Goal: Task Accomplishment & Management: Use online tool/utility

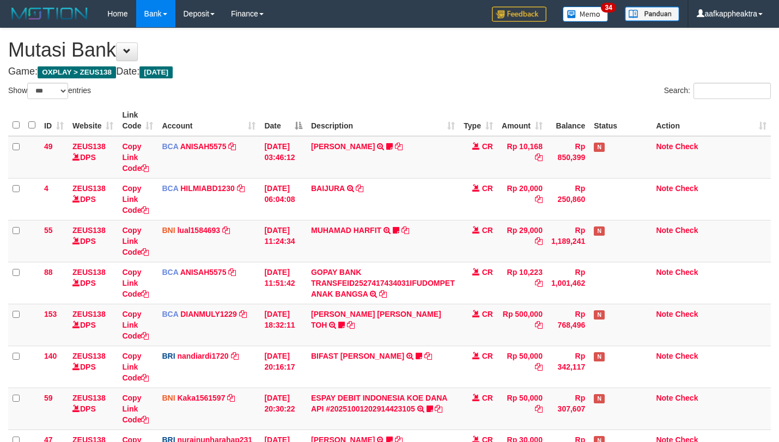
select select "***"
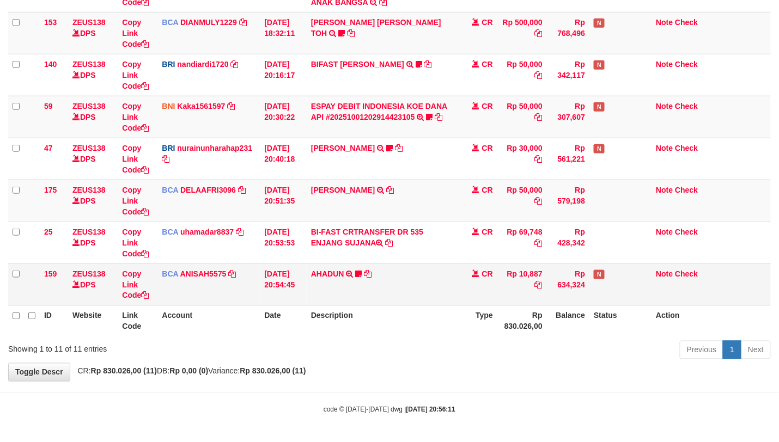
drag, startPoint x: 427, startPoint y: 299, endPoint x: 411, endPoint y: 297, distance: 16.5
click at [408, 299] on td "AHADUN TRSF E-BANKING CR 0110/FTSCY/WS95051 10887.002025100187042126 TRFDN-AHAD…" at bounding box center [383, 285] width 152 height 42
click at [413, 295] on td "AHADUN TRSF E-BANKING CR 0110/FTSCY/WS95051 10887.002025100187042126 TRFDN-AHAD…" at bounding box center [383, 285] width 152 height 42
click at [411, 286] on td "AHADUN TRSF E-BANKING CR 0110/FTSCY/WS95051 10887.002025100187042126 TRFDN-AHAD…" at bounding box center [383, 285] width 152 height 42
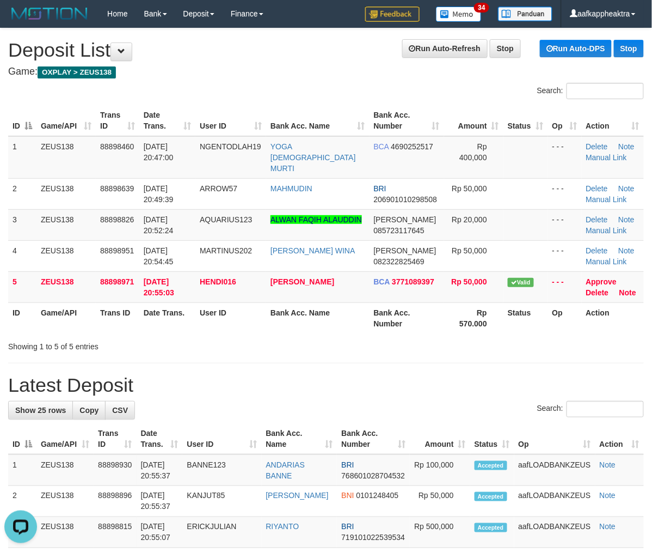
click at [234, 310] on tr "ID Game/API Trans ID Date Trans. User ID Bank Acc. Name Bank Acc. Number Rp 570…" at bounding box center [326, 317] width 636 height 31
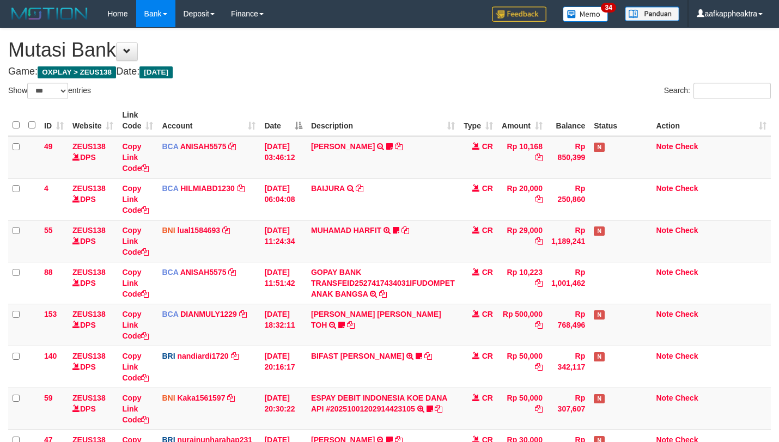
select select "***"
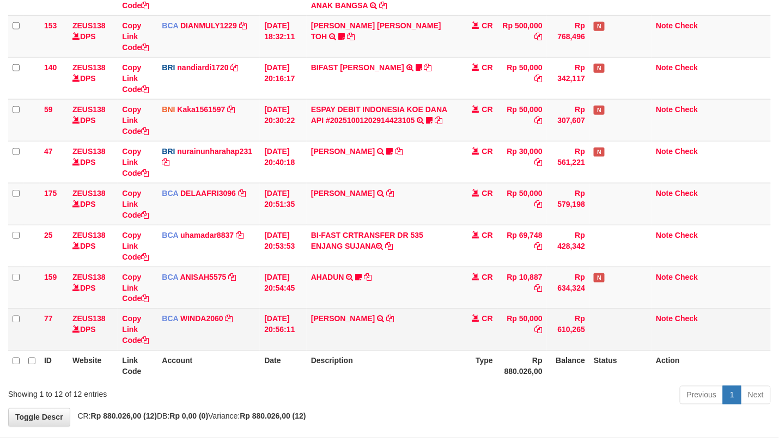
scroll to position [308, 0]
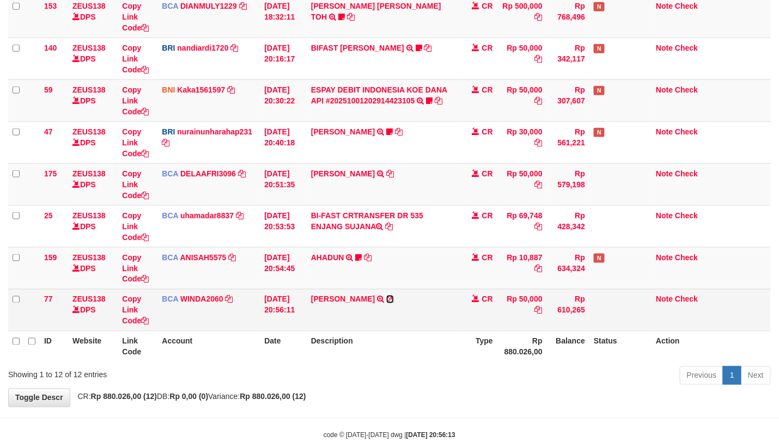
click at [388, 299] on icon at bounding box center [390, 300] width 8 height 8
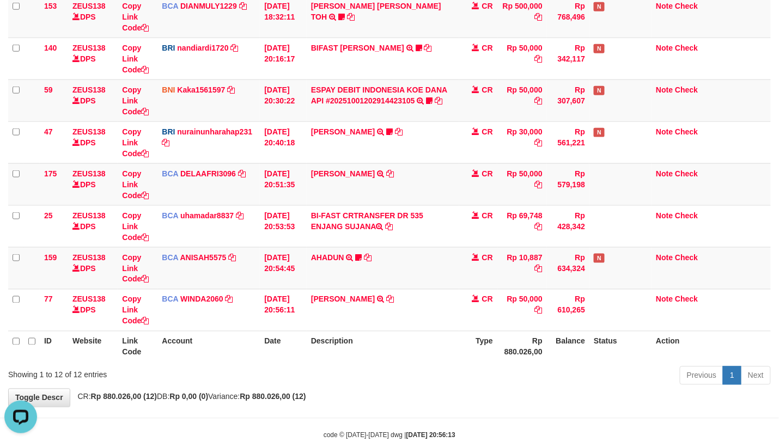
scroll to position [0, 0]
drag, startPoint x: 364, startPoint y: 279, endPoint x: 378, endPoint y: 276, distance: 14.0
click at [365, 279] on td "AHADUN TRSF E-BANKING CR 0110/FTSCY/WS95051 10887.002025100187042126 TRFDN-AHAD…" at bounding box center [383, 268] width 152 height 42
click at [380, 276] on td "AHADUN TRSF E-BANKING CR 0110/FTSCY/WS95051 10887.002025100187042126 TRFDN-AHAD…" at bounding box center [383, 268] width 152 height 42
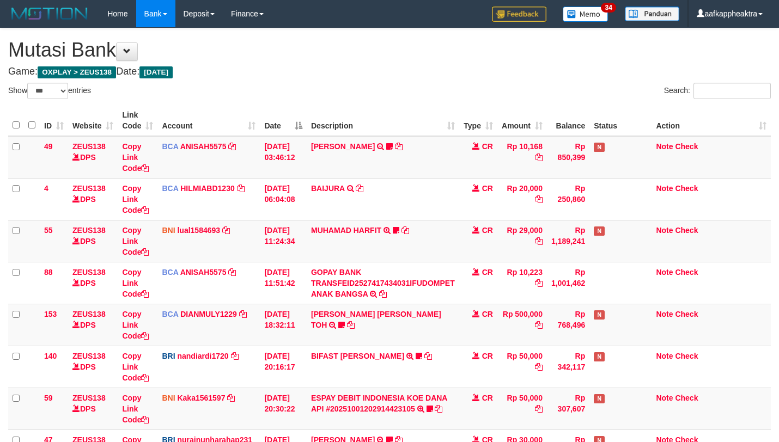
select select "***"
click at [338, 284] on link "GOPAY BANK TRANSFEID2527417434031IFUDOMPET ANAK BANGSA" at bounding box center [383, 283] width 144 height 30
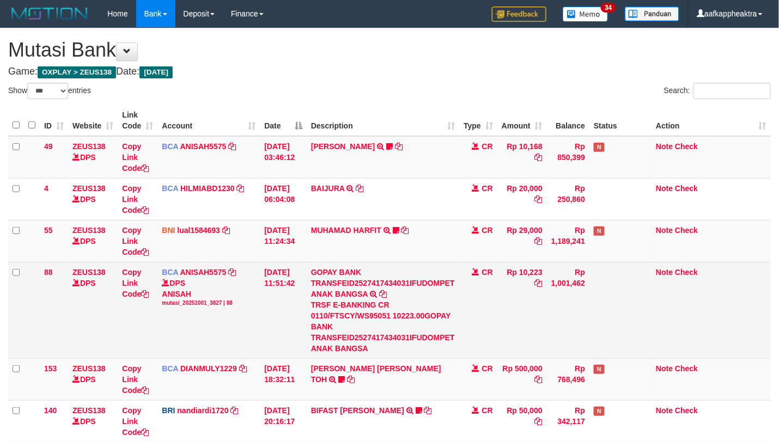
click at [362, 297] on link "GOPAY BANK TRANSFEID2527417434031IFUDOMPET ANAK BANGSA" at bounding box center [383, 283] width 144 height 30
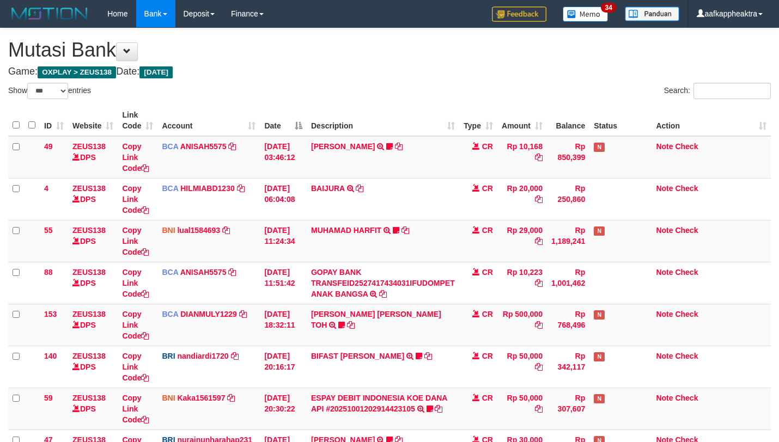
select select "***"
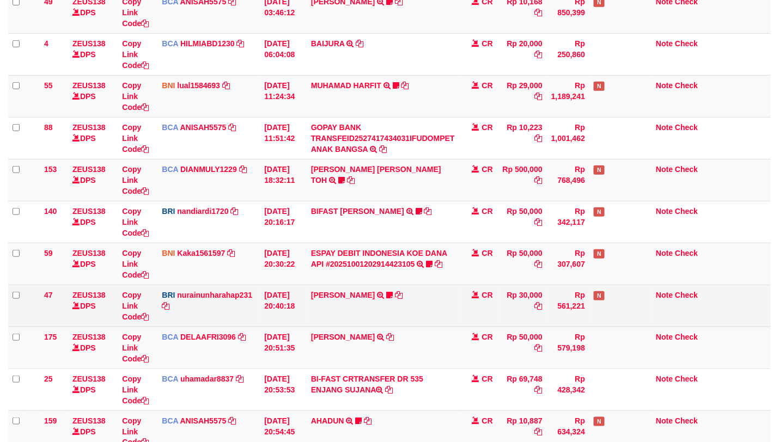
click at [402, 327] on td "[PERSON_NAME] TRANSFER NBMB [PERSON_NAME] TO NURAINUN HARAHAP KENNONG09" at bounding box center [383, 306] width 152 height 42
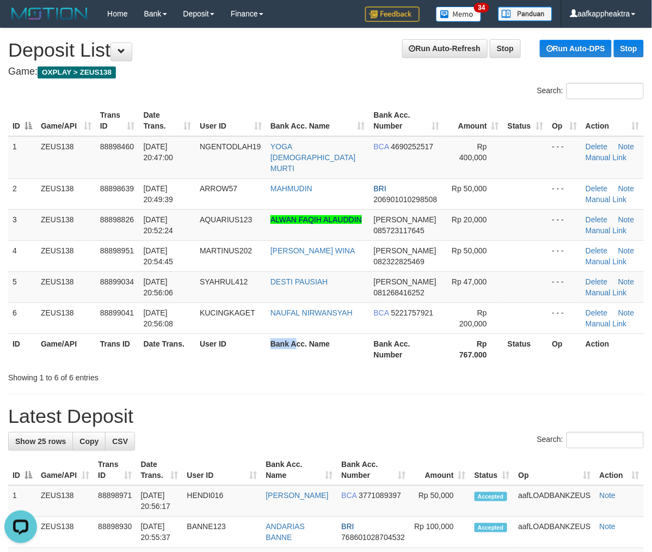
click at [301, 333] on tr "ID Game/API Trans ID Date Trans. User ID Bank Acc. Name Bank Acc. Number Rp 767…" at bounding box center [326, 348] width 636 height 31
drag, startPoint x: 261, startPoint y: 286, endPoint x: 273, endPoint y: 288, distance: 11.6
click at [273, 288] on tr "5 ZEUS138 88899034 01/10/2025 20:56:06 SYAHRUL412 DESTI PAUSIAH DANA 0812684162…" at bounding box center [326, 286] width 636 height 31
click at [157, 339] on th "Date Trans." at bounding box center [167, 348] width 57 height 31
drag, startPoint x: 162, startPoint y: 284, endPoint x: 146, endPoint y: 286, distance: 16.0
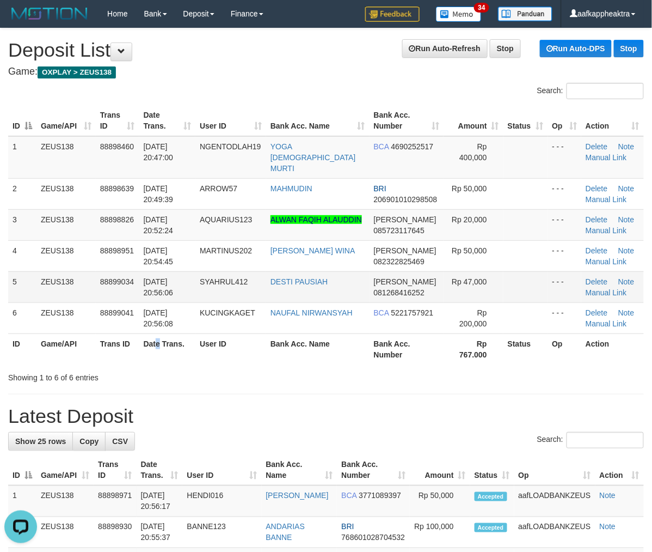
click at [160, 284] on span "01/10/2025 20:56:06" at bounding box center [159, 287] width 30 height 20
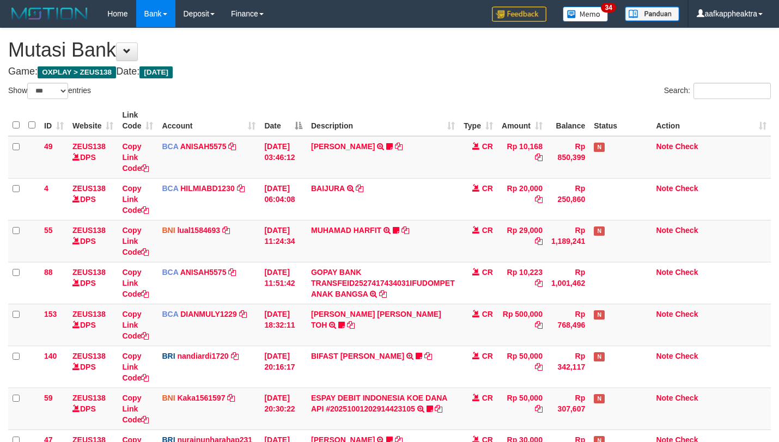
select select "***"
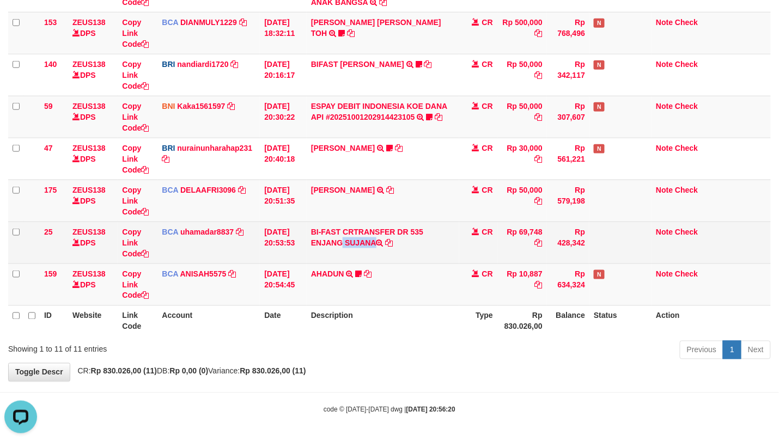
copy td "ENJANG SUJANA"
drag, startPoint x: 313, startPoint y: 253, endPoint x: 379, endPoint y: 253, distance: 66.4
click at [379, 253] on td "BI-FAST CRTRANSFER DR 535 ENJANG SUJANA" at bounding box center [383, 243] width 152 height 42
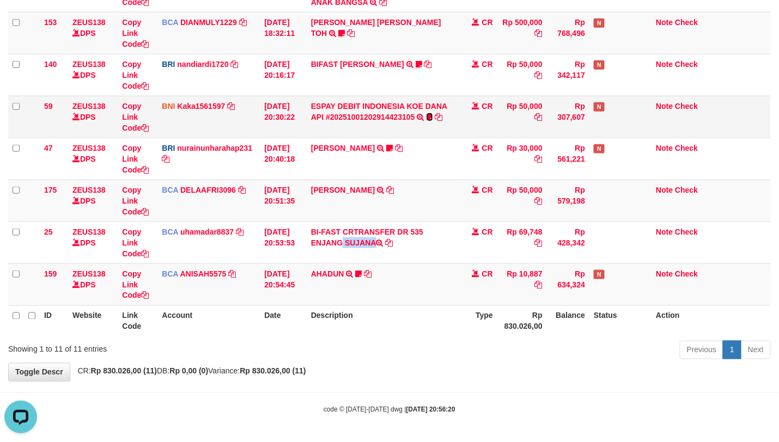
click at [427, 113] on icon at bounding box center [429, 117] width 7 height 8
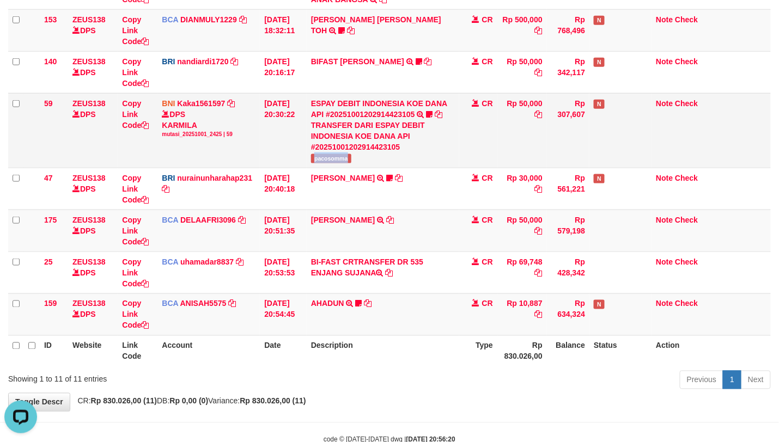
drag, startPoint x: 308, startPoint y: 161, endPoint x: 360, endPoint y: 164, distance: 52.3
click at [360, 164] on td "ESPAY DEBIT INDONESIA KOE DANA API #20251001202914423105 TRANSFER DARI ESPAY DE…" at bounding box center [383, 130] width 152 height 75
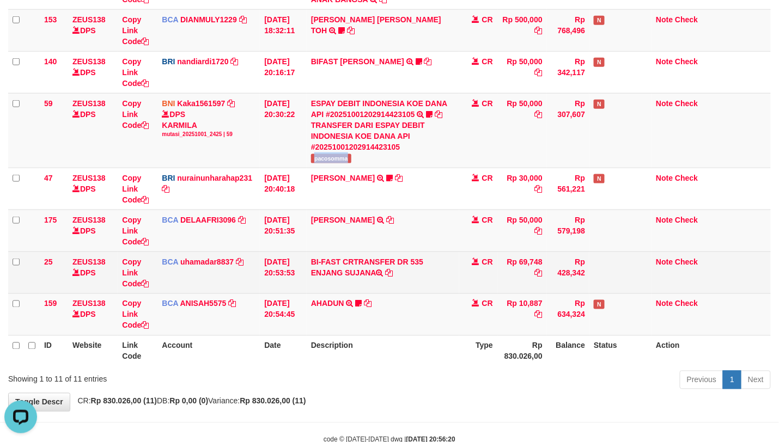
click at [372, 259] on td "BI-FAST CRTRANSFER DR 535 ENJANG SUJANA" at bounding box center [383, 273] width 152 height 42
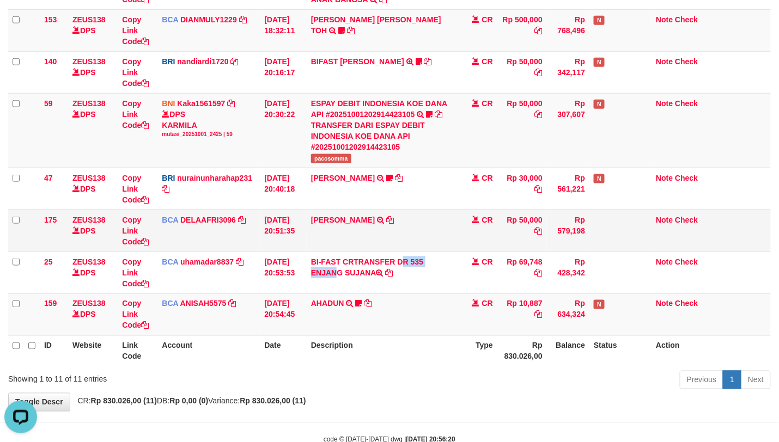
drag, startPoint x: 371, startPoint y: 260, endPoint x: 426, endPoint y: 245, distance: 56.9
click at [372, 260] on td "BI-FAST CRTRANSFER DR 535 ENJANG SUJANA" at bounding box center [383, 273] width 152 height 42
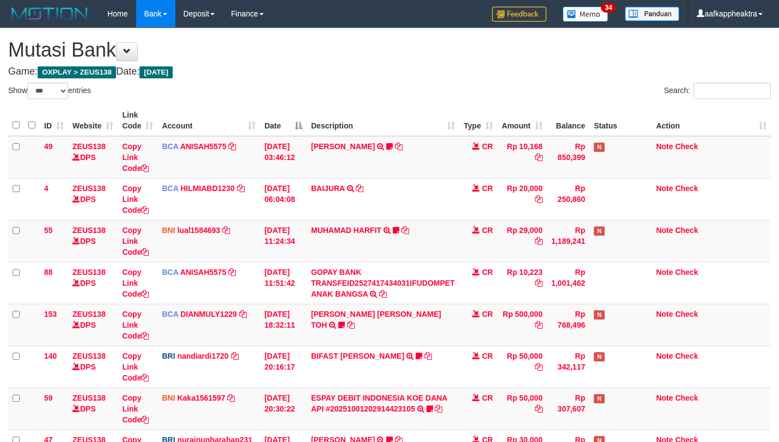
select select "***"
click at [419, 305] on tbody "49 ZEUS138 DPS Copy Link Code BCA ANISAH5575 DPS [PERSON_NAME] mutasi_20251001_…" at bounding box center [389, 367] width 762 height 462
select select "***"
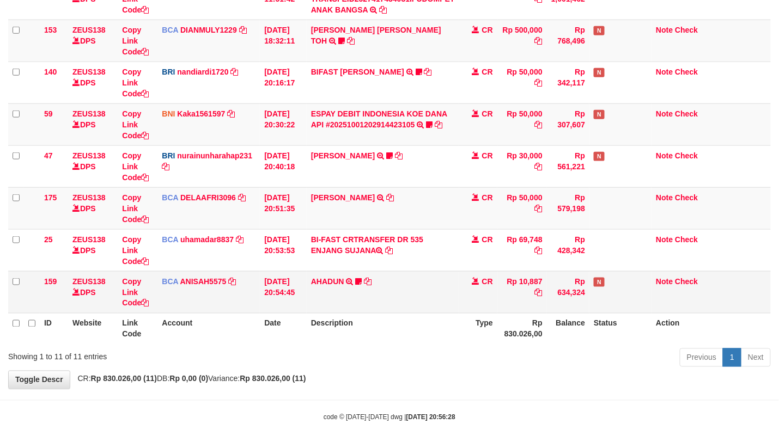
scroll to position [290, 0]
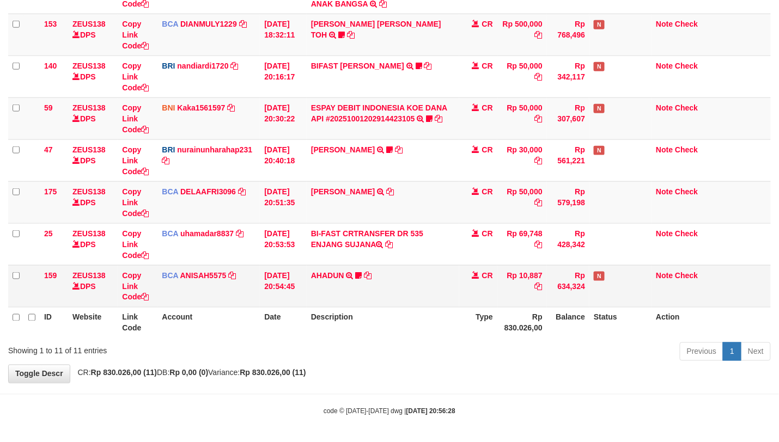
click at [415, 303] on td "AHADUN TRSF E-BANKING CR 0110/FTSCY/WS95051 10887.002025100187042126 TRFDN-AHAD…" at bounding box center [383, 286] width 152 height 42
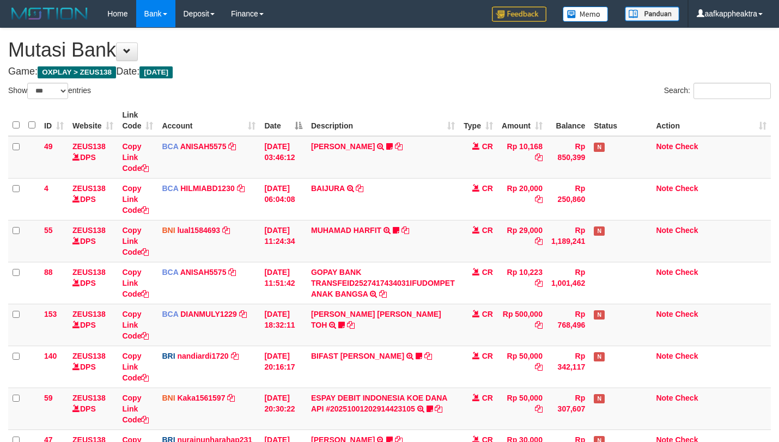
select select "***"
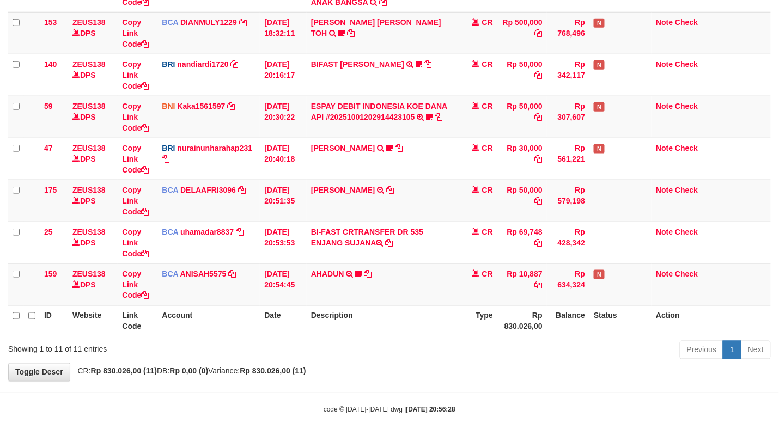
click at [395, 307] on th "Description" at bounding box center [383, 320] width 152 height 31
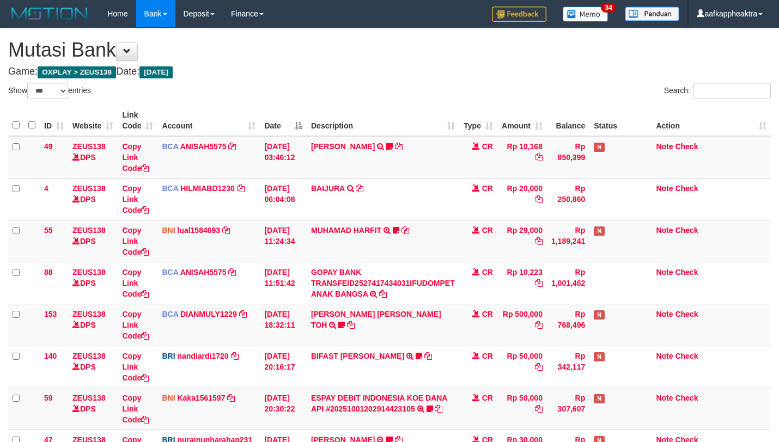
select select "***"
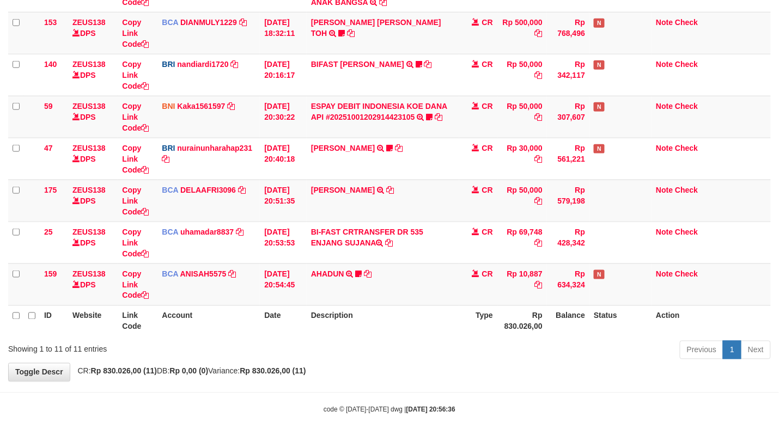
scroll to position [295, 0]
click at [456, 301] on tr "159 ZEUS138 DPS Copy Link Code BCA ANISAH5575 DPS ANISAH mutasi_20251001_3827 |…" at bounding box center [389, 285] width 762 height 42
click at [456, 301] on td "AHADUN TRSF E-BANKING CR 0110/FTSCY/WS95051 10887.002025100187042126 TRFDN-AHAD…" at bounding box center [383, 285] width 152 height 42
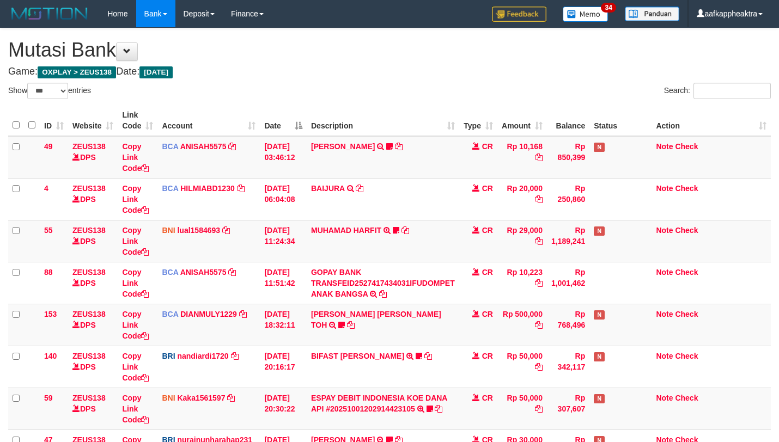
select select "***"
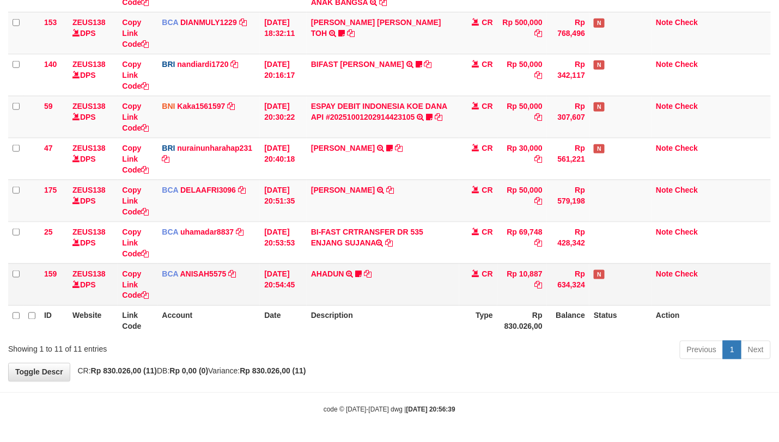
click at [497, 271] on td "CR" at bounding box center [478, 285] width 38 height 42
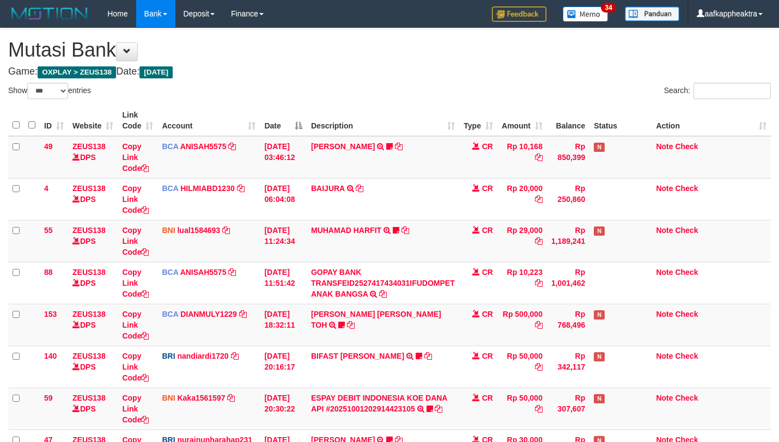
select select "***"
drag, startPoint x: 0, startPoint y: 0, endPoint x: 512, endPoint y: 270, distance: 579.2
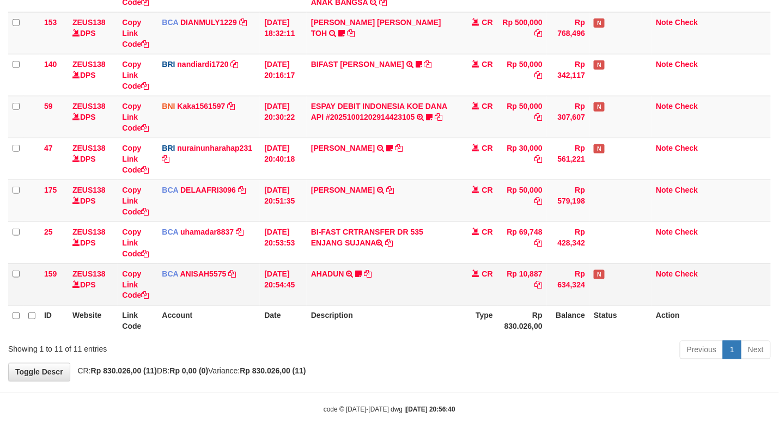
click at [516, 271] on td "Rp 10,887" at bounding box center [522, 285] width 50 height 42
drag, startPoint x: 522, startPoint y: 271, endPoint x: 531, endPoint y: 268, distance: 10.0
click at [523, 271] on td "Rp 10,887" at bounding box center [522, 285] width 50 height 42
click at [525, 270] on td "Rp 10,887" at bounding box center [522, 285] width 50 height 42
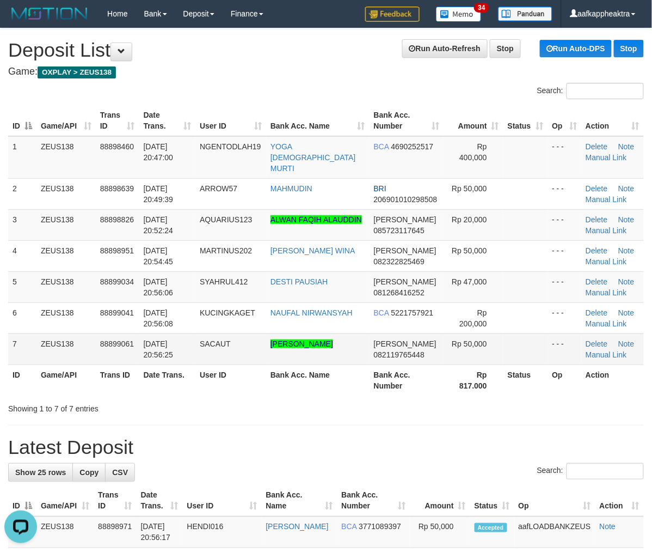
click at [150, 339] on span "01/10/2025 20:56:25" at bounding box center [159, 349] width 30 height 20
click at [103, 345] on tr "7 ZEUS138 88899061 01/10/2025 20:56:25 SACAUT MARTIN DAVID PATOGU HUTAGALUNG DA…" at bounding box center [326, 348] width 636 height 31
drag, startPoint x: 254, startPoint y: 356, endPoint x: 7, endPoint y: 342, distance: 247.6
click at [253, 356] on td "SACAUT" at bounding box center [230, 348] width 71 height 31
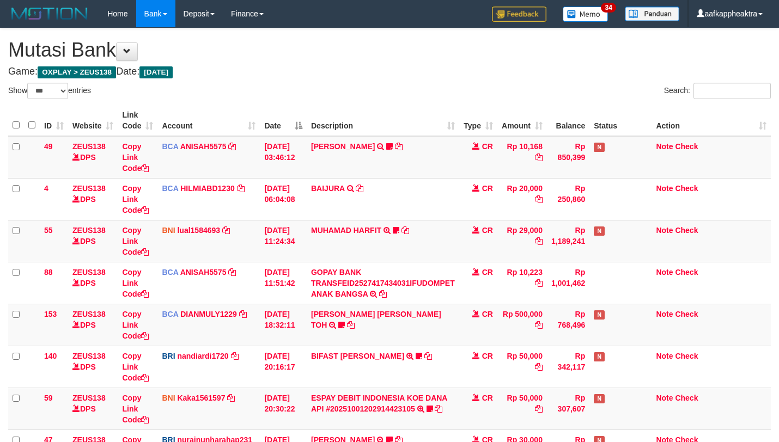
select select "***"
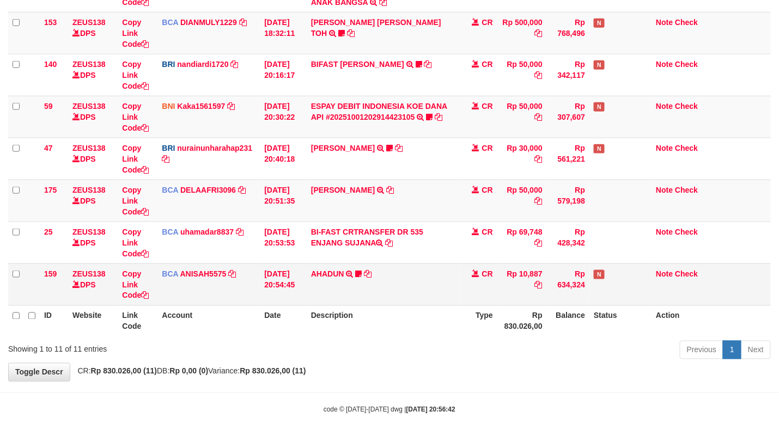
click at [421, 301] on td "AHADUN TRSF E-BANKING CR 0110/FTSCY/WS95051 10887.002025100187042126 TRFDN-AHAD…" at bounding box center [383, 285] width 152 height 42
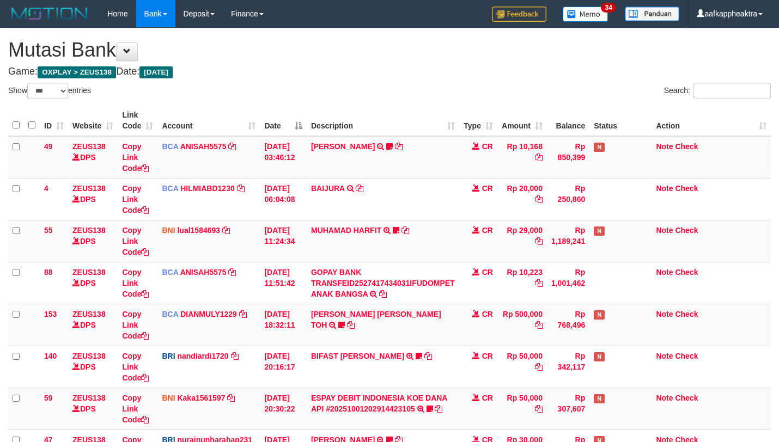
select select "***"
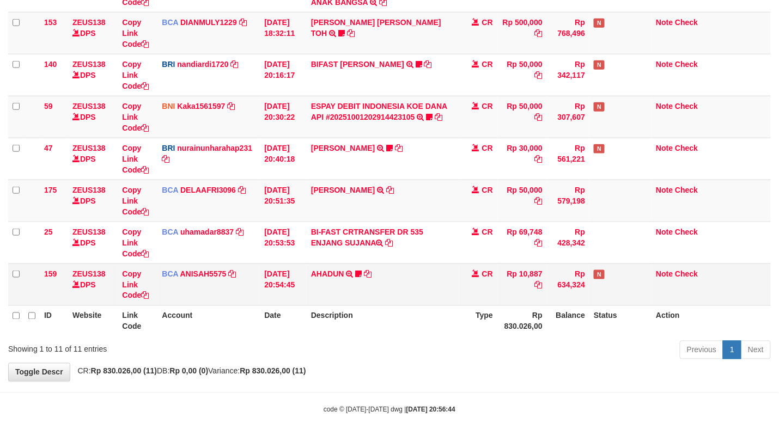
drag, startPoint x: 396, startPoint y: 288, endPoint x: 391, endPoint y: 281, distance: 8.9
click at [391, 281] on td "AHADUN TRSF E-BANKING CR 0110/FTSCY/WS95051 10887.002025100187042126 TRFDN-AHAD…" at bounding box center [383, 285] width 152 height 42
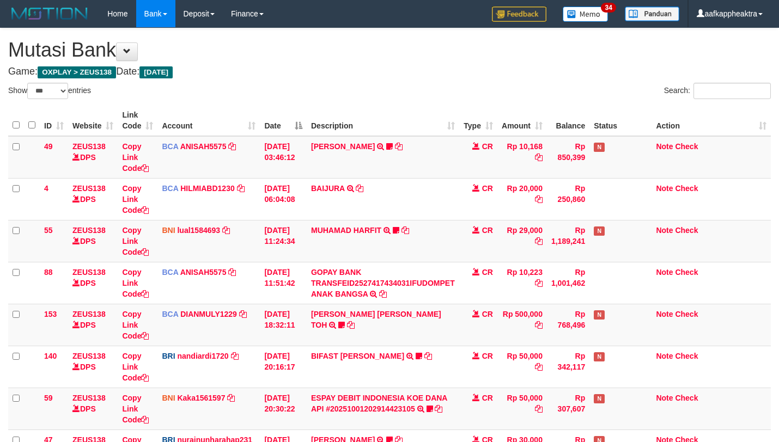
select select "***"
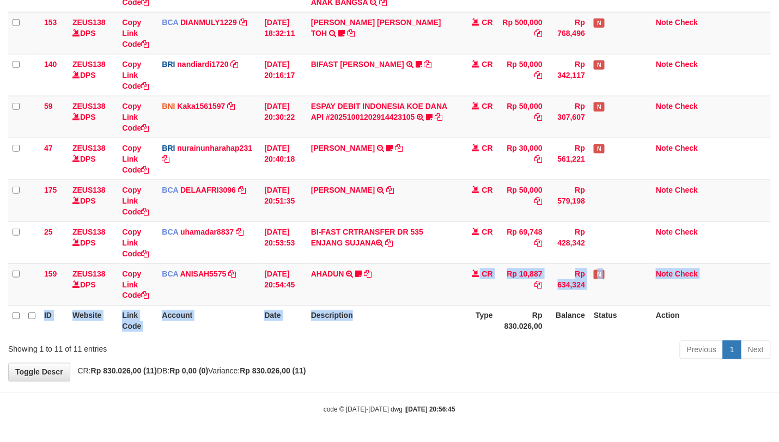
click at [406, 307] on th "Description" at bounding box center [383, 320] width 152 height 31
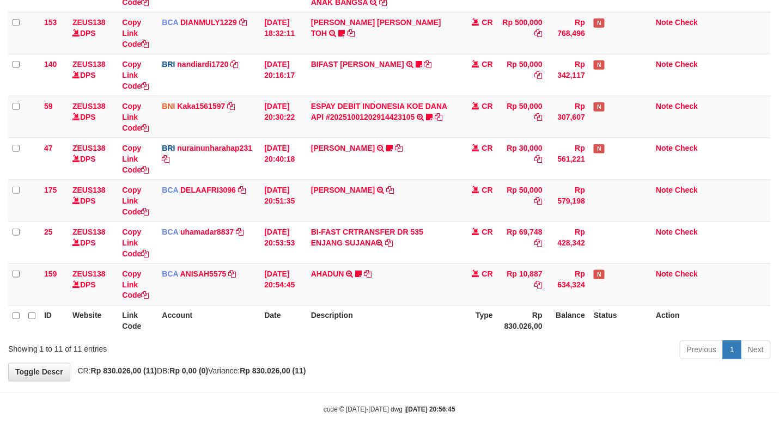
drag, startPoint x: 382, startPoint y: 318, endPoint x: 390, endPoint y: 319, distance: 8.2
click at [383, 318] on th "Description" at bounding box center [383, 320] width 152 height 31
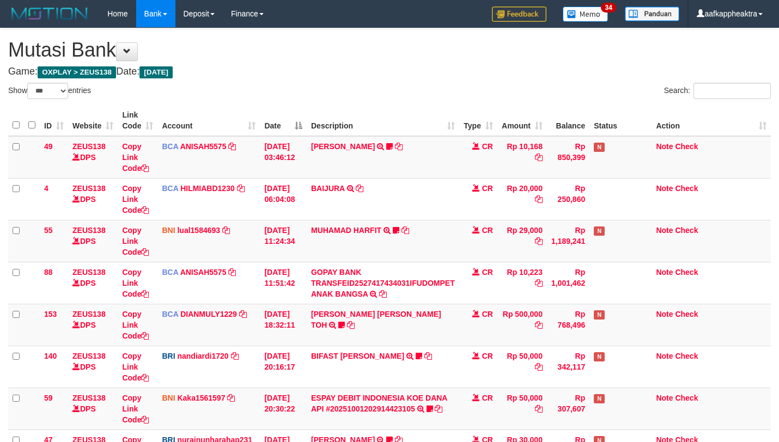
select select "***"
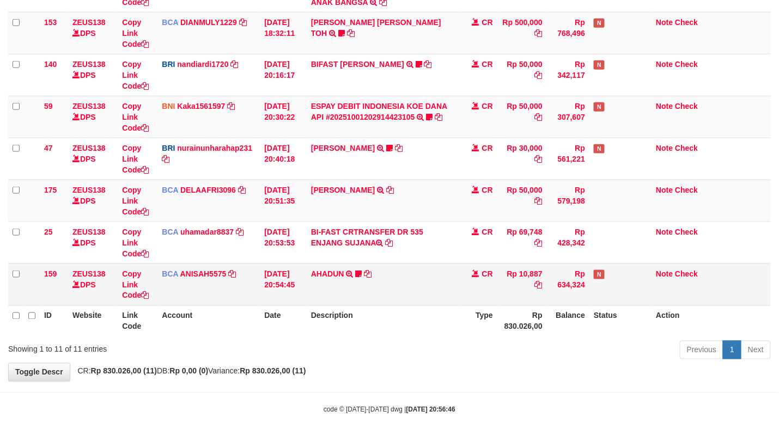
click at [405, 295] on td "AHADUN TRSF E-BANKING CR 0110/FTSCY/WS95051 10887.002025100187042126 TRFDN-AHAD…" at bounding box center [383, 285] width 152 height 42
click at [432, 285] on td "AHADUN TRSF E-BANKING CR 0110/FTSCY/WS95051 10887.002025100187042126 TRFDN-AHAD…" at bounding box center [383, 285] width 152 height 42
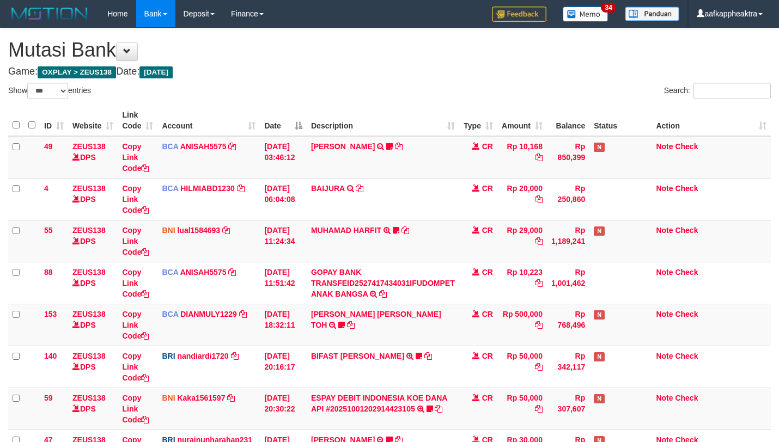
select select "***"
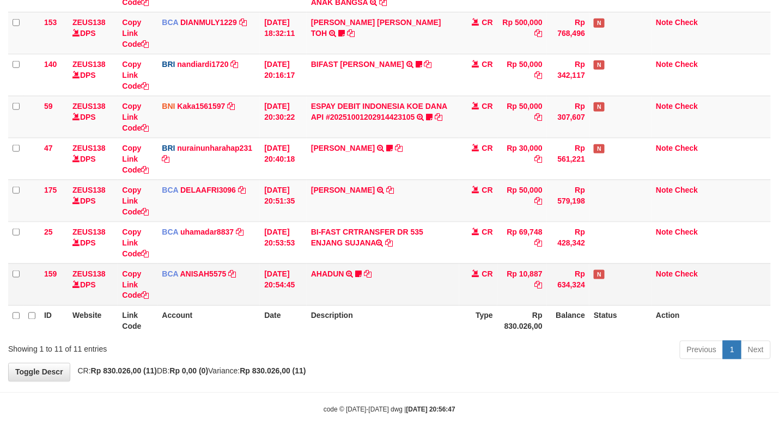
drag, startPoint x: 421, startPoint y: 290, endPoint x: 429, endPoint y: 282, distance: 11.9
click at [425, 286] on td "AHADUN TRSF E-BANKING CR 0110/FTSCY/WS95051 10887.002025100187042126 TRFDN-AHAD…" at bounding box center [383, 285] width 152 height 42
click at [430, 264] on td "AHADUN TRSF E-BANKING CR 0110/FTSCY/WS95051 10887.002025100187042126 TRFDN-AHAD…" at bounding box center [383, 285] width 152 height 42
drag, startPoint x: 432, startPoint y: 266, endPoint x: 614, endPoint y: 273, distance: 182.5
click at [438, 266] on td "AHADUN TRSF E-BANKING CR 0110/FTSCY/WS95051 10887.002025100187042126 TRFDN-AHAD…" at bounding box center [383, 285] width 152 height 42
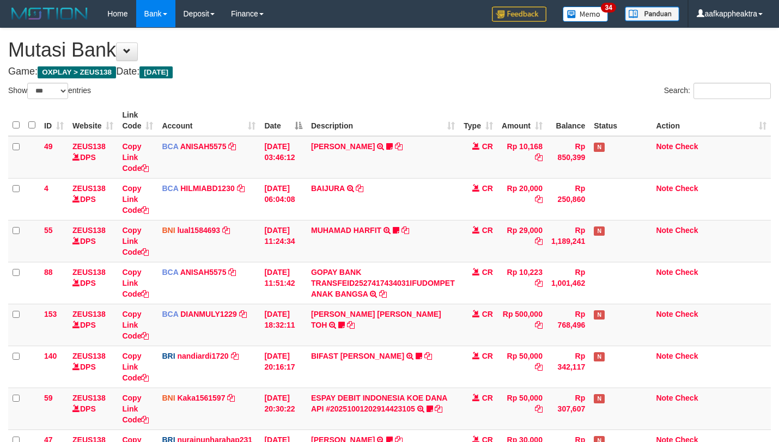
select select "***"
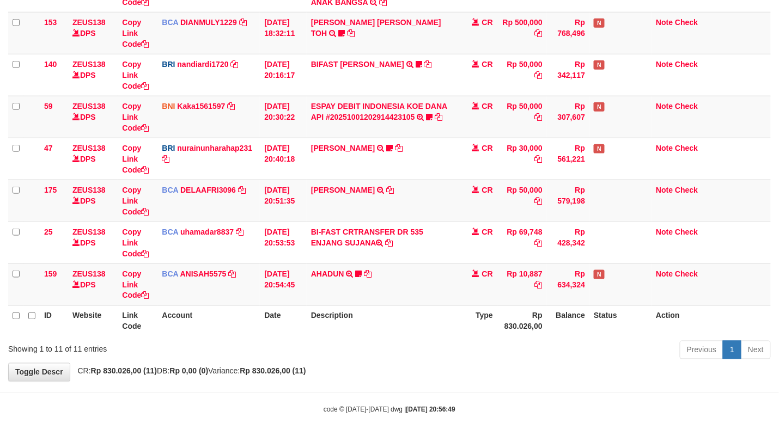
click at [408, 314] on th "Description" at bounding box center [383, 320] width 152 height 31
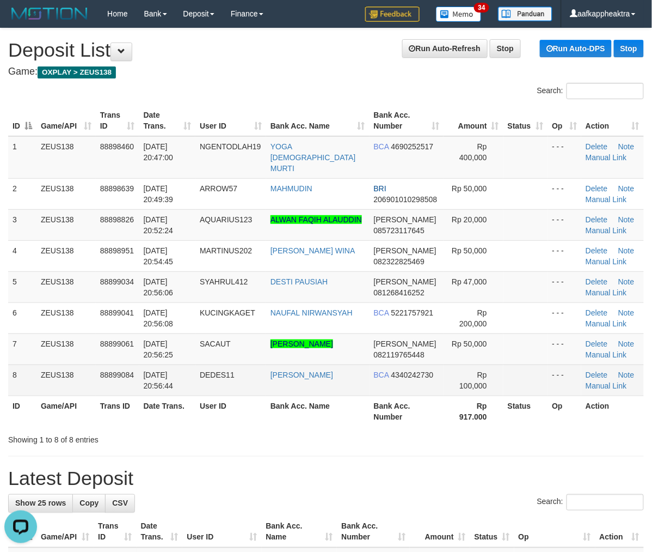
click at [95, 373] on td "ZEUS138" at bounding box center [65, 379] width 59 height 31
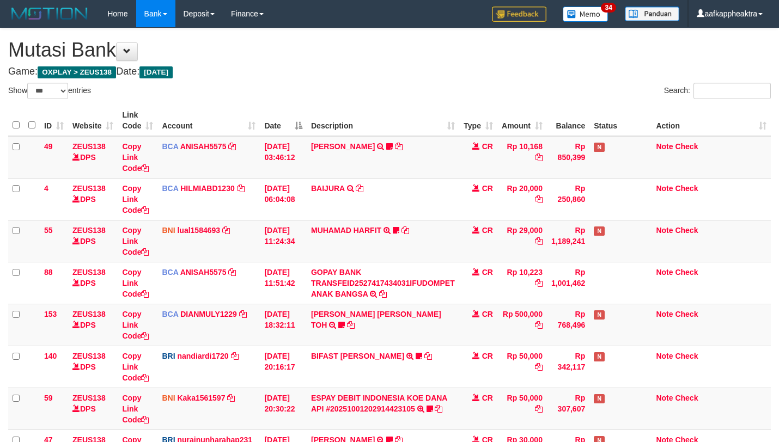
select select "***"
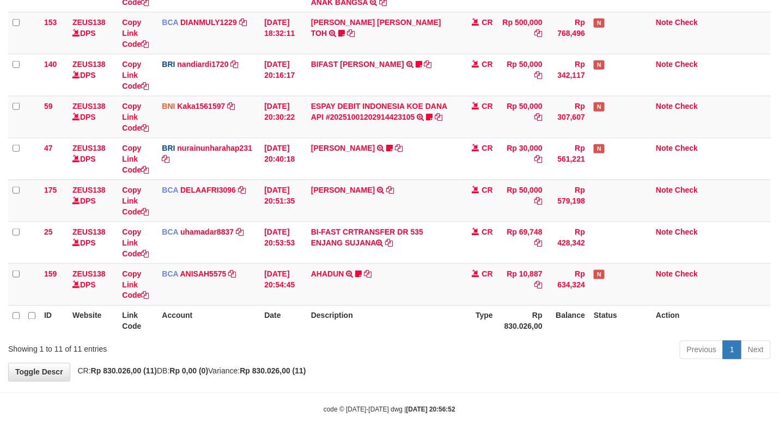
click at [349, 322] on th "Description" at bounding box center [383, 320] width 152 height 31
click at [355, 310] on th "Description" at bounding box center [383, 320] width 152 height 31
click at [359, 310] on th "Description" at bounding box center [383, 320] width 152 height 31
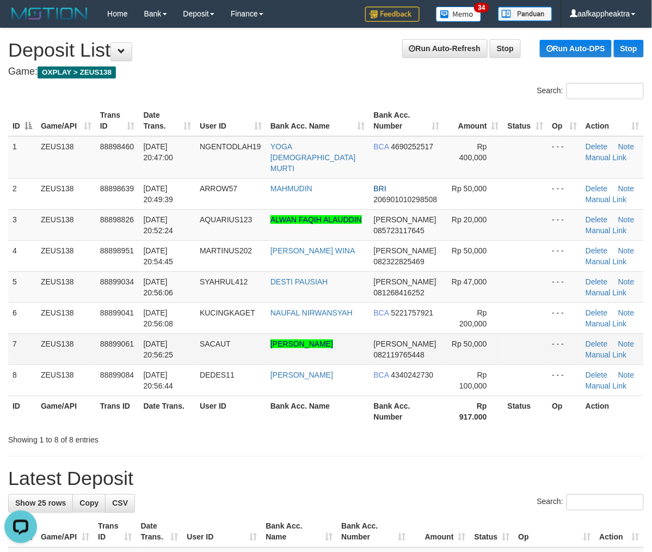
drag, startPoint x: 250, startPoint y: 388, endPoint x: 15, endPoint y: 362, distance: 236.7
click at [250, 388] on td "DEDES11" at bounding box center [230, 379] width 71 height 31
click at [177, 343] on tr "7 ZEUS138 88899061 01/10/2025 20:56:25 SACAUT MARTIN DAVID PATOGU HUTAGALUNG DA…" at bounding box center [326, 348] width 636 height 31
click at [601, 226] on link "Manual Link" at bounding box center [606, 230] width 41 height 9
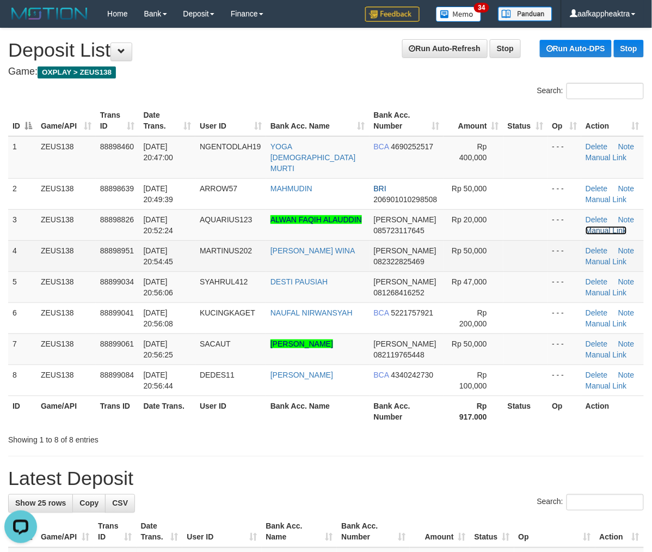
click at [586, 226] on link "Manual Link" at bounding box center [606, 230] width 41 height 9
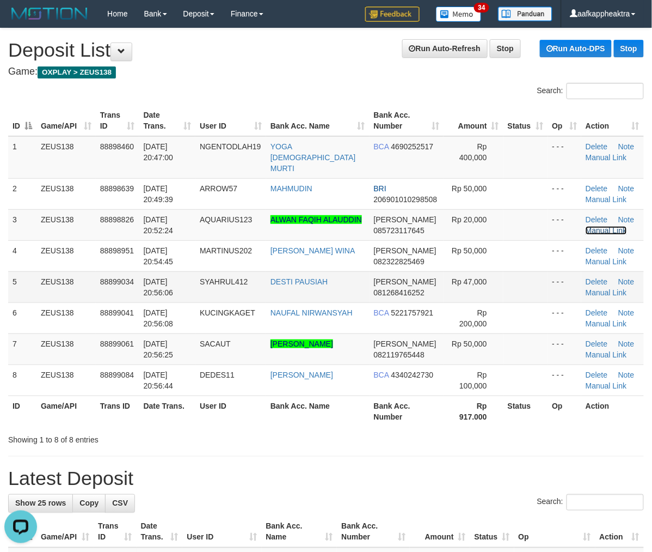
click at [586, 226] on link "Manual Link" at bounding box center [606, 230] width 41 height 9
click at [304, 215] on link "ALWAN FAQIH ALAUDDIN" at bounding box center [316, 219] width 91 height 9
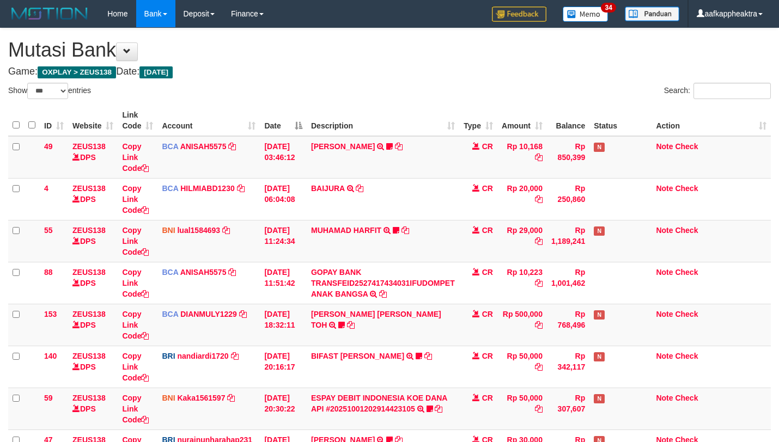
select select "***"
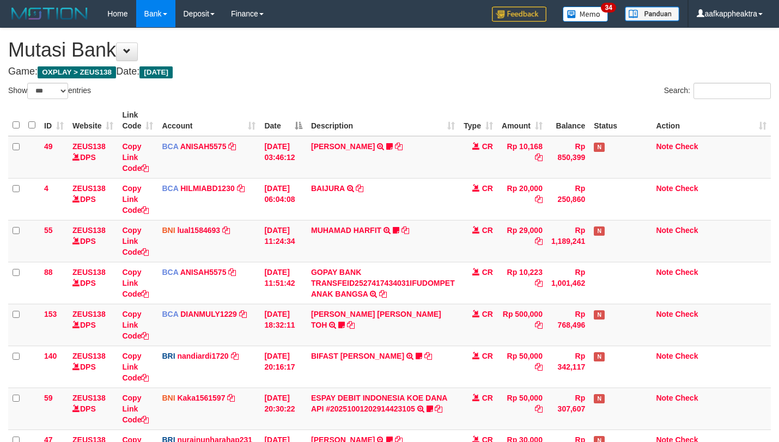
select select "***"
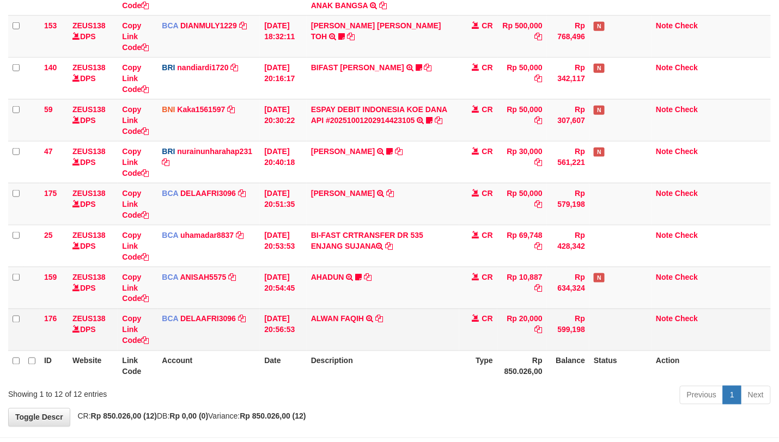
scroll to position [308, 0]
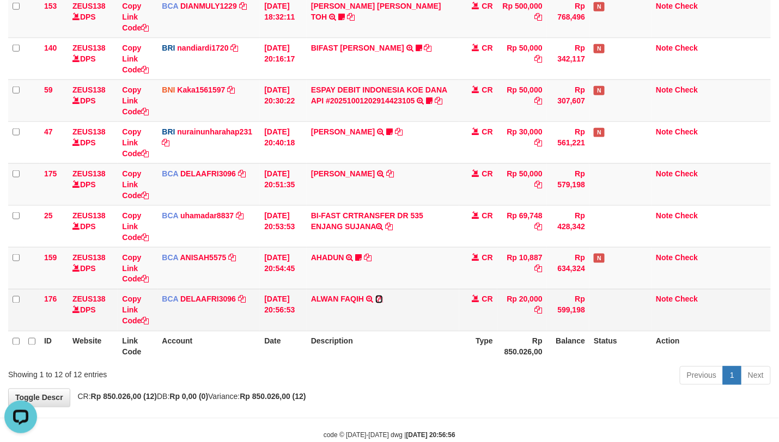
click at [382, 297] on icon at bounding box center [379, 300] width 8 height 8
click at [377, 301] on icon at bounding box center [379, 300] width 8 height 8
drag, startPoint x: 377, startPoint y: 301, endPoint x: 665, endPoint y: 314, distance: 287.8
click at [380, 301] on icon at bounding box center [379, 300] width 8 height 8
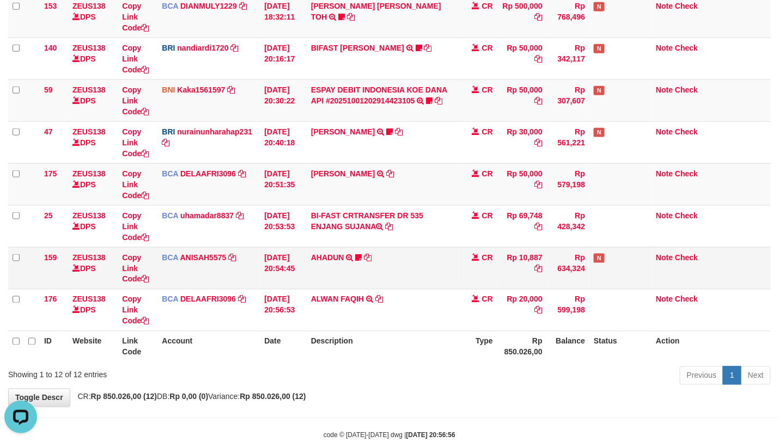
drag, startPoint x: 621, startPoint y: 284, endPoint x: 669, endPoint y: 267, distance: 51.0
click at [615, 284] on tr "159 ZEUS138 DPS Copy Link Code BCA ANISAH5575 DPS ANISAH mutasi_20251001_3827 |…" at bounding box center [389, 268] width 762 height 42
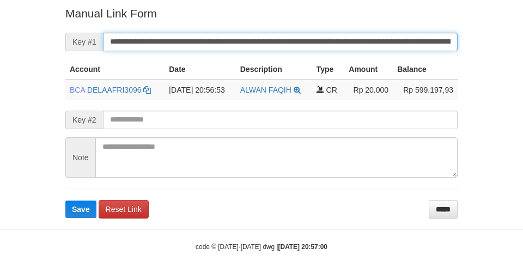
scroll to position [220, 0]
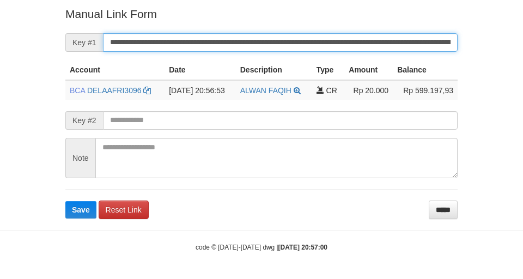
click at [65, 201] on button "Save" at bounding box center [80, 209] width 31 height 17
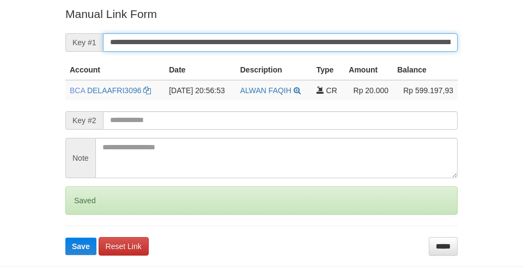
click at [65, 237] on button "Save" at bounding box center [80, 245] width 31 height 17
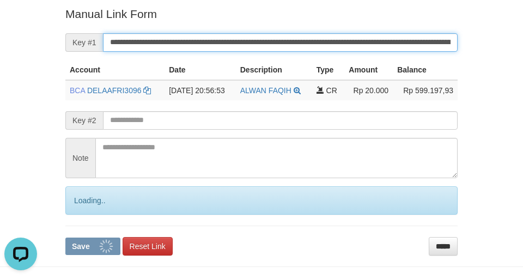
scroll to position [0, 0]
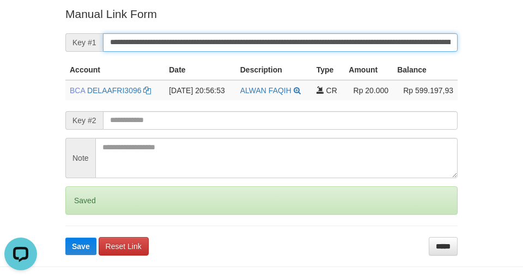
click at [65, 237] on button "Save" at bounding box center [80, 245] width 31 height 17
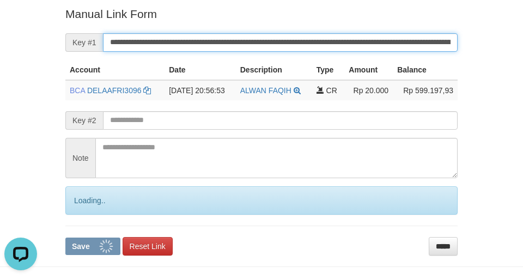
click at [65, 237] on button "Save" at bounding box center [92, 245] width 55 height 17
drag, startPoint x: 192, startPoint y: 42, endPoint x: 201, endPoint y: 42, distance: 9.8
click at [201, 42] on input "**********" at bounding box center [280, 42] width 354 height 19
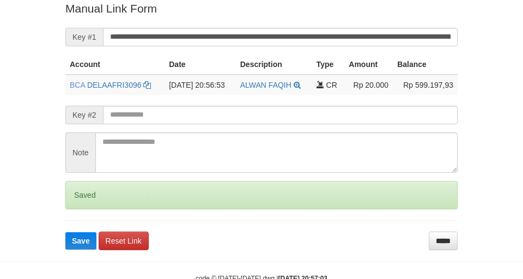
click at [65, 232] on button "Save" at bounding box center [80, 240] width 31 height 17
click at [199, 40] on input "**********" at bounding box center [280, 37] width 354 height 19
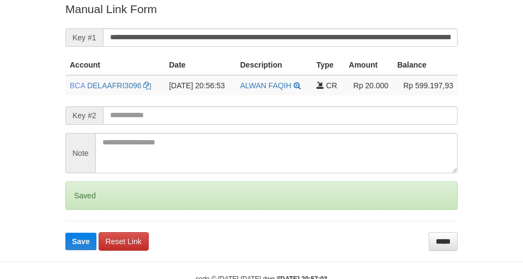
click at [65, 233] on button "Save" at bounding box center [80, 241] width 31 height 17
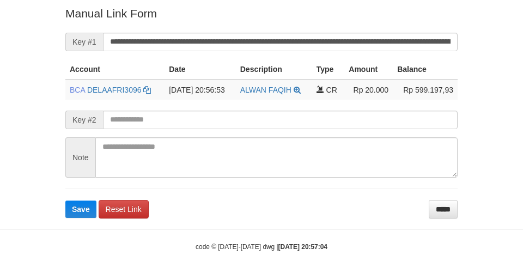
click at [208, 28] on form "**********" at bounding box center [261, 111] width 392 height 212
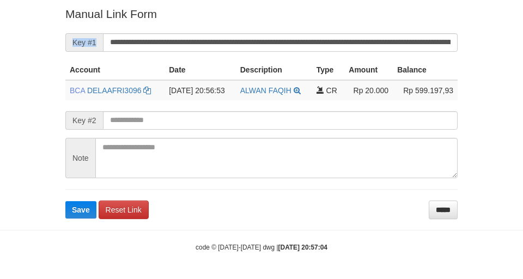
drag, startPoint x: 208, startPoint y: 28, endPoint x: 209, endPoint y: 42, distance: 14.2
click at [209, 42] on form "**********" at bounding box center [261, 112] width 392 height 212
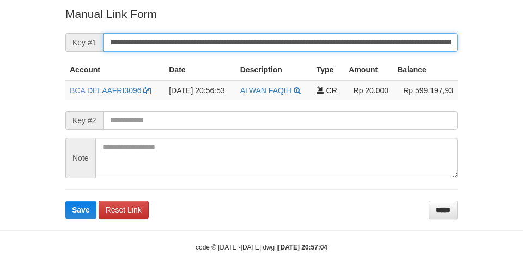
click at [209, 42] on input "**********" at bounding box center [280, 42] width 354 height 19
click at [210, 42] on input "**********" at bounding box center [280, 42] width 354 height 19
click at [65, 201] on button "Save" at bounding box center [80, 209] width 31 height 17
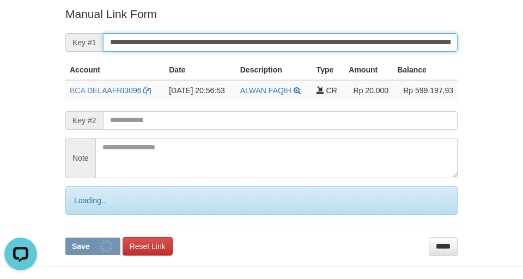
click at [65, 237] on button "Save" at bounding box center [92, 245] width 55 height 17
click at [212, 39] on input "**********" at bounding box center [280, 42] width 354 height 19
click at [65, 237] on button "Save" at bounding box center [92, 245] width 55 height 17
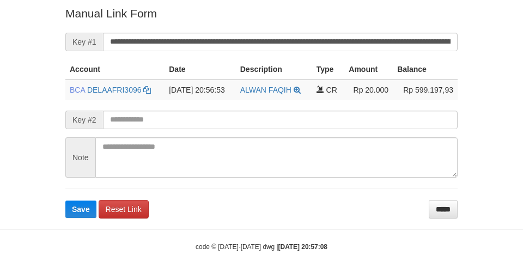
click at [65, 200] on button "Save" at bounding box center [80, 208] width 31 height 17
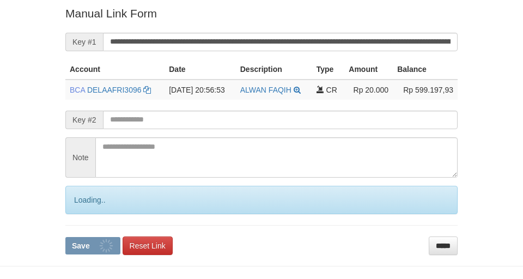
scroll to position [225, 0]
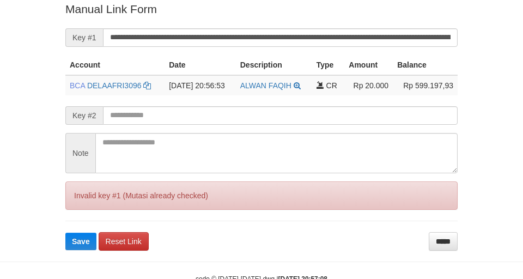
click at [65, 233] on button "Save" at bounding box center [80, 241] width 31 height 17
click at [219, 37] on input "**********" at bounding box center [280, 37] width 354 height 19
click at [65, 233] on button "Save" at bounding box center [80, 241] width 31 height 17
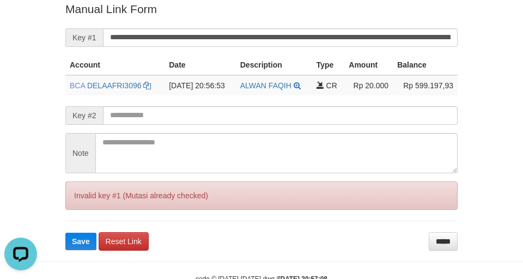
click at [219, 37] on input "**********" at bounding box center [280, 37] width 354 height 19
click at [65, 233] on button "Save" at bounding box center [80, 241] width 31 height 17
click at [219, 37] on input "**********" at bounding box center [280, 37] width 354 height 19
click at [65, 233] on button "Save" at bounding box center [80, 241] width 31 height 17
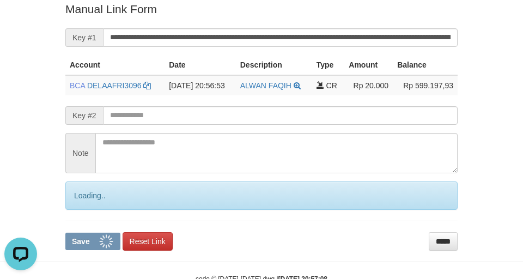
click at [65, 233] on button "Save" at bounding box center [92, 241] width 55 height 17
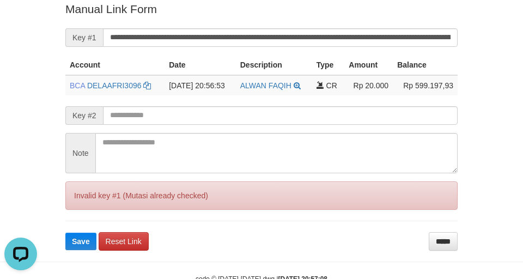
click at [65, 233] on button "Save" at bounding box center [80, 241] width 31 height 17
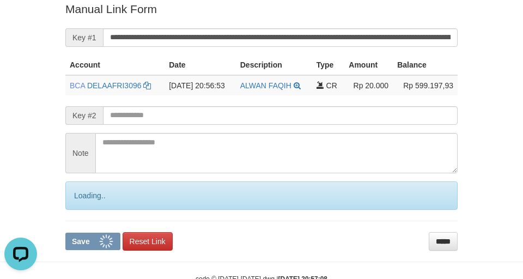
click at [65, 233] on button "Save" at bounding box center [92, 241] width 55 height 17
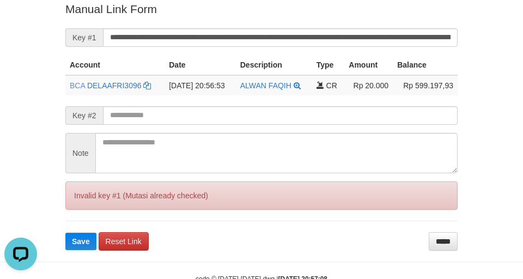
click at [65, 233] on button "Save" at bounding box center [80, 241] width 31 height 17
drag, startPoint x: 219, startPoint y: 37, endPoint x: 381, endPoint y: 12, distance: 164.2
click at [243, 33] on input "**********" at bounding box center [280, 37] width 354 height 19
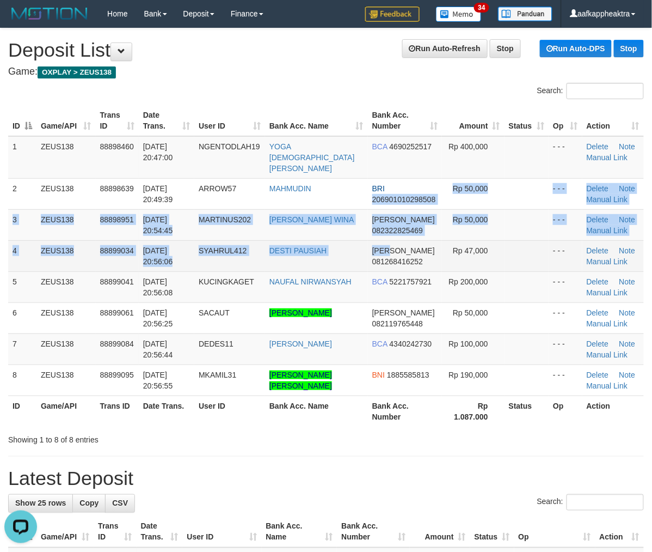
drag, startPoint x: 419, startPoint y: 215, endPoint x: 340, endPoint y: 242, distance: 84.2
click at [386, 241] on tbody "1 ZEUS138 88898460 01/10/2025 20:47:00 NGENTODLAH19 YOGA WISNU MURTI BCA 469025…" at bounding box center [326, 266] width 636 height 260
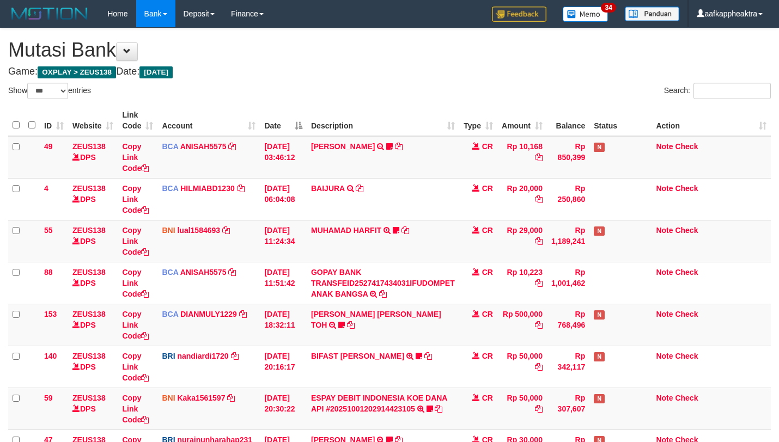
select select "***"
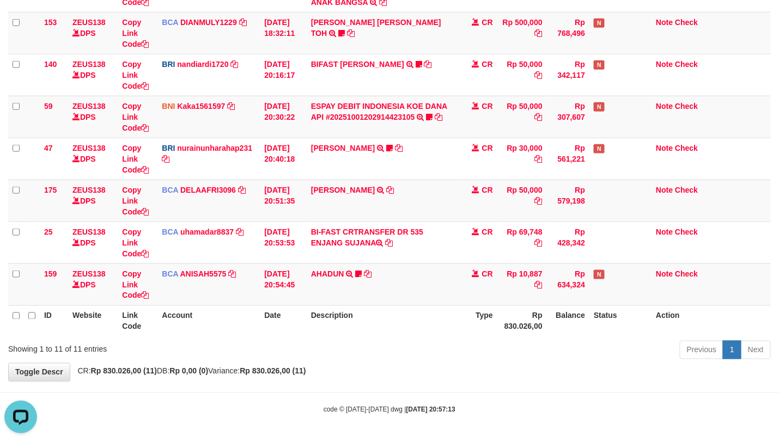
drag, startPoint x: 384, startPoint y: 327, endPoint x: 377, endPoint y: 329, distance: 8.1
click at [378, 329] on th "Description" at bounding box center [383, 320] width 152 height 31
drag, startPoint x: 377, startPoint y: 329, endPoint x: 375, endPoint y: 319, distance: 10.5
click at [377, 329] on th "Description" at bounding box center [383, 320] width 152 height 31
click at [375, 319] on th "Description" at bounding box center [383, 320] width 152 height 31
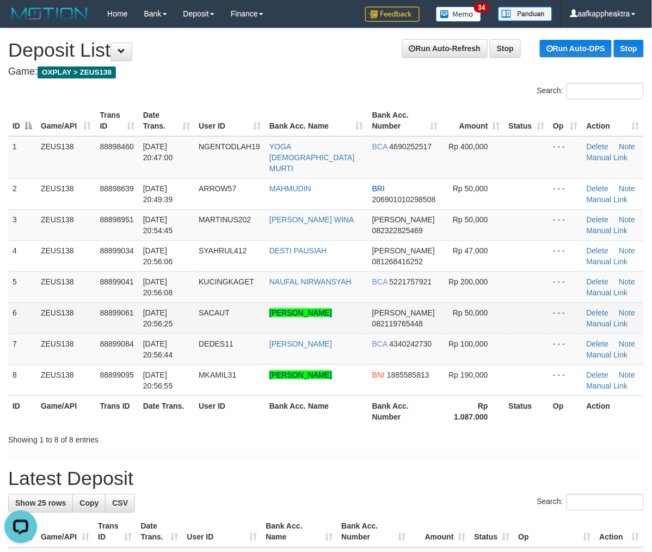
click at [205, 319] on td "SACAUT" at bounding box center [229, 317] width 71 height 31
drag, startPoint x: 271, startPoint y: 301, endPoint x: 271, endPoint y: 308, distance: 6.6
click at [273, 307] on tr "6 ZEUS138 88899061 01/10/2025 20:56:25 SACAUT MARTIN DAVID PATOGU HUTAGALUNG DA…" at bounding box center [326, 317] width 636 height 31
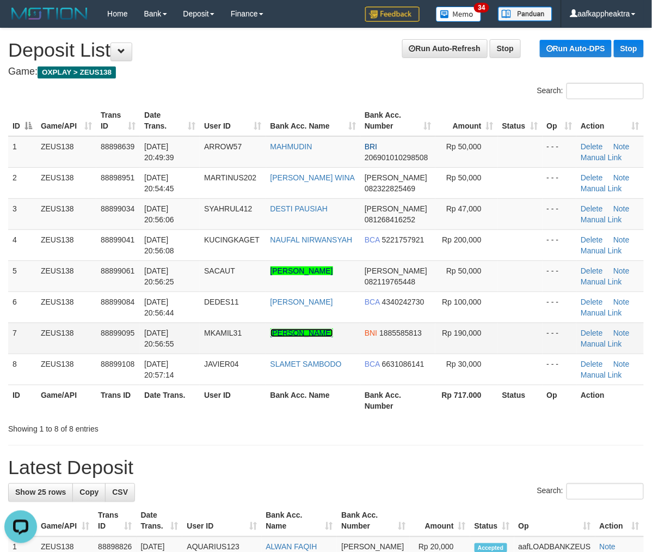
click at [279, 337] on link "[PERSON_NAME]" at bounding box center [302, 332] width 63 height 9
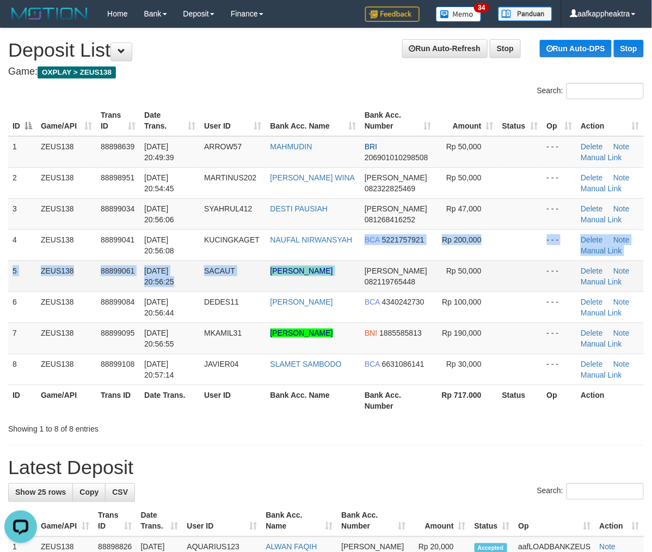
click at [359, 279] on tbody "1 ZEUS138 88898639 01/10/2025 20:49:39 ARROW57 MAHMUDIN BRI 206901010298508 Rp …" at bounding box center [326, 260] width 636 height 249
click at [373, 291] on td "DANA 082119765448" at bounding box center [397, 275] width 75 height 31
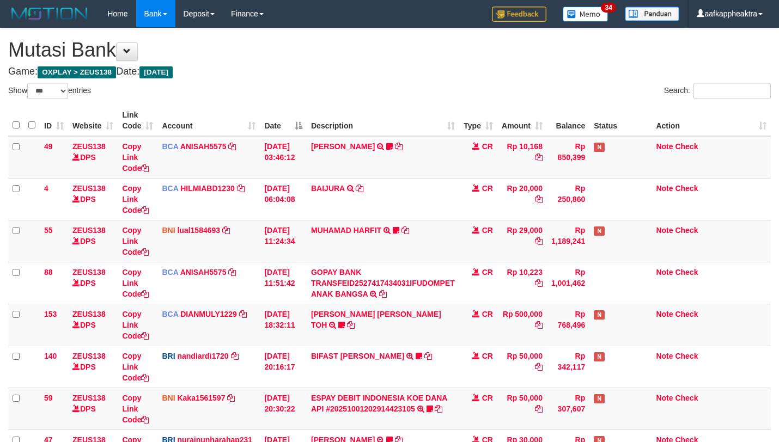
select select "***"
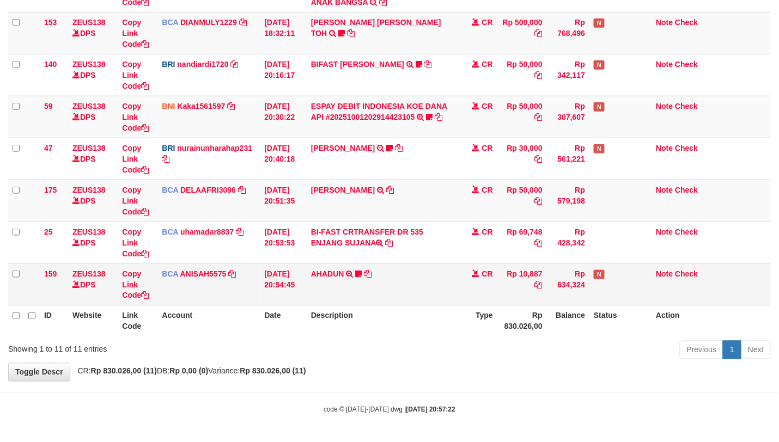
click at [390, 301] on table "ID Website Link Code Account Date Description Type Amount Balance Status Action…" at bounding box center [389, 74] width 762 height 523
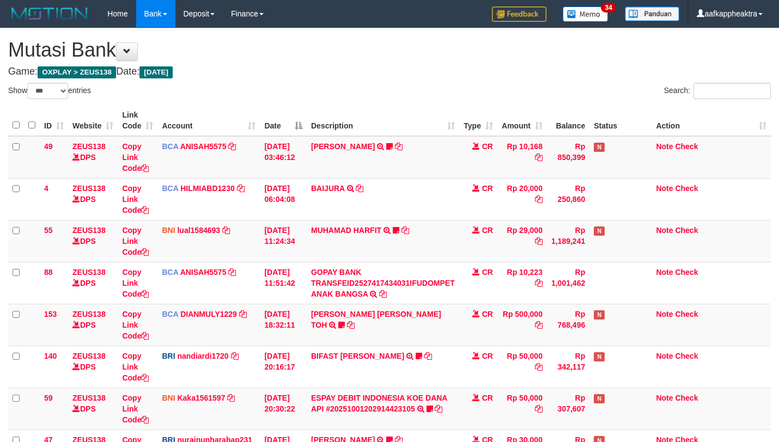
select select "***"
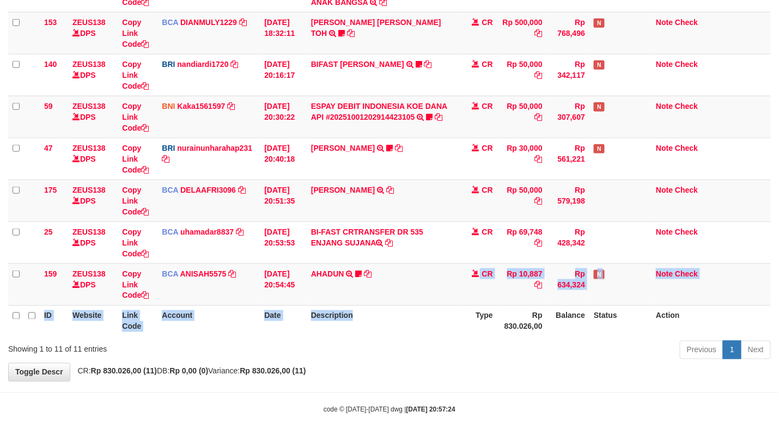
drag, startPoint x: 0, startPoint y: 0, endPoint x: 404, endPoint y: 305, distance: 506.2
click at [403, 305] on table "ID Website Link Code Account Date Description Type Amount Balance Status Action…" at bounding box center [389, 74] width 762 height 523
click at [403, 295] on td "AHADUN TRSF E-BANKING CR 0110/FTSCY/WS95051 10887.002025100187042126 TRFDN-AHAD…" at bounding box center [383, 285] width 152 height 42
drag, startPoint x: 403, startPoint y: 295, endPoint x: 460, endPoint y: 297, distance: 57.2
click at [401, 296] on td "AHADUN TRSF E-BANKING CR 0110/FTSCY/WS95051 10887.002025100187042126 TRFDN-AHAD…" at bounding box center [383, 285] width 152 height 42
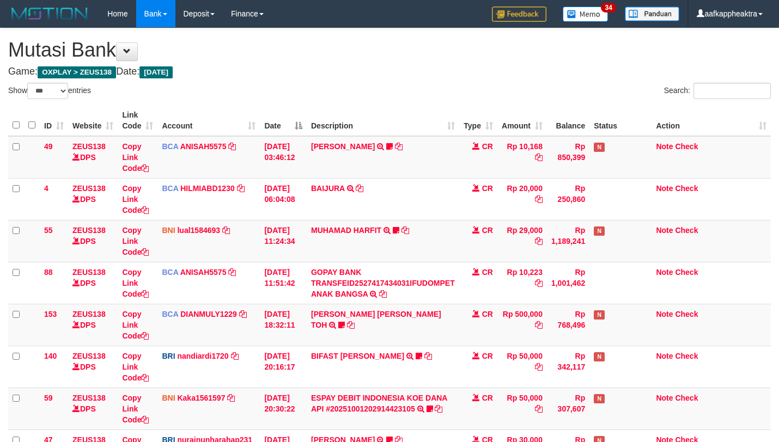
select select "***"
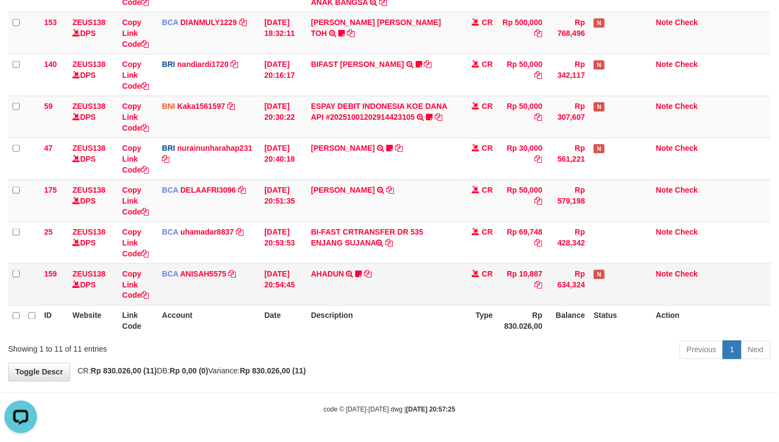
drag, startPoint x: 531, startPoint y: 282, endPoint x: 560, endPoint y: 275, distance: 29.7
click at [527, 278] on td "Rp 10,887" at bounding box center [522, 285] width 50 height 42
drag, startPoint x: 525, startPoint y: 279, endPoint x: 506, endPoint y: 273, distance: 19.5
click at [519, 278] on td "Rp 10,887" at bounding box center [522, 285] width 50 height 42
click at [389, 284] on td "AHADUN TRSF E-BANKING CR 0110/FTSCY/WS95051 10887.002025100187042126 TRFDN-AHAD…" at bounding box center [383, 285] width 152 height 42
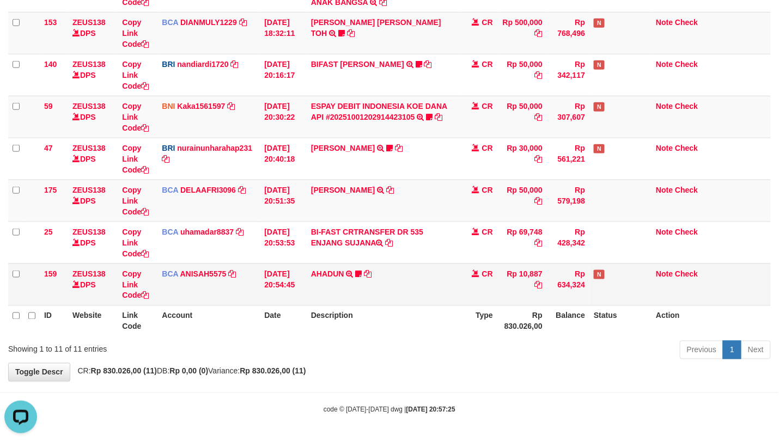
drag, startPoint x: 388, startPoint y: 279, endPoint x: 407, endPoint y: 270, distance: 21.2
click at [393, 277] on td "AHADUN TRSF E-BANKING CR 0110/FTSCY/WS95051 10887.002025100187042126 TRFDN-AHAD…" at bounding box center [383, 285] width 152 height 42
click at [407, 270] on td "AHADUN TRSF E-BANKING CR 0110/FTSCY/WS95051 10887.002025100187042126 TRFDN-AHAD…" at bounding box center [383, 285] width 152 height 42
drag, startPoint x: 403, startPoint y: 268, endPoint x: 392, endPoint y: 273, distance: 12.4
click at [394, 272] on td "AHADUN TRSF E-BANKING CR 0110/FTSCY/WS95051 10887.002025100187042126 TRFDN-AHAD…" at bounding box center [383, 285] width 152 height 42
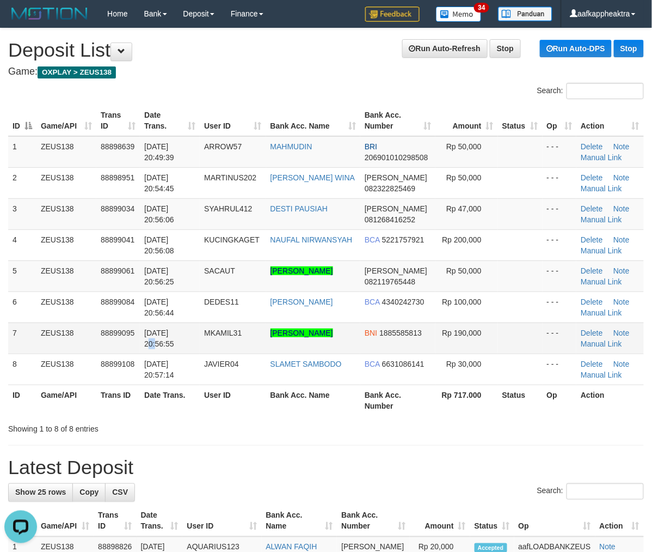
click at [185, 349] on td "01/10/2025 20:56:55" at bounding box center [170, 337] width 60 height 31
click at [151, 348] on span "01/10/2025 20:56:55" at bounding box center [159, 338] width 30 height 20
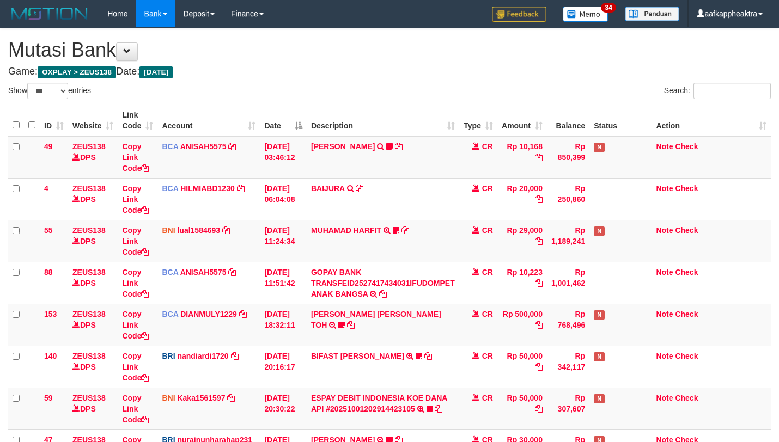
select select "***"
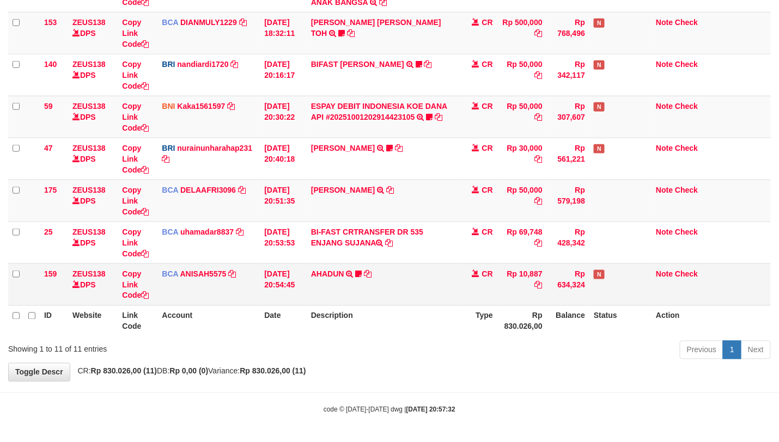
click at [427, 302] on td "AHADUN TRSF E-BANKING CR 0110/FTSCY/WS95051 10887.002025100187042126 TRFDN-AHAD…" at bounding box center [383, 285] width 152 height 42
drag, startPoint x: 427, startPoint y: 302, endPoint x: 439, endPoint y: 294, distance: 14.2
click at [430, 302] on td "AHADUN TRSF E-BANKING CR 0110/FTSCY/WS95051 10887.002025100187042126 TRFDN-AHAD…" at bounding box center [383, 285] width 152 height 42
drag, startPoint x: 439, startPoint y: 294, endPoint x: 785, endPoint y: 321, distance: 347.4
click at [440, 294] on td "AHADUN TRSF E-BANKING CR 0110/FTSCY/WS95051 10887.002025100187042126 TRFDN-AHAD…" at bounding box center [383, 285] width 152 height 42
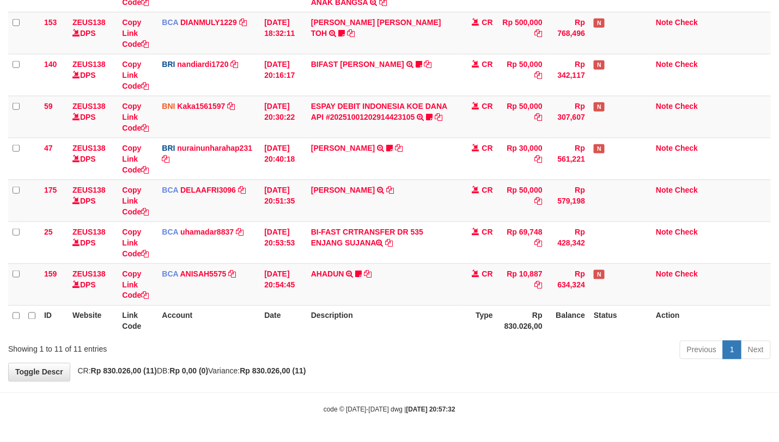
click at [479, 297] on tr "159 ZEUS138 DPS Copy Link Code BCA ANISAH5575 DPS ANISAH mutasi_20251001_3827 |…" at bounding box center [389, 285] width 762 height 42
click at [362, 303] on td "AHADUN TRSF E-BANKING CR 0110/FTSCY/WS95051 10887.002025100187042126 TRFDN-AHAD…" at bounding box center [383, 285] width 152 height 42
drag, startPoint x: 388, startPoint y: 295, endPoint x: 782, endPoint y: 338, distance: 397.1
click at [389, 295] on td "AHADUN TRSF E-BANKING CR 0110/FTSCY/WS95051 10887.002025100187042126 TRFDN-AHAD…" at bounding box center [383, 285] width 152 height 42
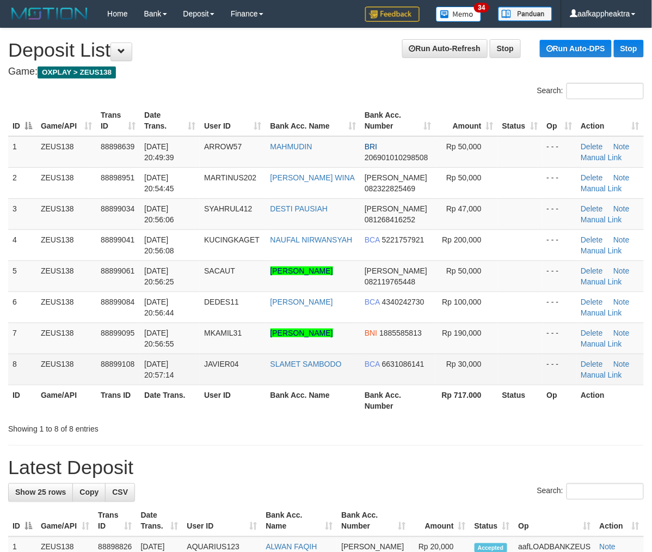
click at [194, 373] on td "01/10/2025 20:57:14" at bounding box center [170, 368] width 60 height 31
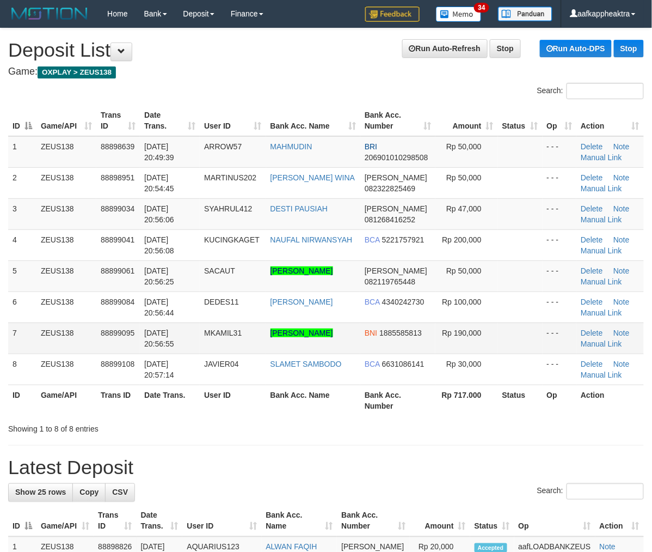
click at [143, 351] on td "01/10/2025 20:56:55" at bounding box center [170, 337] width 60 height 31
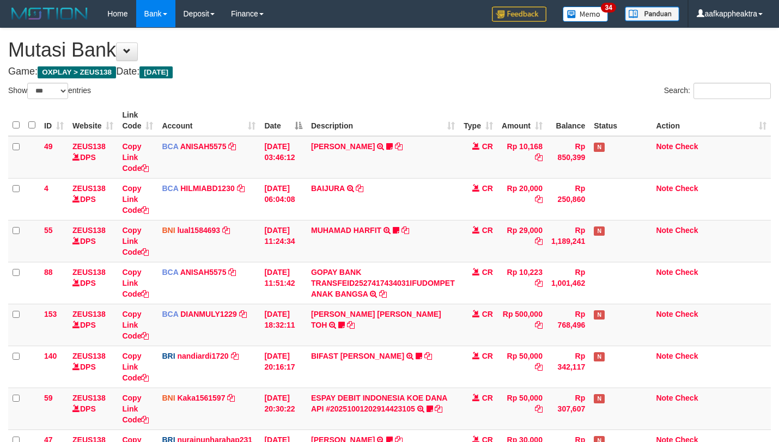
select select "***"
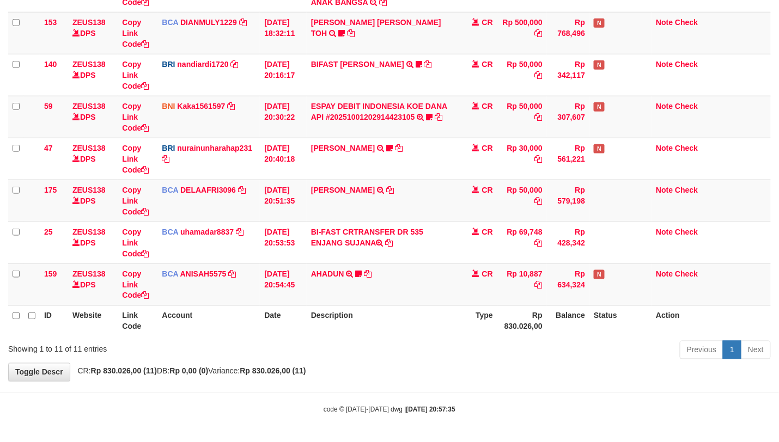
click at [495, 321] on th "Type" at bounding box center [478, 320] width 38 height 31
click at [467, 322] on th "Type" at bounding box center [478, 320] width 38 height 31
click at [458, 325] on tr "ID Website Link Code Account Date Description Type Rp 830.026,00 Balance Status…" at bounding box center [389, 320] width 762 height 31
click at [417, 305] on table "ID Website Link Code Account Date Description Type Amount Balance Status Action…" at bounding box center [389, 74] width 762 height 523
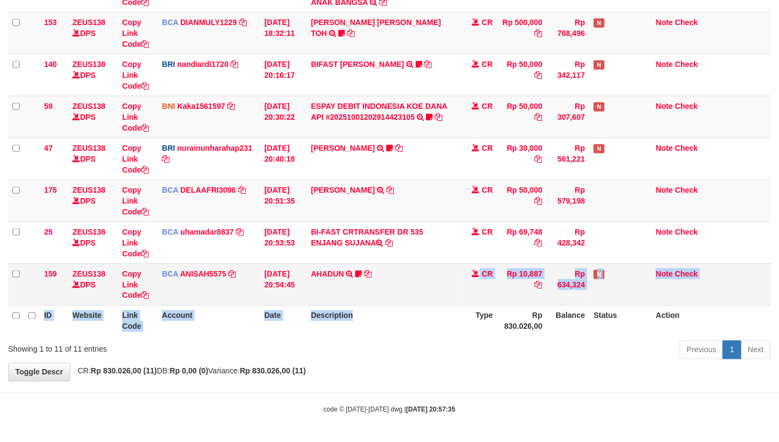
click at [419, 305] on th "Description" at bounding box center [383, 320] width 152 height 31
click at [434, 301] on td "AHADUN TRSF E-BANKING CR 0110/FTSCY/WS95051 10887.002025100187042126 TRFDN-AHAD…" at bounding box center [383, 285] width 152 height 42
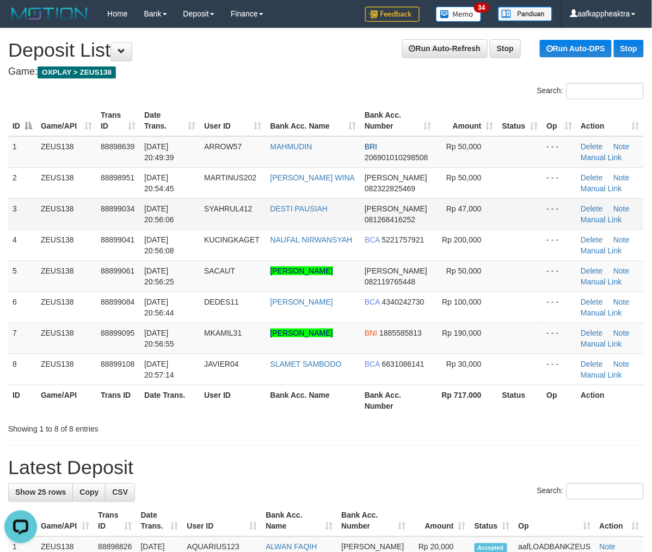
click at [273, 224] on tr "3 ZEUS138 88899034 01/10/2025 20:56:06 SYAHRUL412 DESTI PAUSIAH DANA 0812684162…" at bounding box center [326, 213] width 636 height 31
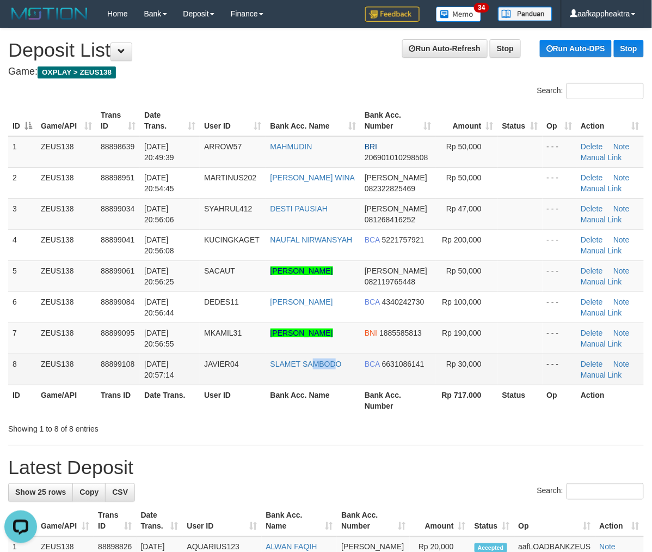
click at [338, 384] on td "SLAMET SAMBODO" at bounding box center [313, 368] width 94 height 31
click at [232, 372] on td "JAVIER04" at bounding box center [233, 368] width 66 height 31
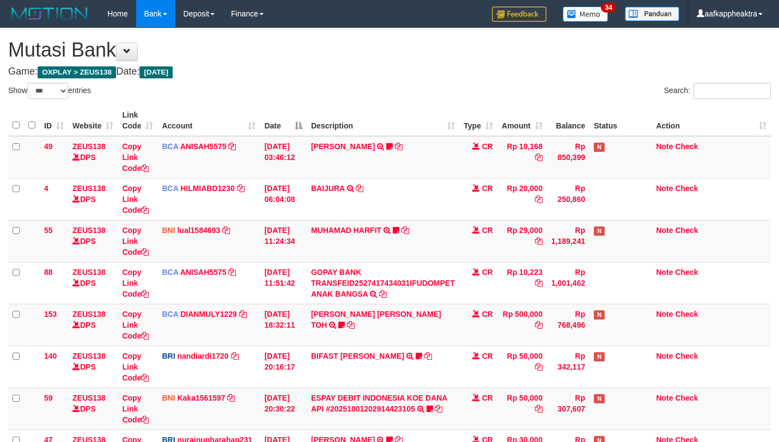
select select "***"
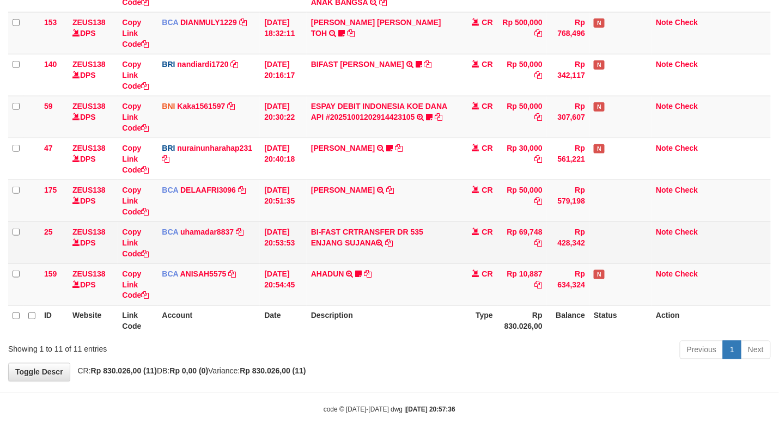
click at [419, 257] on td "BI-FAST CRTRANSFER DR 535 ENJANG SUJANA" at bounding box center [383, 243] width 152 height 42
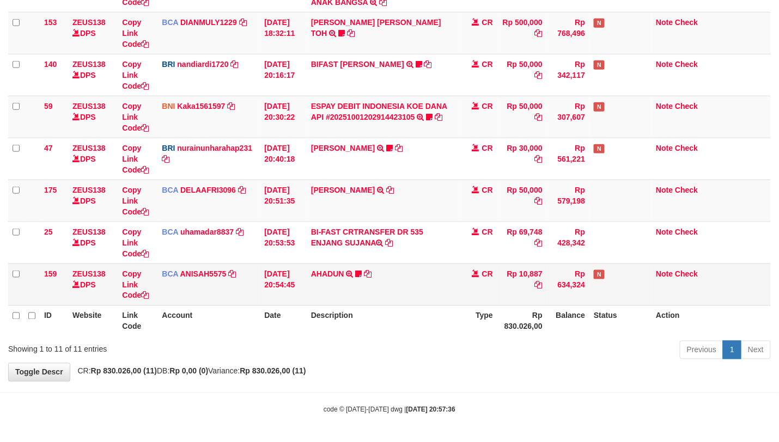
click at [411, 266] on td "AHADUN TRSF E-BANKING CR 0110/FTSCY/WS95051 10887.002025100187042126 TRFDN-AHAD…" at bounding box center [383, 285] width 152 height 42
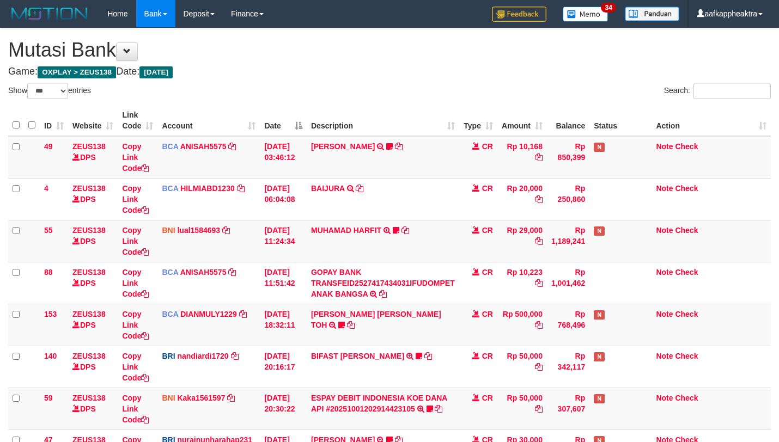
select select "***"
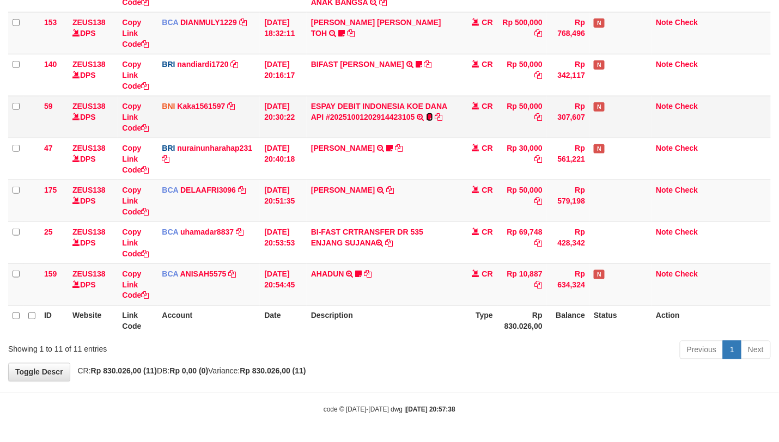
click at [432, 113] on icon at bounding box center [429, 117] width 7 height 8
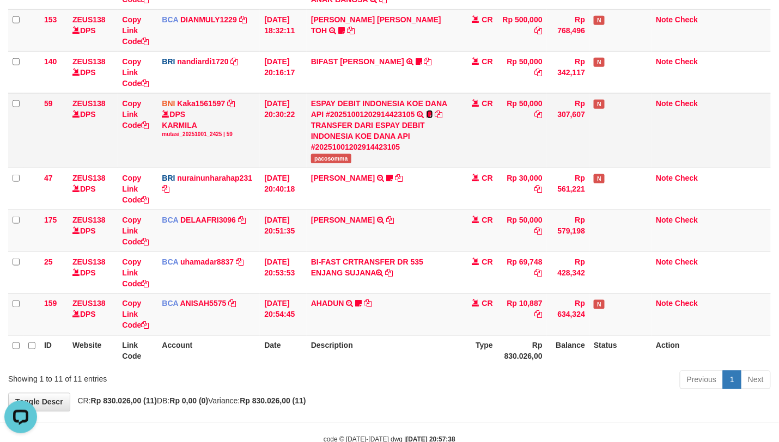
scroll to position [0, 0]
copy span "pacosomma"
drag, startPoint x: 312, startPoint y: 161, endPoint x: 785, endPoint y: 195, distance: 473.8
click at [356, 162] on td "ESPAY DEBIT INDONESIA KOE DANA API #20251001202914423105 TRANSFER DARI ESPAY DE…" at bounding box center [383, 130] width 152 height 75
drag, startPoint x: 345, startPoint y: 258, endPoint x: 365, endPoint y: 251, distance: 21.2
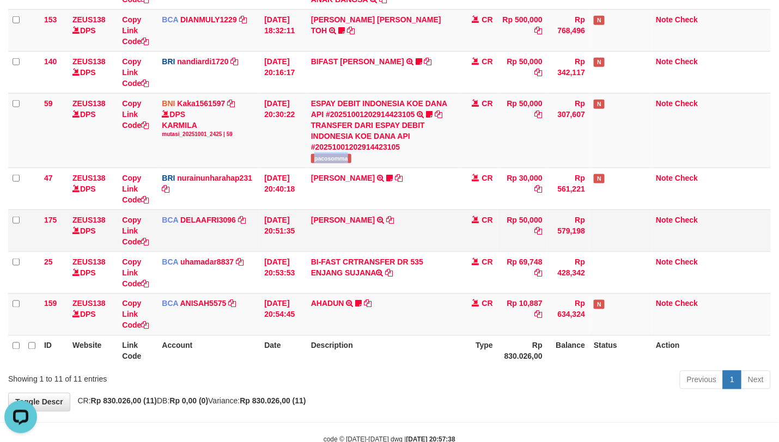
click at [347, 258] on td "BI-FAST CRTRANSFER DR 535 ENJANG SUJANA" at bounding box center [383, 273] width 152 height 42
click at [363, 251] on td "RIDWAN SAPUT TRSF E-BANKING CR 0110/FTSCY/WS95051 50000.002025100144828472 TRFD…" at bounding box center [383, 231] width 152 height 42
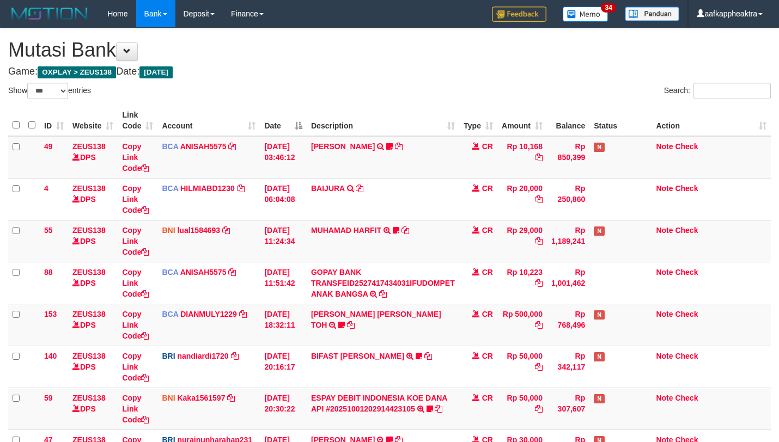
select select "***"
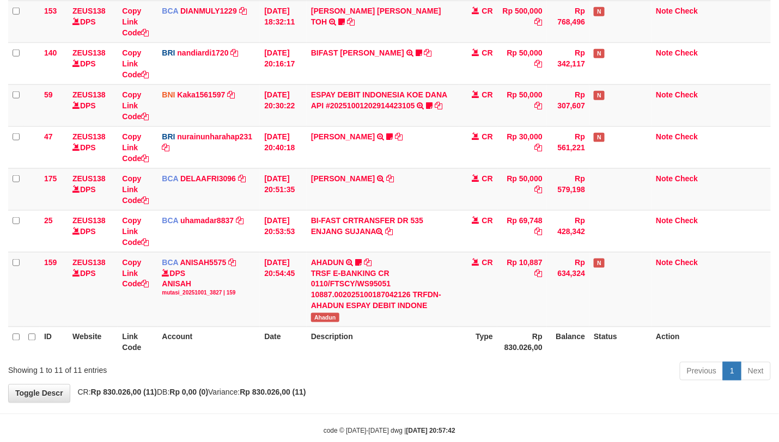
scroll to position [327, 0]
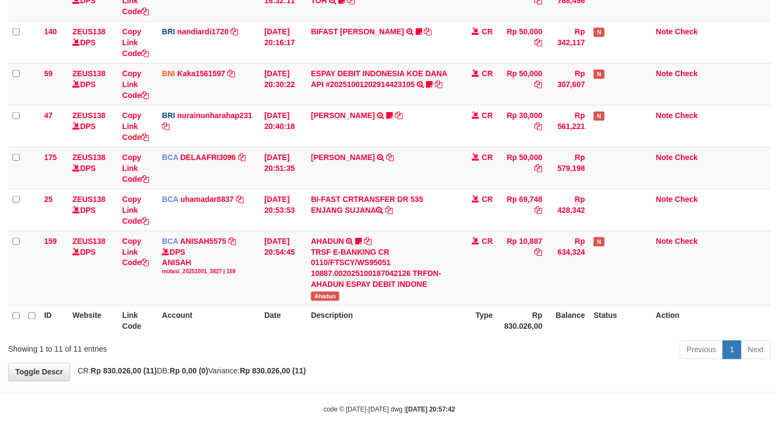
click at [417, 301] on td "AHADUN TRSF E-BANKING CR 0110/FTSCY/WS95051 10887.002025100187042126 TRFDN-AHAD…" at bounding box center [383, 268] width 152 height 75
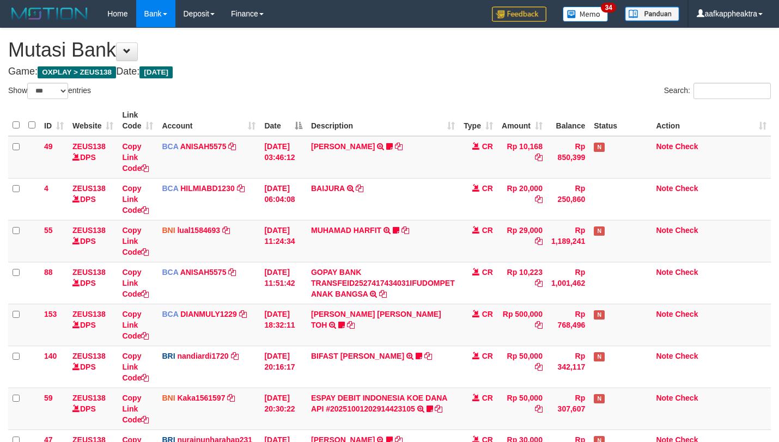
select select "***"
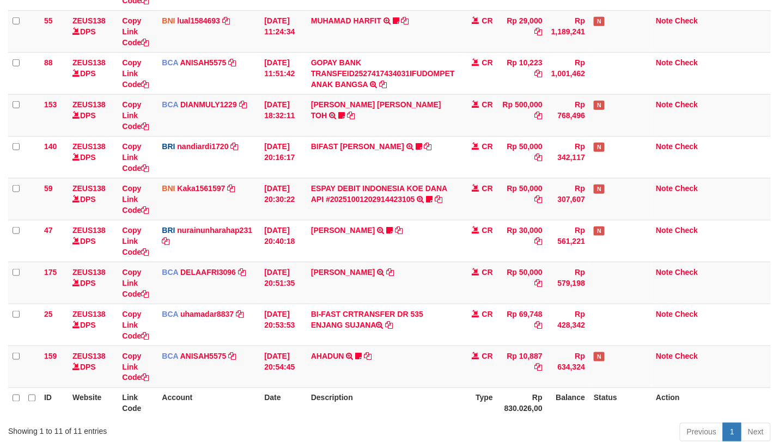
scroll to position [295, 0]
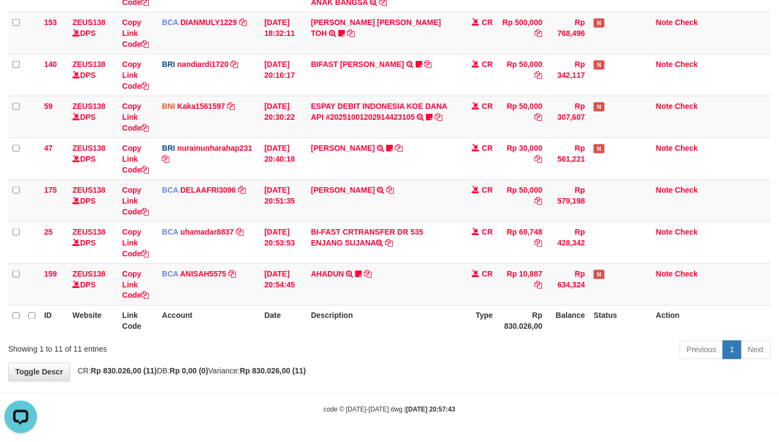
click at [395, 316] on th "Description" at bounding box center [383, 320] width 152 height 31
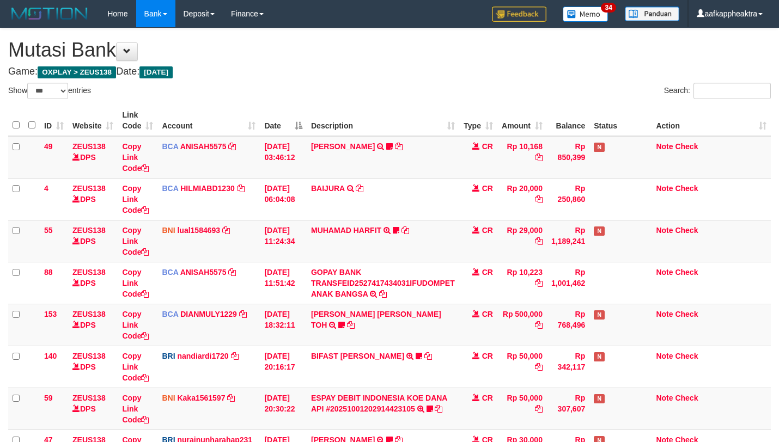
select select "***"
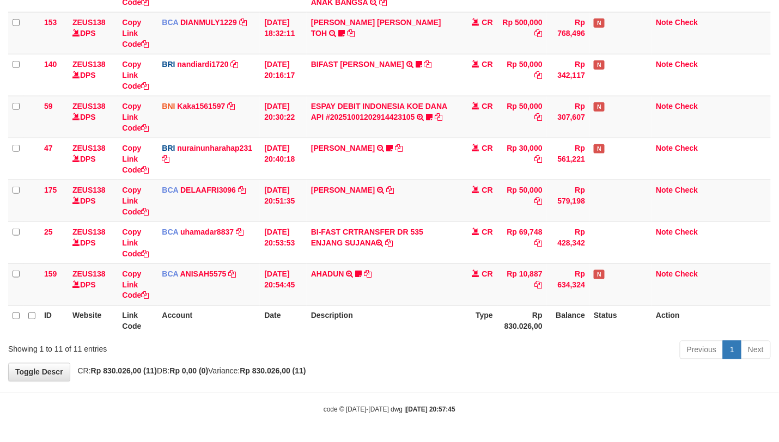
click at [393, 310] on th "Description" at bounding box center [383, 320] width 152 height 31
drag, startPoint x: 404, startPoint y: 305, endPoint x: 789, endPoint y: 349, distance: 387.5
click at [449, 308] on th "Description" at bounding box center [383, 320] width 152 height 31
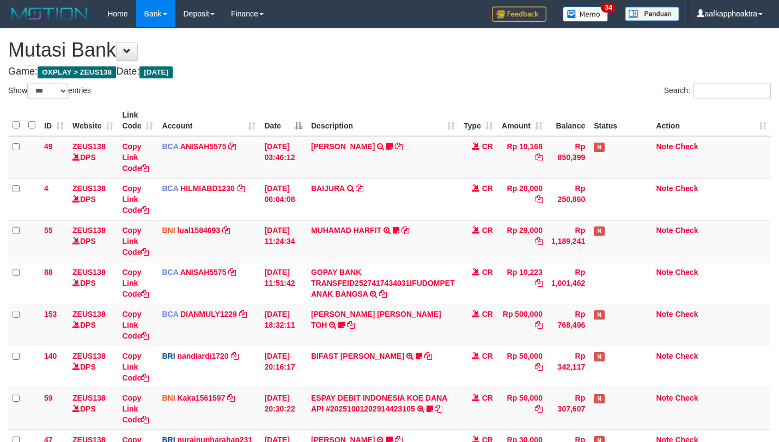
select select "***"
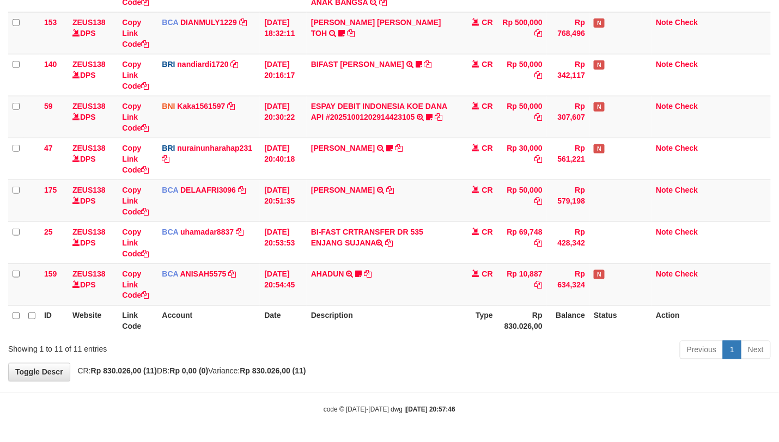
click at [406, 320] on th "Description" at bounding box center [383, 320] width 152 height 31
drag, startPoint x: 408, startPoint y: 321, endPoint x: 722, endPoint y: 341, distance: 314.8
click at [420, 323] on th "Description" at bounding box center [383, 320] width 152 height 31
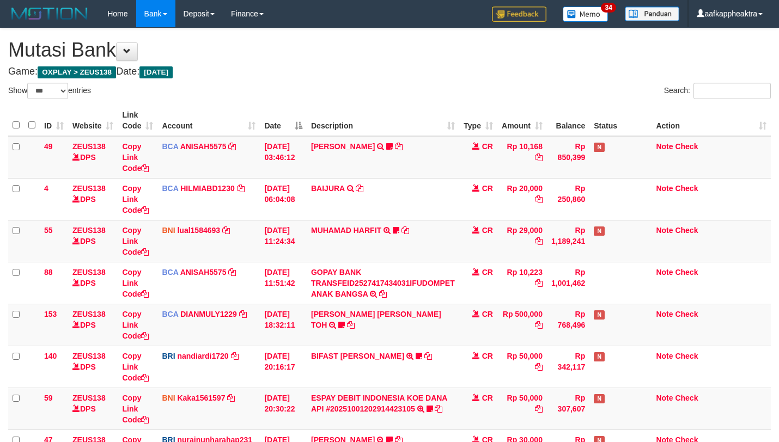
select select "***"
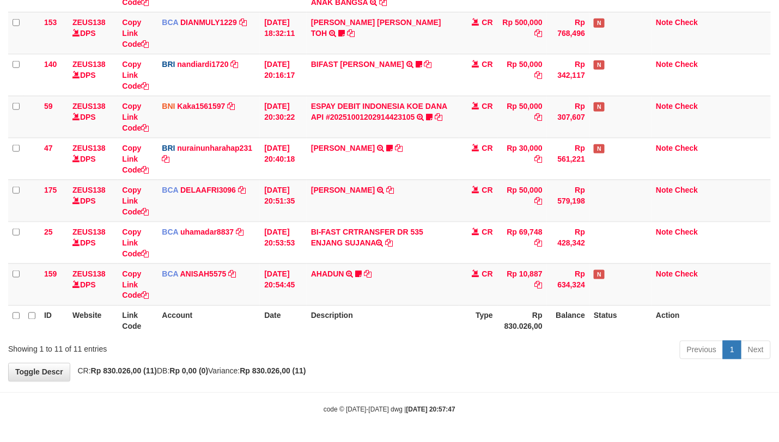
click at [371, 315] on th "Description" at bounding box center [383, 320] width 152 height 31
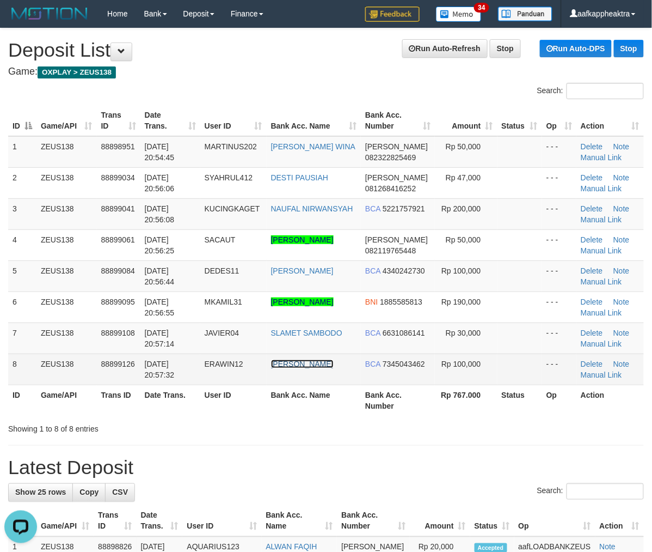
click at [295, 368] on link "MERI APRIYANI" at bounding box center [302, 363] width 63 height 9
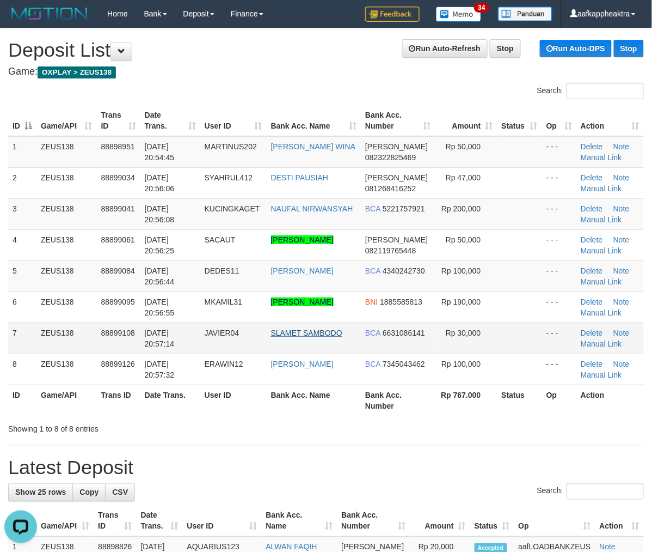
drag, startPoint x: 303, startPoint y: 314, endPoint x: 316, endPoint y: 345, distance: 33.9
click at [302, 353] on tbody "1 ZEUS138 88898951 01/10/2025 20:54:45 MARTINUS202 MUHAMAD PANDU WINA DANA 0823…" at bounding box center [326, 260] width 636 height 249
click at [323, 349] on td "SLAMET SAMBODO" at bounding box center [314, 337] width 94 height 31
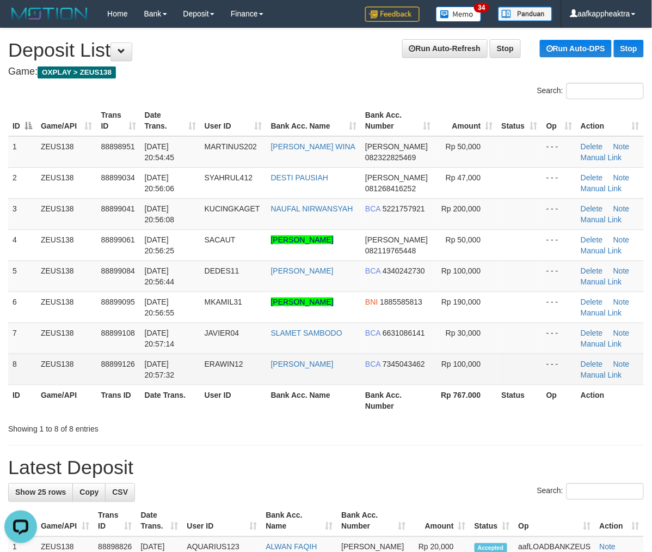
click at [243, 368] on span "ERAWIN12" at bounding box center [224, 363] width 39 height 9
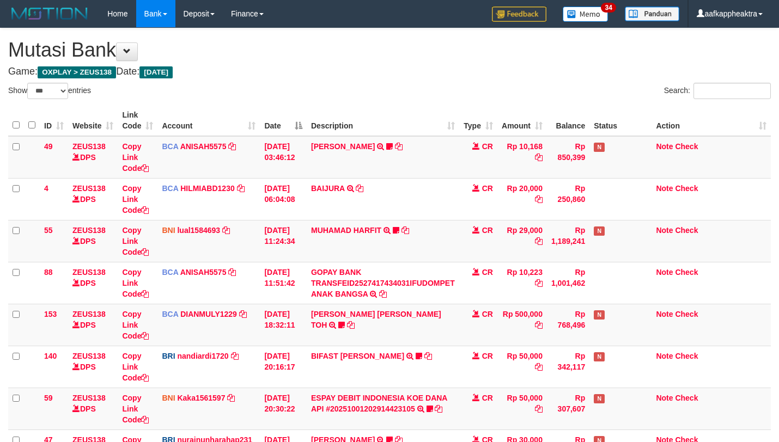
select select "***"
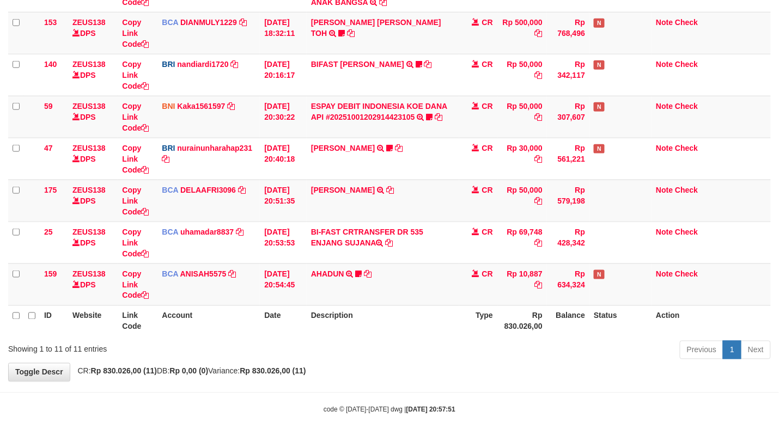
click at [358, 315] on th "Description" at bounding box center [383, 320] width 152 height 31
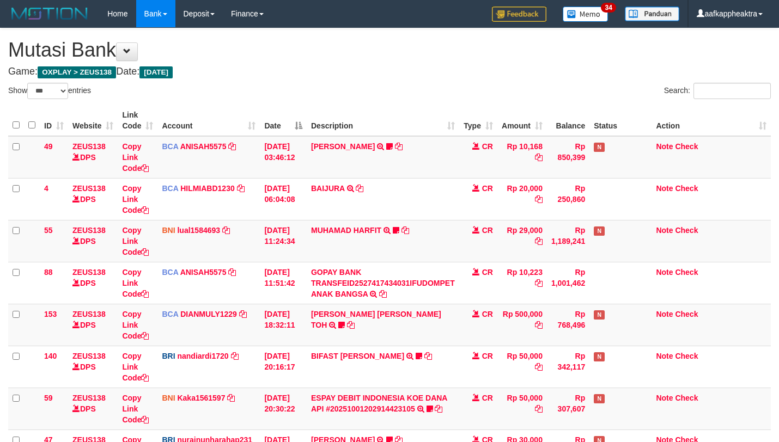
select select "***"
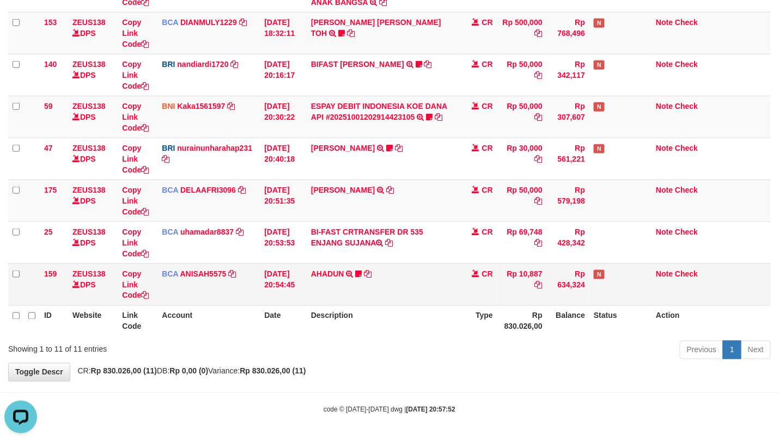
click at [358, 298] on td "AHADUN TRSF E-BANKING CR 0110/FTSCY/WS95051 10887.002025100187042126 TRFDN-AHAD…" at bounding box center [383, 285] width 152 height 42
drag, startPoint x: 386, startPoint y: 288, endPoint x: 781, endPoint y: 333, distance: 397.9
click at [384, 289] on td "AHADUN TRSF E-BANKING CR 0110/FTSCY/WS95051 10887.002025100187042126 TRFDN-AHAD…" at bounding box center [383, 285] width 152 height 42
click at [547, 310] on table "ID Website Link Code Account Date Description Type Amount Balance Status Action…" at bounding box center [389, 74] width 762 height 523
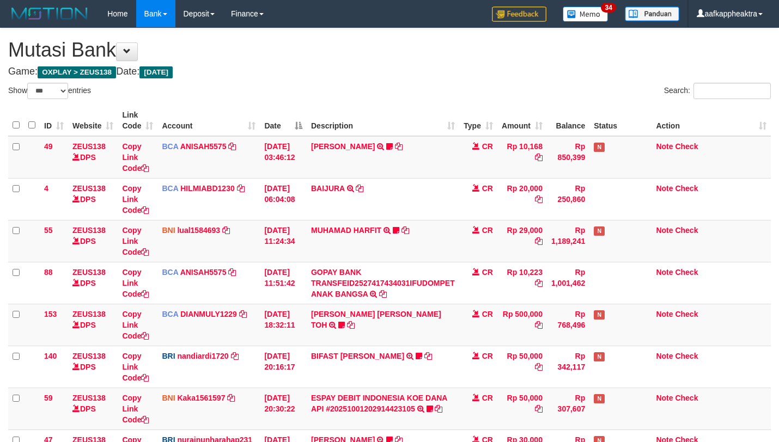
select select "***"
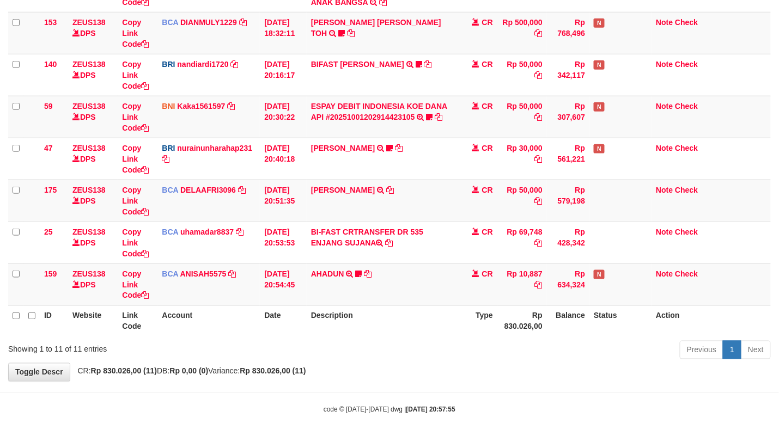
click at [435, 307] on th "Description" at bounding box center [383, 320] width 152 height 31
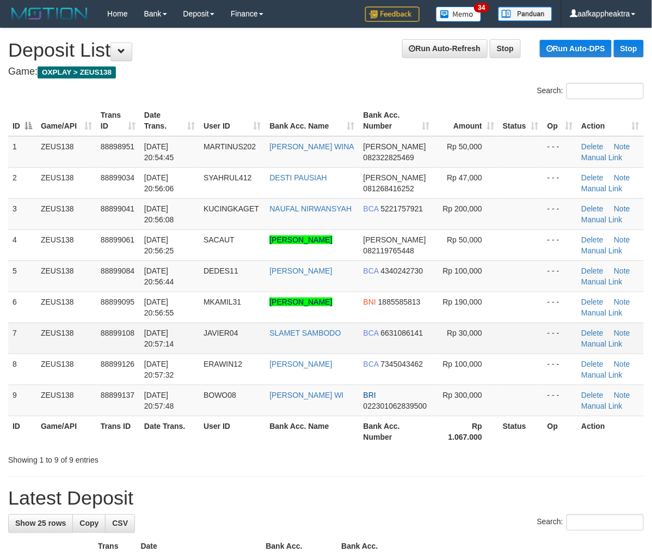
click at [186, 353] on td "[DATE] 20:57:14" at bounding box center [169, 337] width 59 height 31
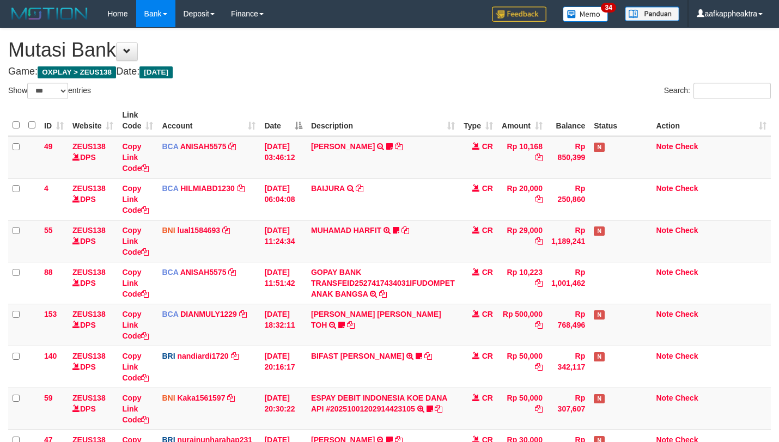
select select "***"
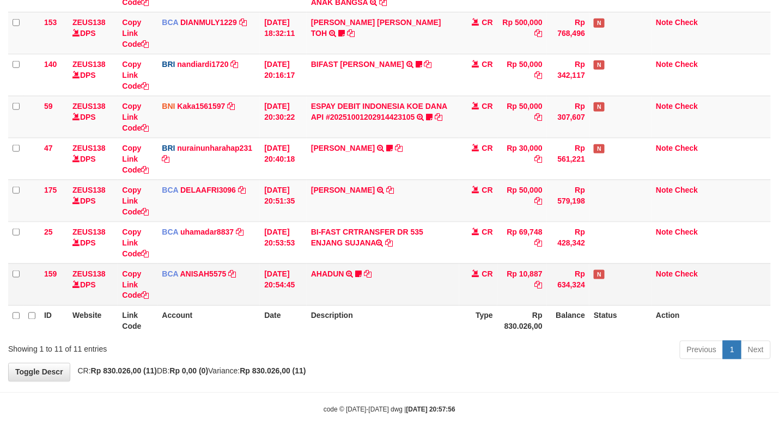
click at [427, 303] on td "AHADUN TRSF E-BANKING CR 0110/FTSCY/WS95051 10887.002025100187042126 TRFDN-AHAD…" at bounding box center [383, 285] width 152 height 42
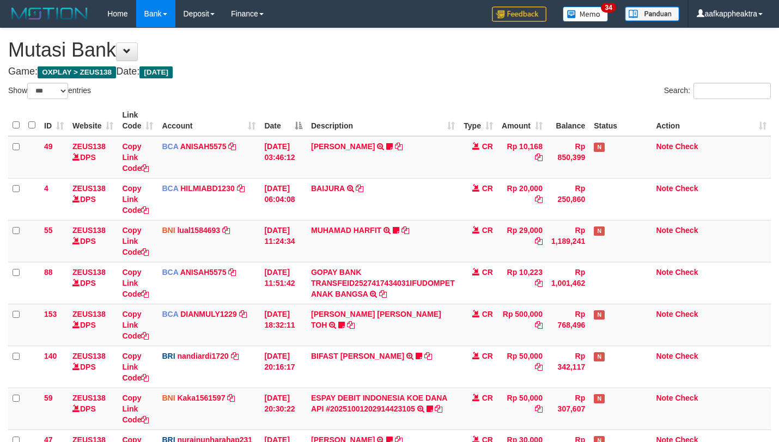
select select "***"
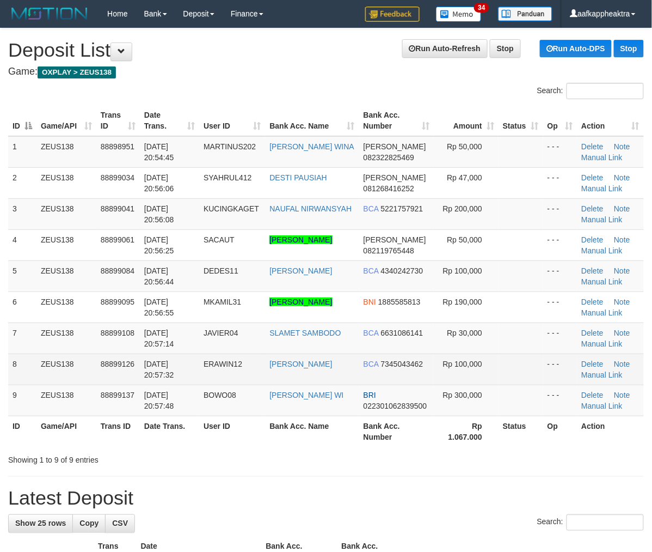
drag, startPoint x: 191, startPoint y: 380, endPoint x: 79, endPoint y: 372, distance: 111.3
click at [192, 380] on td "01/10/2025 20:57:32" at bounding box center [169, 368] width 59 height 31
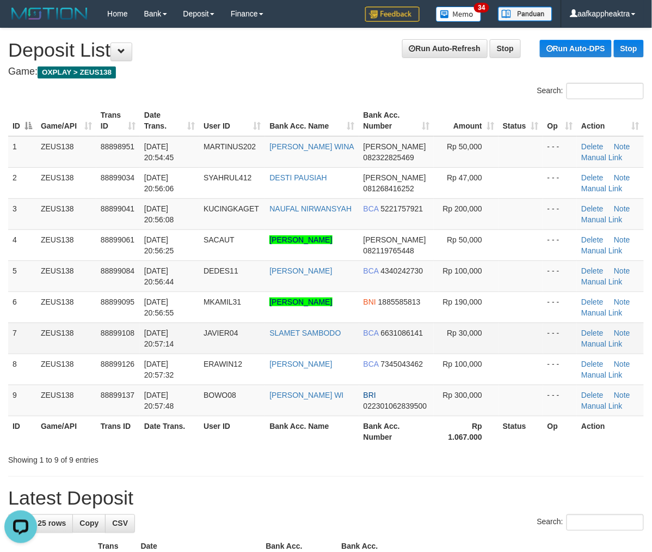
click at [164, 353] on td "01/10/2025 20:57:14" at bounding box center [169, 337] width 59 height 31
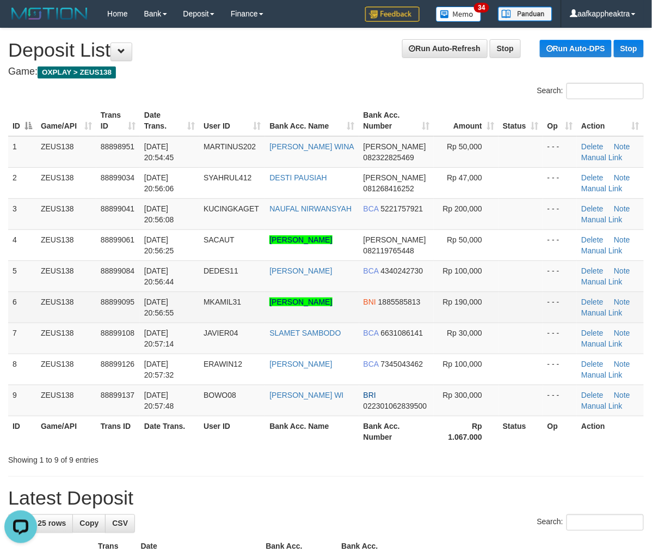
click at [268, 313] on tr "6 ZEUS138 88899095 01/10/2025 20:56:55 MKAMIL31 MUHAMMAD KAMIL RAMADHAN NOOR BN…" at bounding box center [326, 306] width 636 height 31
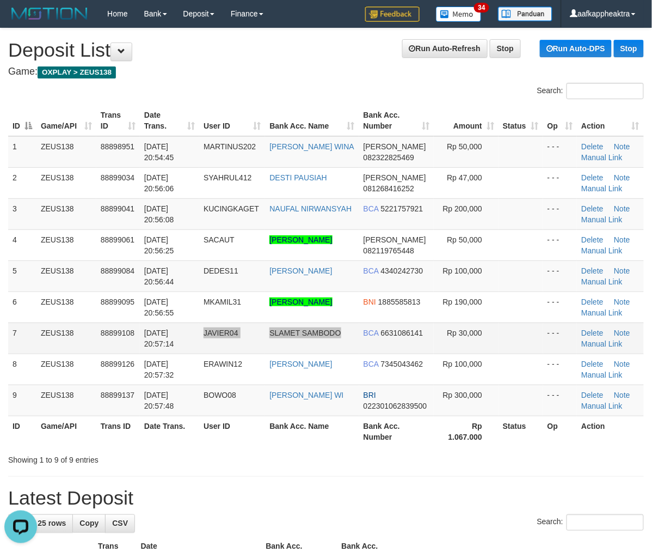
click at [347, 353] on tr "7 ZEUS138 88899108 01/10/2025 20:57:14 JAVIER04 SLAMET SAMBODO BCA 6631086141 R…" at bounding box center [326, 337] width 636 height 31
click at [349, 353] on td "SLAMET SAMBODO" at bounding box center [312, 337] width 94 height 31
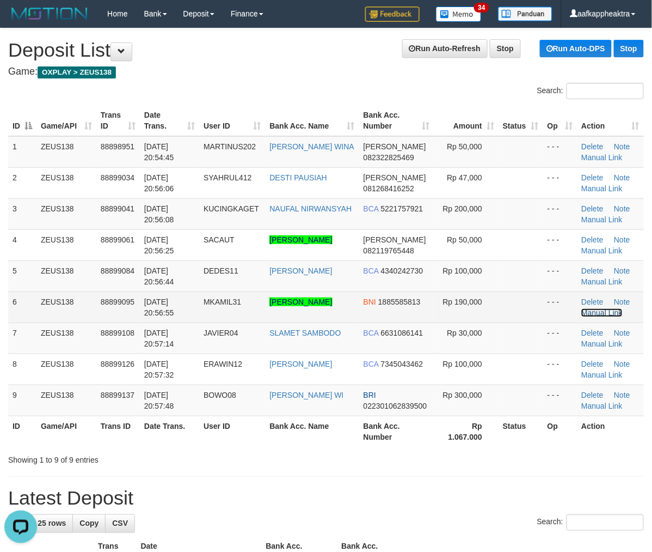
click at [589, 317] on link "Manual Link" at bounding box center [602, 312] width 41 height 9
click at [599, 317] on link "Manual Link" at bounding box center [602, 312] width 41 height 9
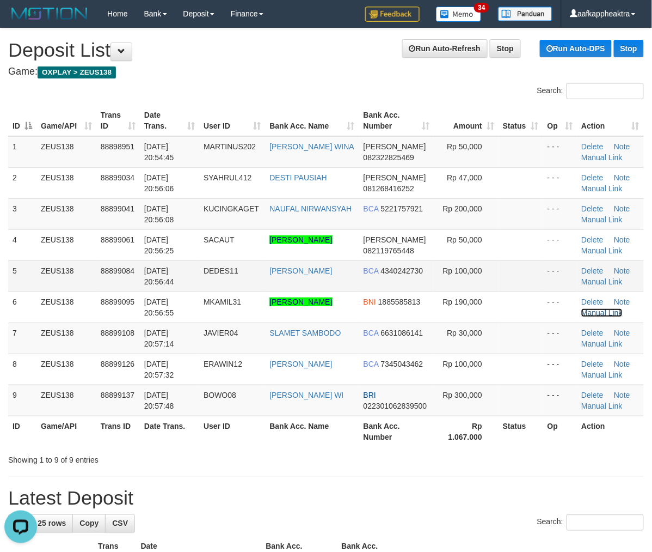
click at [582, 308] on link "Manual Link" at bounding box center [602, 312] width 41 height 9
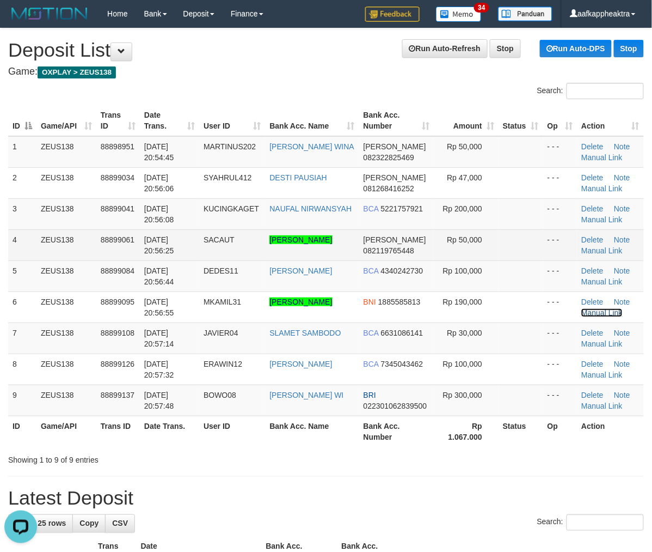
click at [582, 308] on link "Manual Link" at bounding box center [602, 312] width 41 height 9
drag, startPoint x: 301, startPoint y: 216, endPoint x: 303, endPoint y: 261, distance: 45.8
click at [299, 223] on td "NAUFAL NIRWANSYAH" at bounding box center [312, 213] width 94 height 31
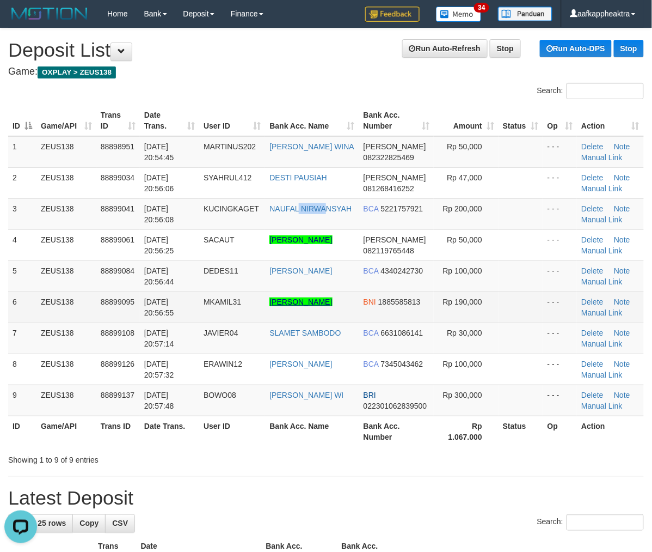
drag, startPoint x: 293, startPoint y: 290, endPoint x: 299, endPoint y: 323, distance: 33.8
click at [287, 316] on tbody "1 ZEUS138 88898951 01/10/2025 20:54:45 MARTINUS202 MUHAMAD PANDU WINA DANA 0823…" at bounding box center [326, 276] width 636 height 280
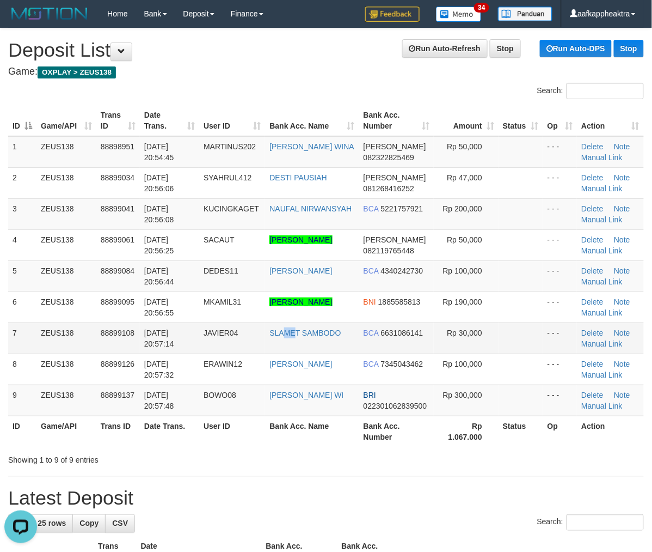
click at [288, 353] on td "SLAMET SAMBODO" at bounding box center [312, 337] width 94 height 31
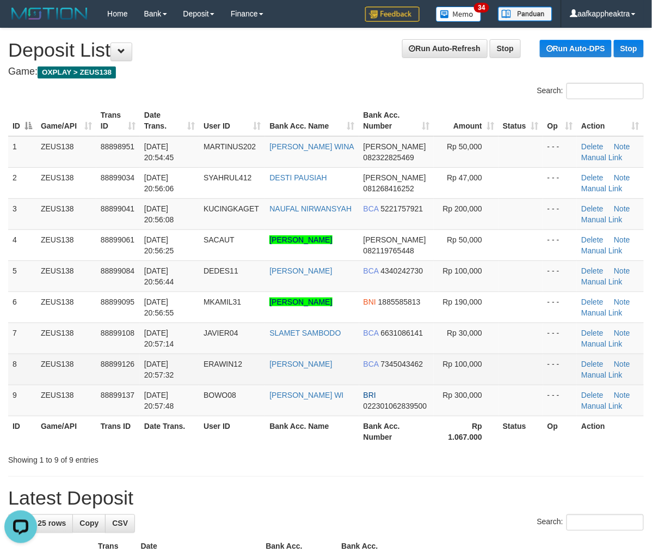
click at [283, 369] on td "MERI APRIYANI" at bounding box center [312, 368] width 94 height 31
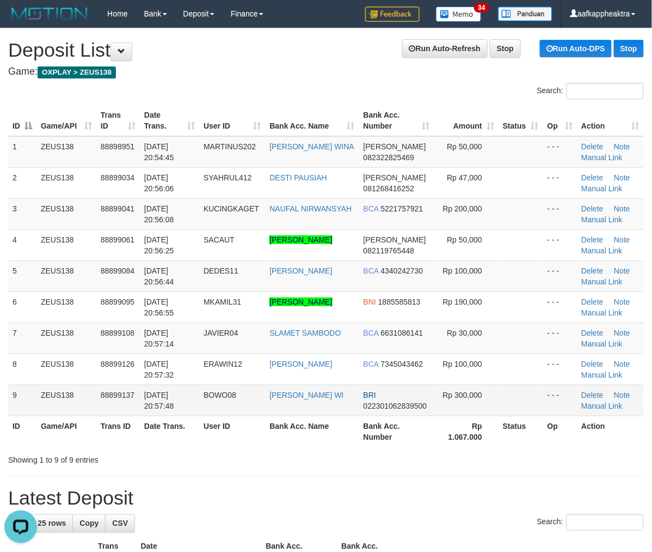
drag, startPoint x: 285, startPoint y: 401, endPoint x: 278, endPoint y: 412, distance: 12.9
click at [279, 409] on td "TRISNO HADI WI" at bounding box center [312, 399] width 94 height 31
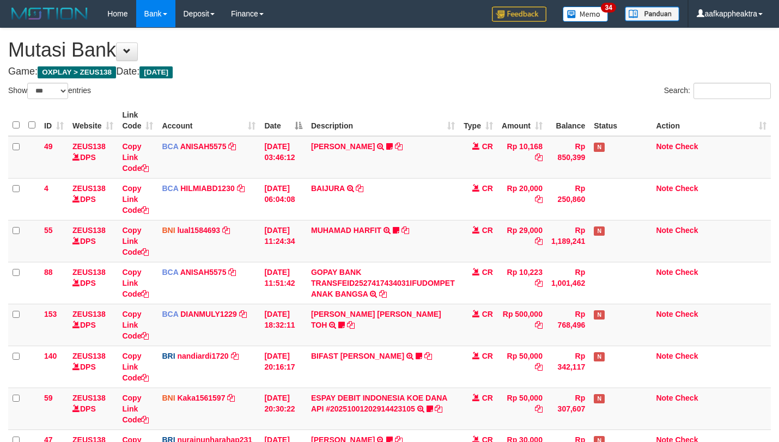
select select "***"
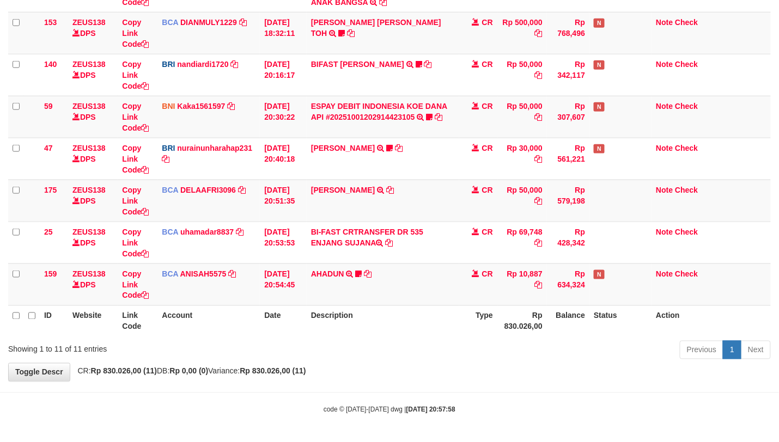
drag, startPoint x: 0, startPoint y: 0, endPoint x: 455, endPoint y: 322, distance: 557.8
click at [423, 325] on th "Description" at bounding box center [383, 320] width 152 height 31
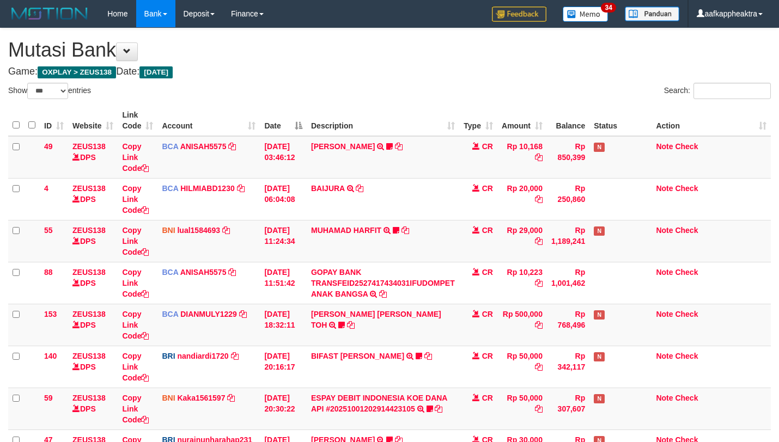
select select "***"
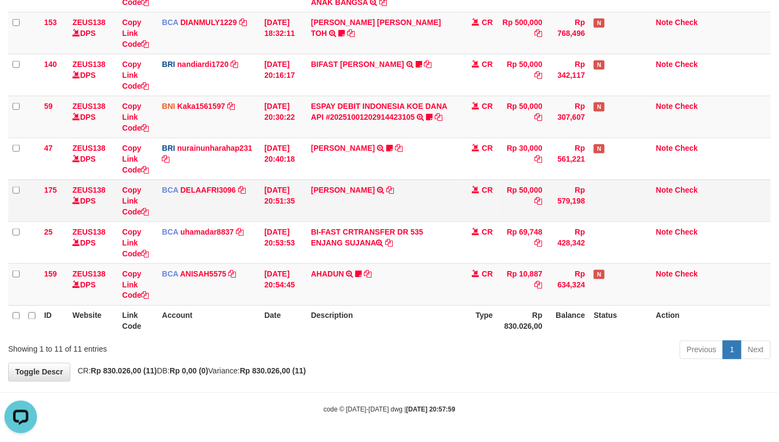
click at [501, 180] on td "Rp 50,000" at bounding box center [522, 201] width 50 height 42
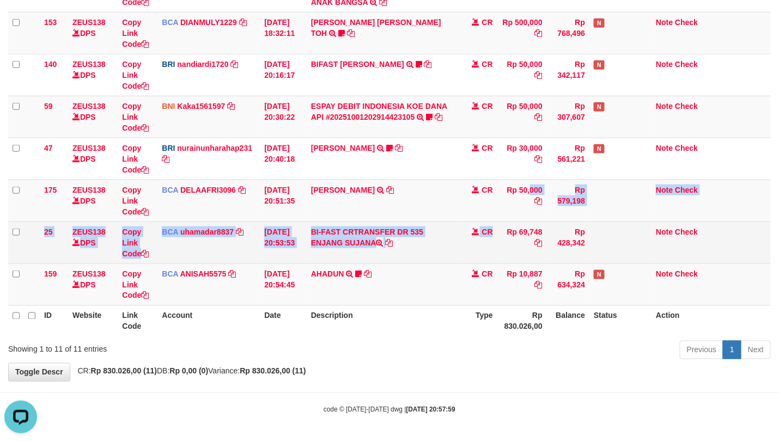
drag, startPoint x: 493, startPoint y: 227, endPoint x: 486, endPoint y: 238, distance: 13.6
click at [492, 229] on tbody "49 ZEUS138 DPS Copy Link Code BCA ANISAH5575 DPS ANISAH mutasi_20251001_3827 | …" at bounding box center [389, 75] width 762 height 462
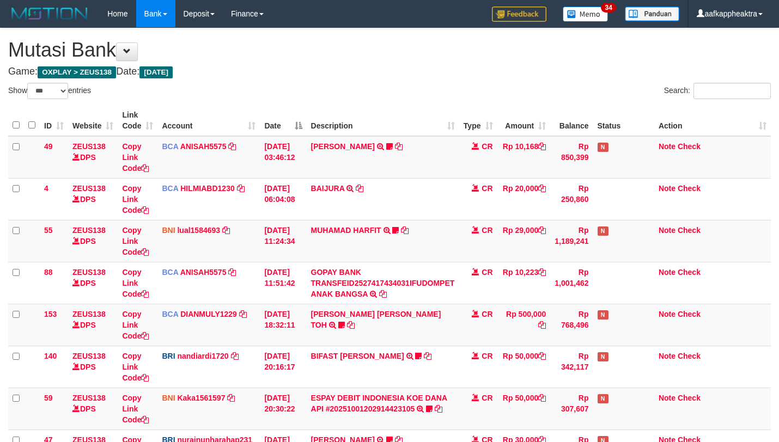
select select "***"
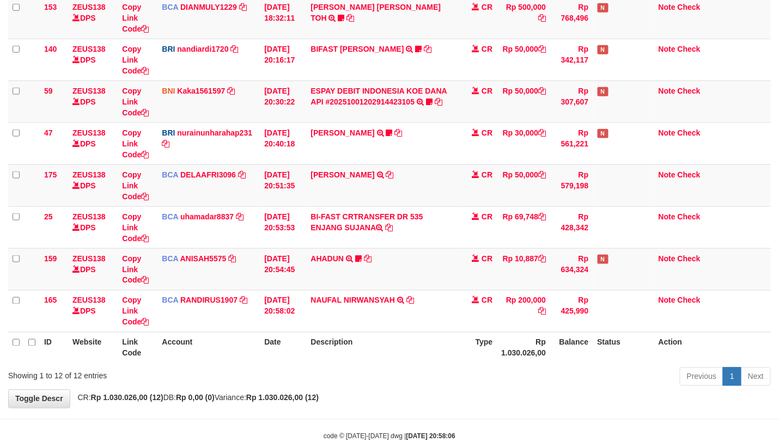
scroll to position [337, 0]
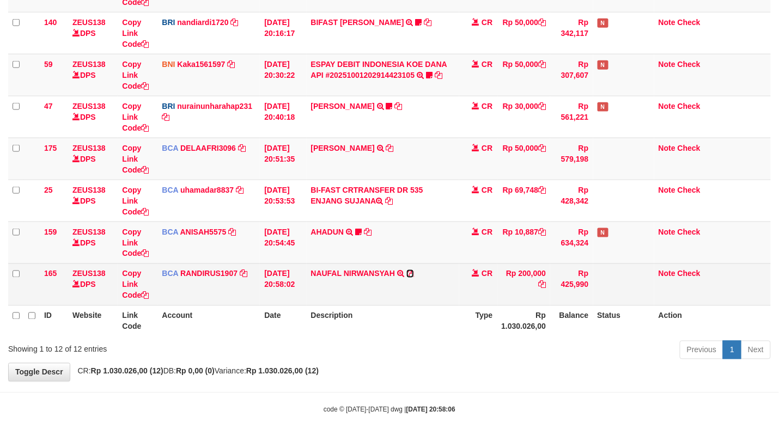
click at [409, 273] on icon at bounding box center [410, 274] width 8 height 8
drag, startPoint x: 409, startPoint y: 273, endPoint x: 551, endPoint y: 279, distance: 141.7
click at [411, 273] on icon at bounding box center [410, 274] width 8 height 8
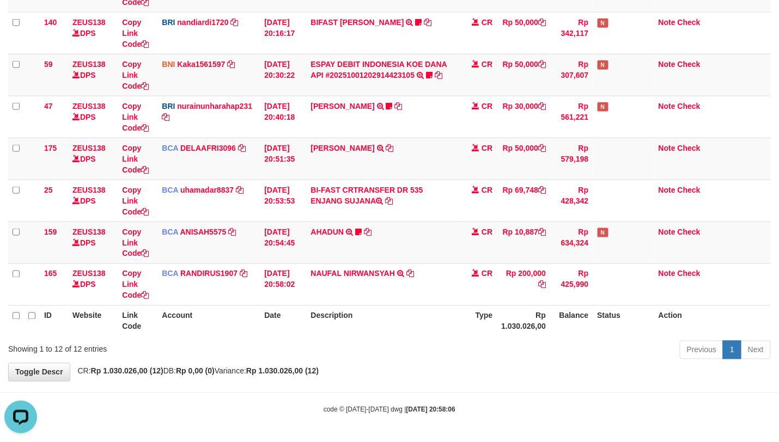
drag, startPoint x: 437, startPoint y: 308, endPoint x: 789, endPoint y: 320, distance: 352.5
click at [437, 308] on th "Description" at bounding box center [383, 320] width 152 height 31
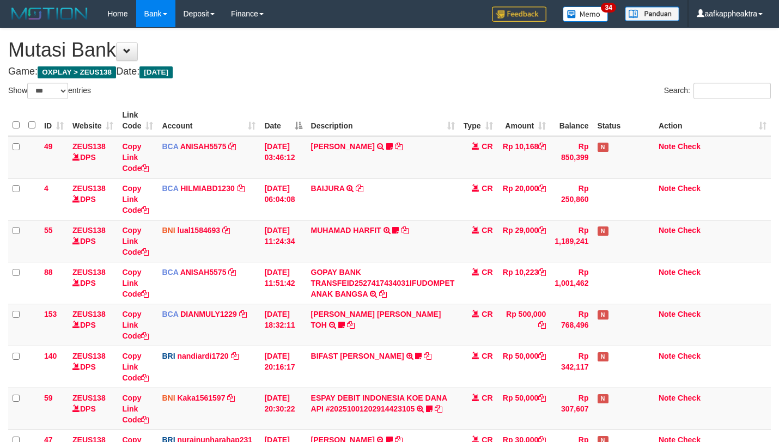
select select "***"
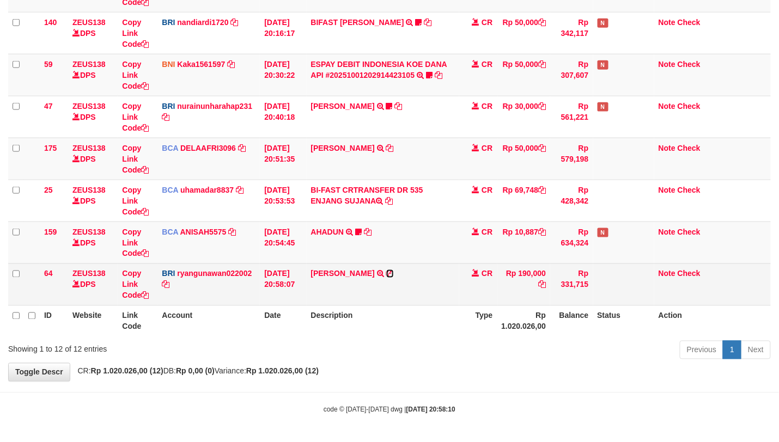
click at [394, 273] on icon at bounding box center [390, 274] width 8 height 8
click at [146, 295] on icon at bounding box center [145, 296] width 8 height 8
drag, startPoint x: 146, startPoint y: 295, endPoint x: 199, endPoint y: 292, distance: 52.3
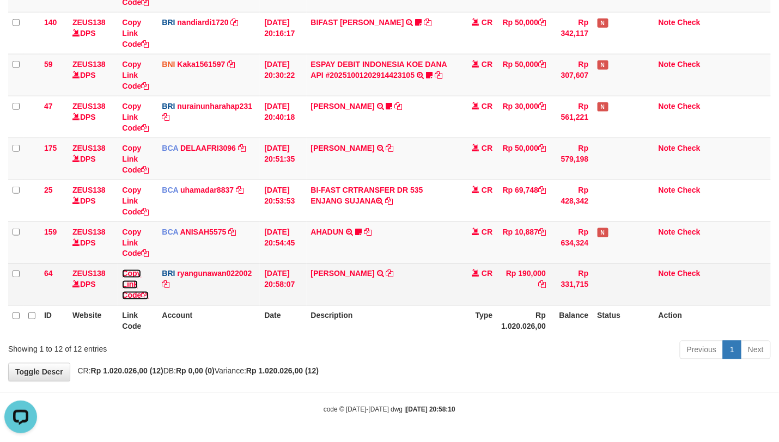
click at [170, 292] on tr "64 ZEUS138 DPS Copy Link Code BRI ryangunawan022002 DPS RYAN GUNAWAN mutasi_202…" at bounding box center [389, 285] width 762 height 42
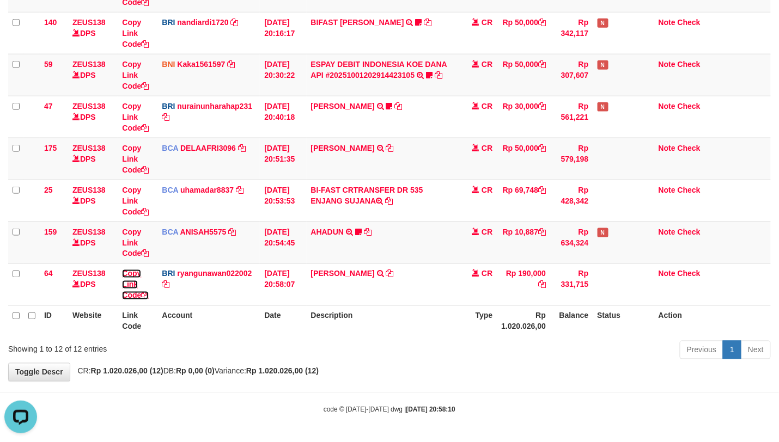
click at [122, 270] on link "Copy Link Code" at bounding box center [135, 285] width 27 height 30
click at [467, 313] on th "Type" at bounding box center [478, 320] width 38 height 31
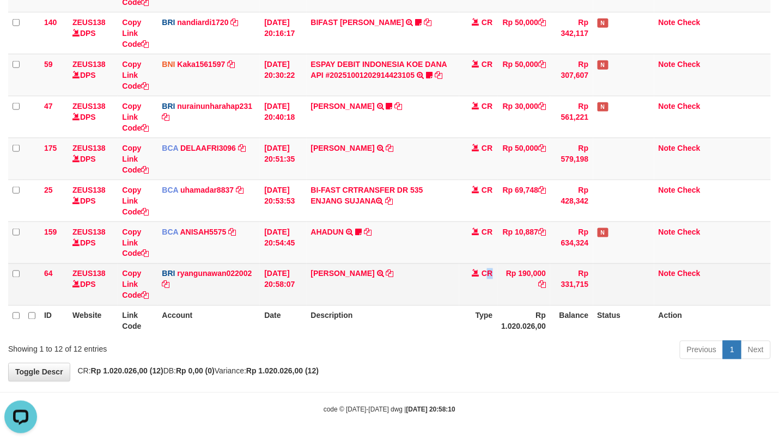
click at [484, 303] on td "CR" at bounding box center [478, 285] width 38 height 42
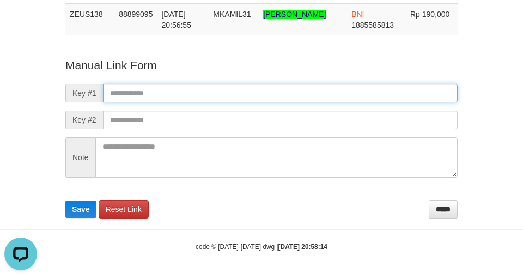
click at [154, 97] on input "text" at bounding box center [280, 93] width 354 height 19
paste input "**********"
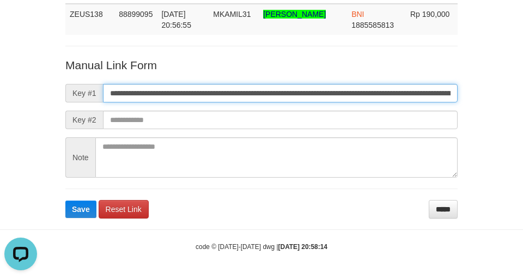
scroll to position [0, 624]
type input "**********"
click at [65, 200] on button "Save" at bounding box center [80, 208] width 31 height 17
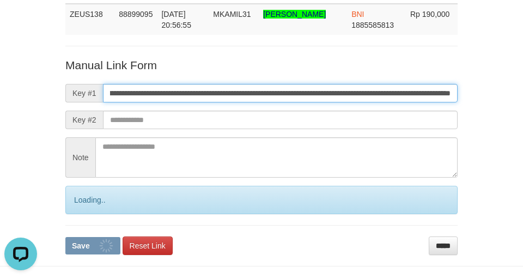
drag, startPoint x: 146, startPoint y: 88, endPoint x: 157, endPoint y: 84, distance: 12.2
click at [157, 84] on input "**********" at bounding box center [280, 93] width 354 height 19
click at [65, 237] on button "Save" at bounding box center [92, 245] width 55 height 17
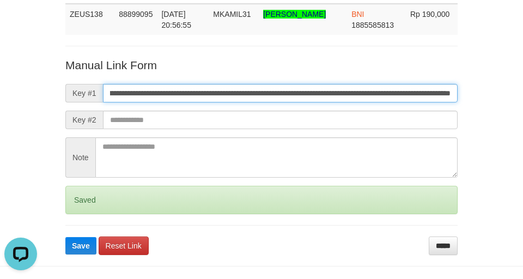
click at [65, 237] on button "Save" at bounding box center [80, 245] width 31 height 17
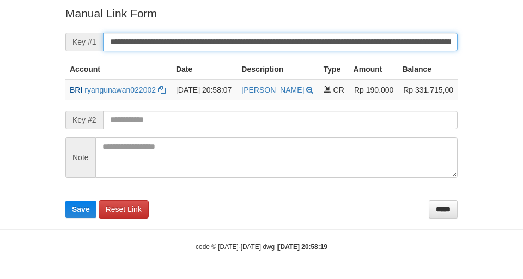
click at [65, 200] on button "Save" at bounding box center [80, 208] width 31 height 17
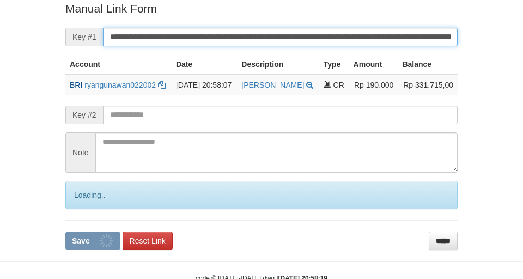
scroll to position [225, 0]
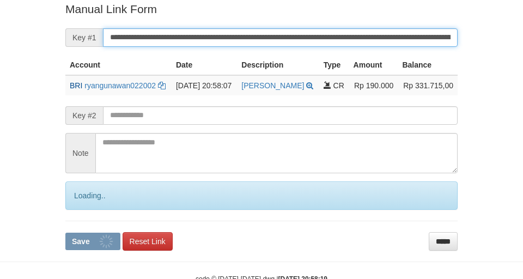
click at [65, 233] on button "Save" at bounding box center [92, 241] width 55 height 17
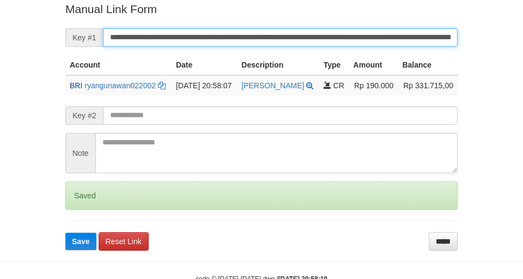
click at [65, 233] on button "Save" at bounding box center [80, 241] width 31 height 17
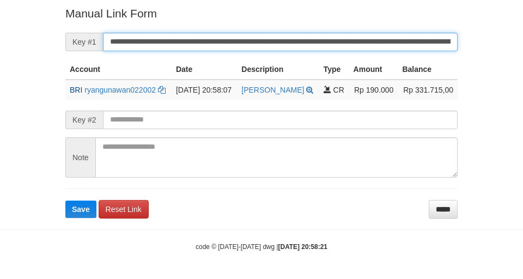
click at [65, 200] on button "Save" at bounding box center [80, 208] width 31 height 17
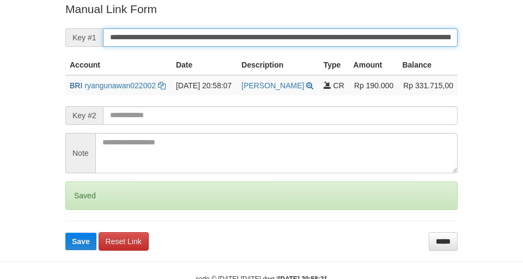
click at [65, 233] on button "Save" at bounding box center [80, 241] width 31 height 17
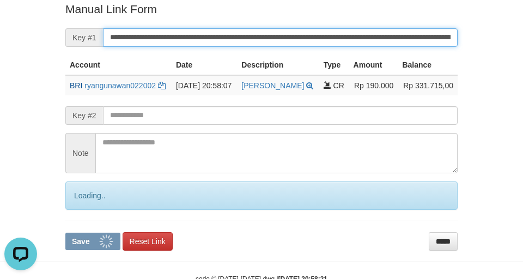
click at [65, 233] on button "Save" at bounding box center [92, 241] width 55 height 17
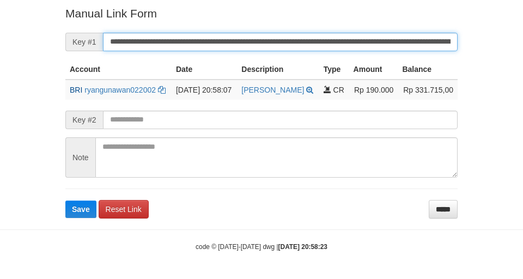
click at [65, 200] on button "Save" at bounding box center [80, 208] width 31 height 17
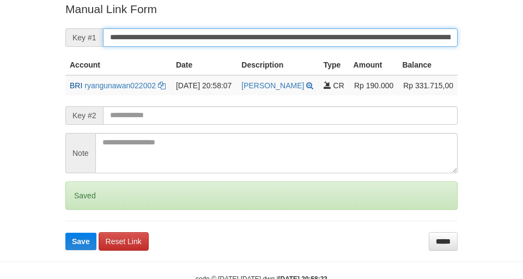
click at [65, 233] on button "Save" at bounding box center [80, 241] width 31 height 17
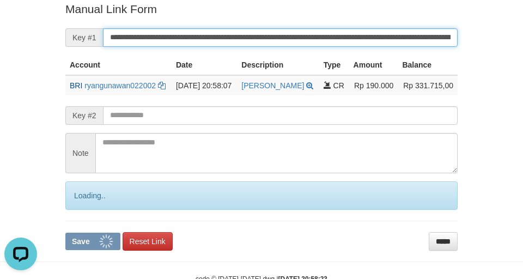
click at [65, 233] on button "Save" at bounding box center [92, 241] width 55 height 17
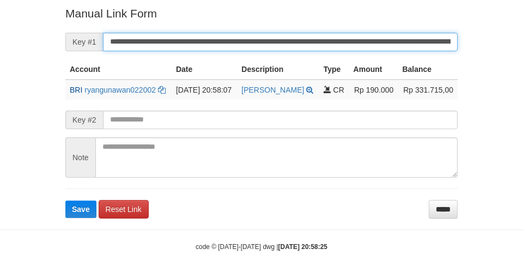
click at [337, 33] on input "**********" at bounding box center [280, 42] width 354 height 19
click at [65, 200] on button "Save" at bounding box center [80, 208] width 31 height 17
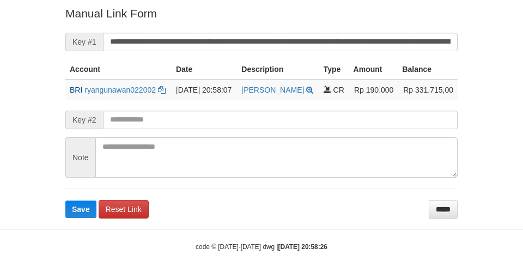
scroll to position [224, 0]
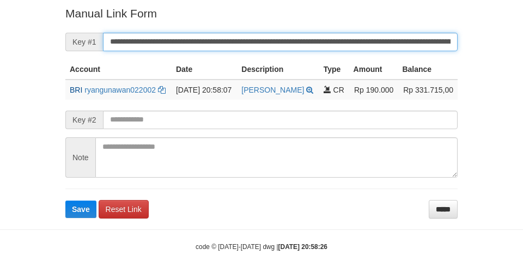
click at [65, 200] on button "Save" at bounding box center [80, 208] width 31 height 17
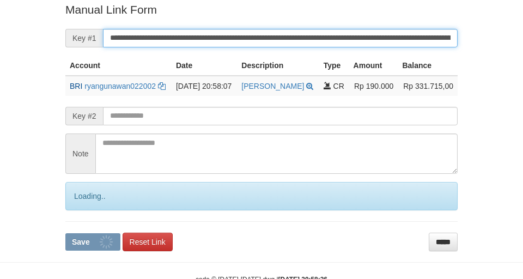
click at [65, 233] on button "Save" at bounding box center [92, 241] width 55 height 17
drag, startPoint x: 0, startPoint y: 0, endPoint x: 340, endPoint y: 28, distance: 340.9
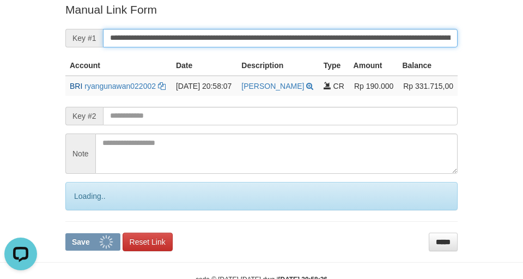
click at [340, 29] on input "**********" at bounding box center [280, 38] width 354 height 19
click at [65, 233] on button "Save" at bounding box center [92, 241] width 55 height 17
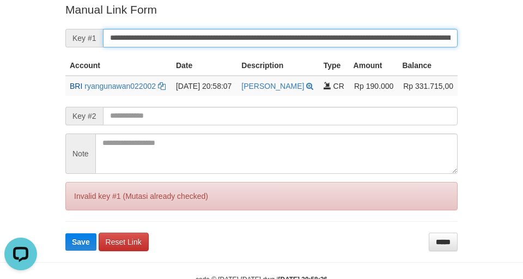
click at [340, 29] on input "**********" at bounding box center [280, 38] width 354 height 19
click at [65, 233] on button "Save" at bounding box center [80, 241] width 31 height 17
click at [340, 29] on input "**********" at bounding box center [280, 38] width 354 height 19
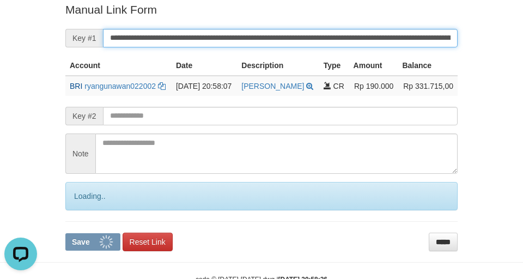
click at [339, 29] on input "**********" at bounding box center [280, 38] width 354 height 19
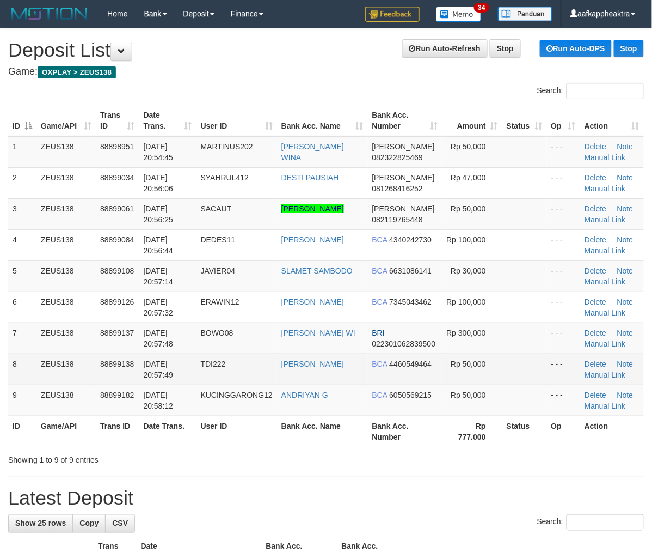
click at [347, 384] on td "[PERSON_NAME]" at bounding box center [322, 368] width 91 height 31
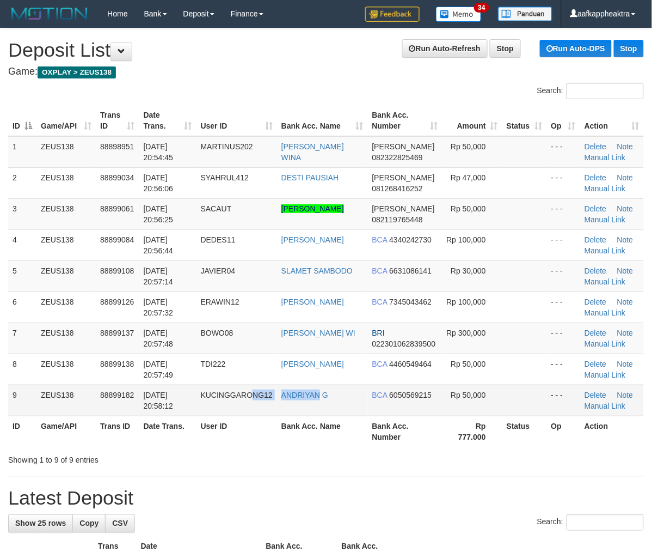
drag, startPoint x: 321, startPoint y: 396, endPoint x: 249, endPoint y: 409, distance: 72.5
click at [255, 415] on tr "9 ZEUS138 88899182 [DATE] 20:58:12 KUCINGGARONG12 ANDRIYAN G BCA 6050569215 Rp …" at bounding box center [326, 399] width 636 height 31
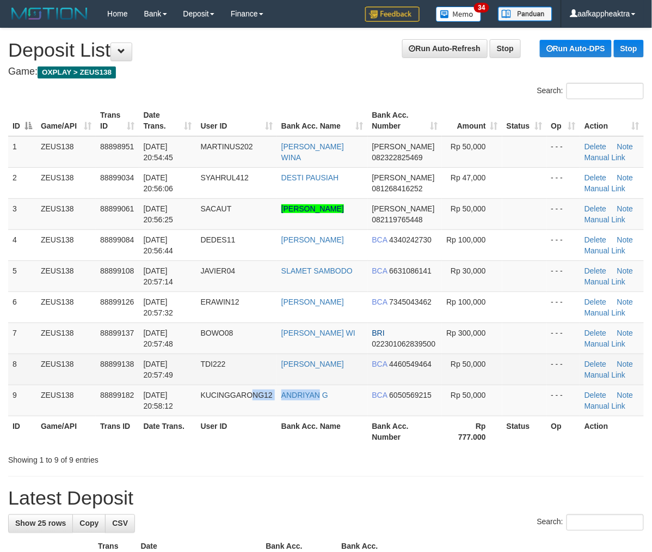
click at [228, 384] on td "TDI222" at bounding box center [237, 368] width 81 height 31
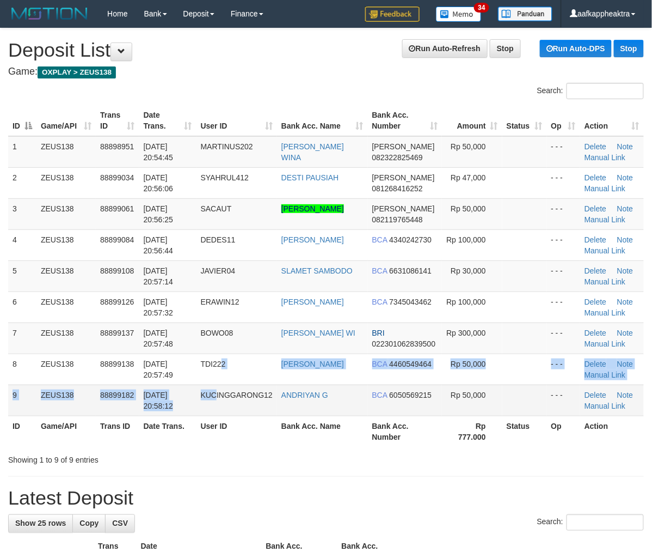
click at [218, 404] on tbody "1 ZEUS138 88898951 01/10/2025 20:54:45 MARTINUS202 MUHAMAD PANDU WINA DANA 0823…" at bounding box center [326, 276] width 636 height 280
click at [221, 399] on span "KUCINGGARONG12" at bounding box center [237, 394] width 72 height 9
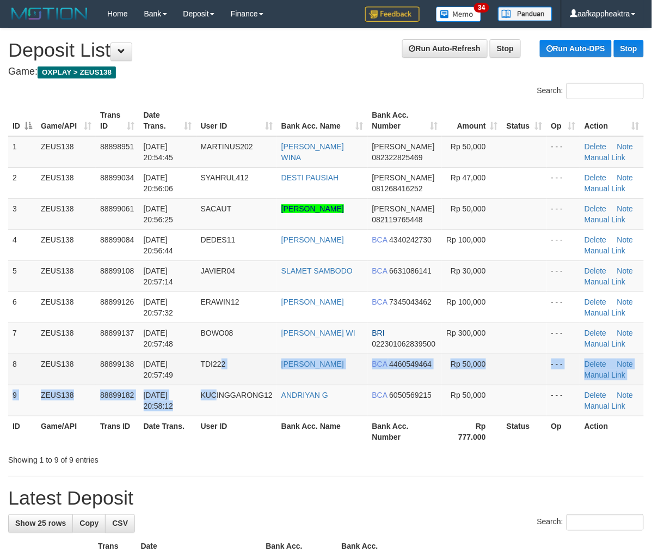
click at [228, 384] on td "TDI222" at bounding box center [237, 368] width 81 height 31
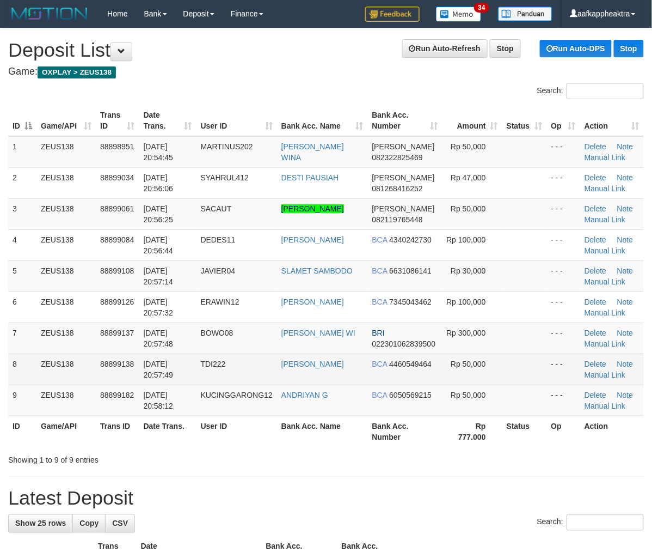
drag, startPoint x: 228, startPoint y: 395, endPoint x: 220, endPoint y: 393, distance: 8.1
click at [225, 384] on td "TDI222" at bounding box center [237, 368] width 81 height 31
click at [208, 384] on td "TDI222" at bounding box center [237, 368] width 81 height 31
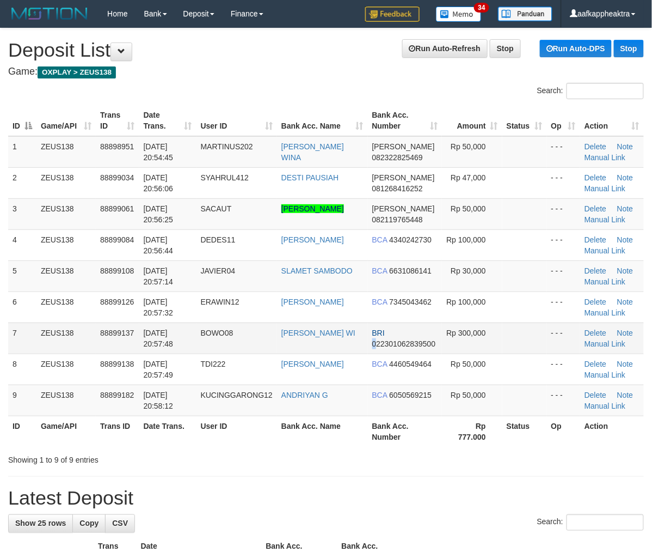
drag, startPoint x: 373, startPoint y: 356, endPoint x: 114, endPoint y: 345, distance: 258.9
click at [360, 353] on tr "7 ZEUS138 88899137 01/10/2025 20:57:48 BOWO08 TRISNO HADI WI BRI 02230106283950…" at bounding box center [326, 337] width 636 height 31
drag, startPoint x: 170, startPoint y: 350, endPoint x: 1, endPoint y: 344, distance: 169.4
click at [170, 348] on span "01/10/2025 20:57:48" at bounding box center [159, 338] width 30 height 20
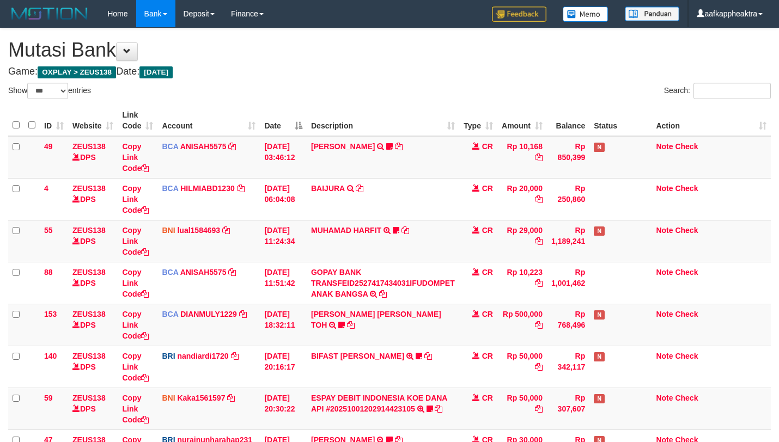
select select "***"
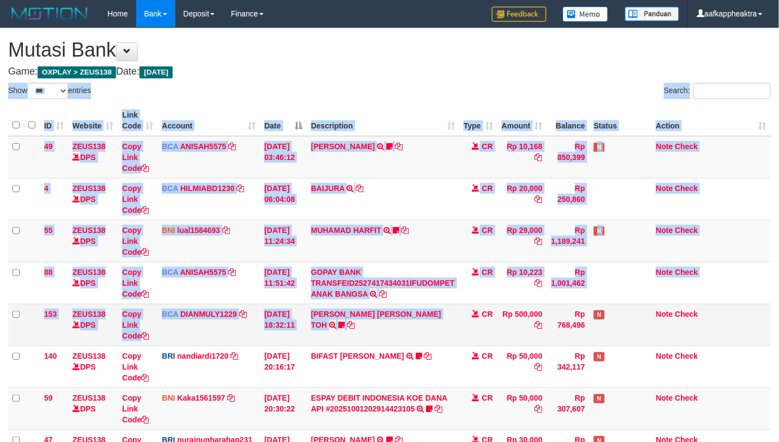
click at [444, 325] on td "CARINA OCTAVIA TOH TRSF E-BANKING CR 0110/FTSCY/WS95031 500000.00CARINA OCTAVIA…" at bounding box center [383, 325] width 152 height 42
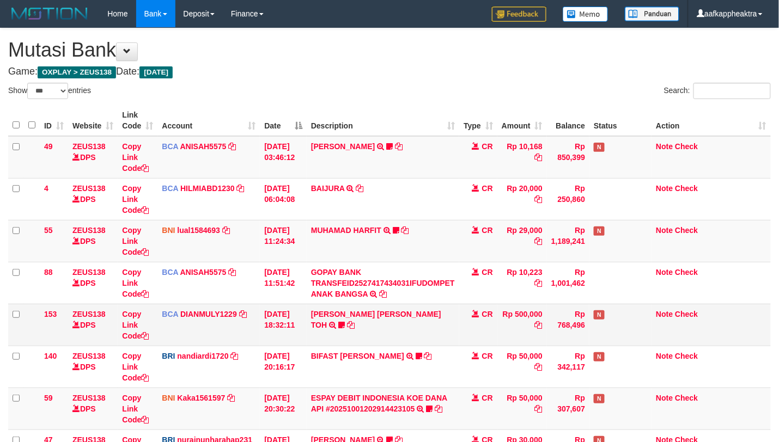
drag, startPoint x: 444, startPoint y: 325, endPoint x: 541, endPoint y: 323, distance: 96.9
click at [449, 325] on td "CARINA OCTAVIA TOH TRSF E-BANKING CR 0110/FTSCY/WS95031 500000.00CARINA OCTAVIA…" at bounding box center [383, 325] width 152 height 42
select select "***"
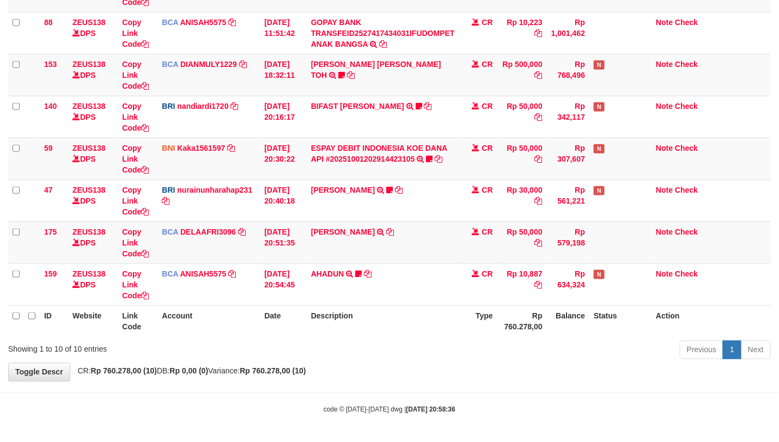
click at [437, 326] on tr "ID Website Link Code Account Date Description Type Rp 760.278,00 Balance Status…" at bounding box center [389, 320] width 762 height 31
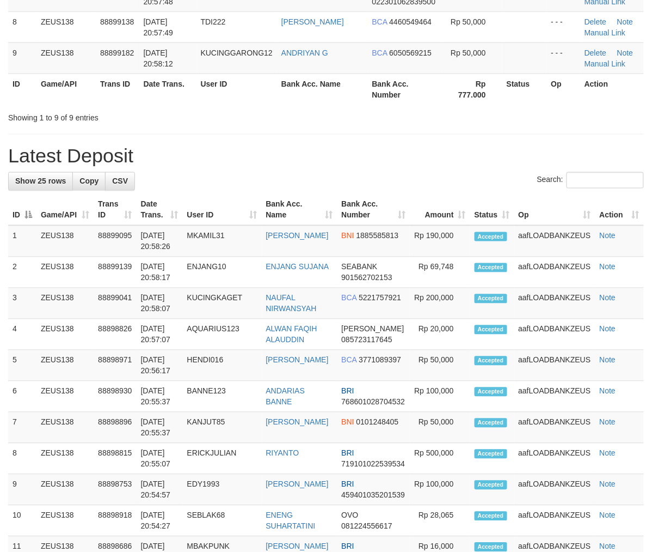
scroll to position [290, 0]
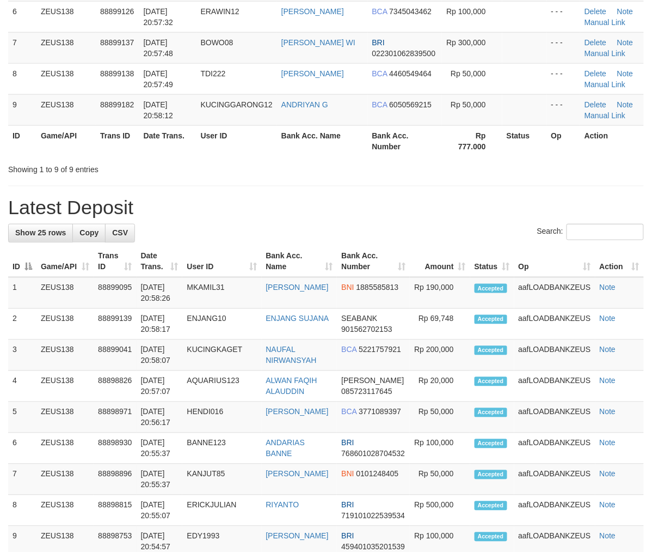
drag, startPoint x: 129, startPoint y: 277, endPoint x: 1, endPoint y: 284, distance: 128.1
click at [120, 277] on th "Trans ID" at bounding box center [115, 261] width 42 height 31
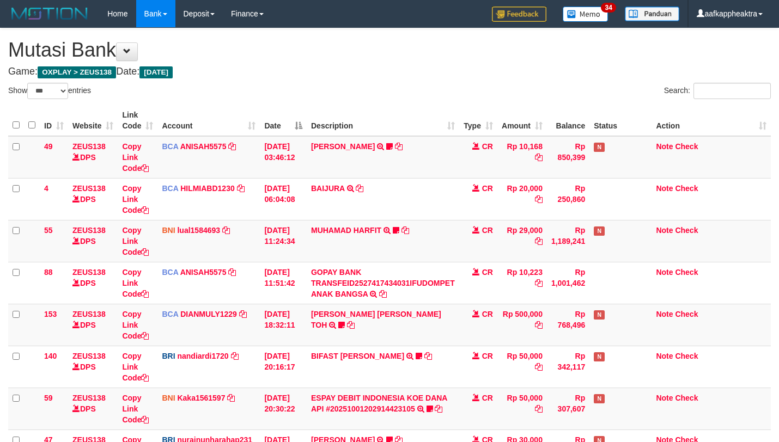
select select "***"
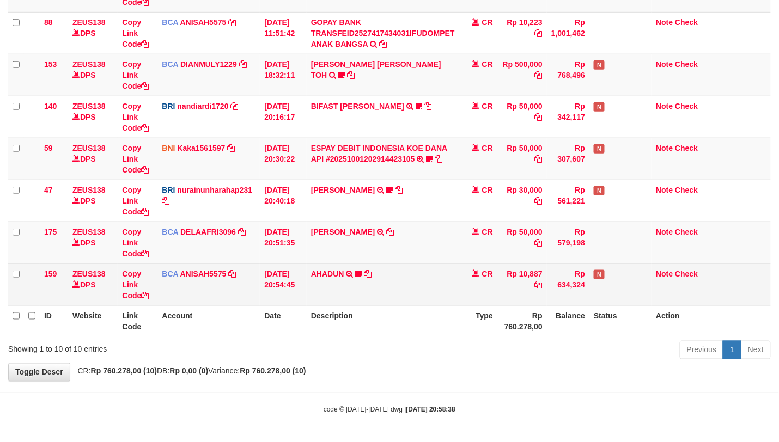
drag, startPoint x: 451, startPoint y: 268, endPoint x: 430, endPoint y: 270, distance: 21.3
click at [430, 270] on td "AHADUN TRSF E-BANKING CR 0110/FTSCY/WS95051 10887.002025100187042126 TRFDN-AHAD…" at bounding box center [383, 285] width 152 height 42
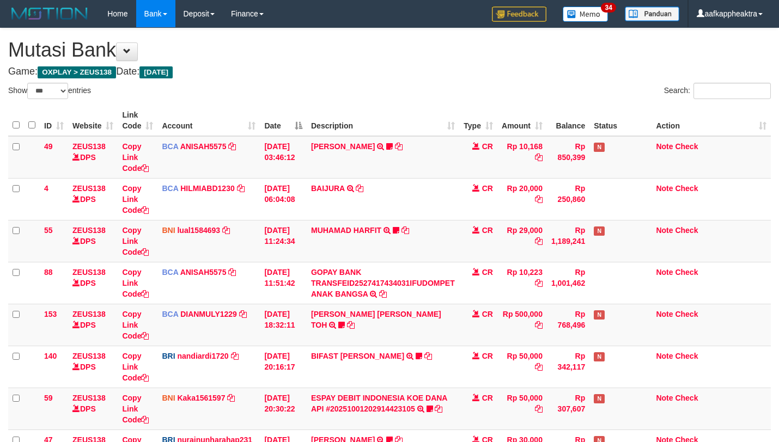
select select "***"
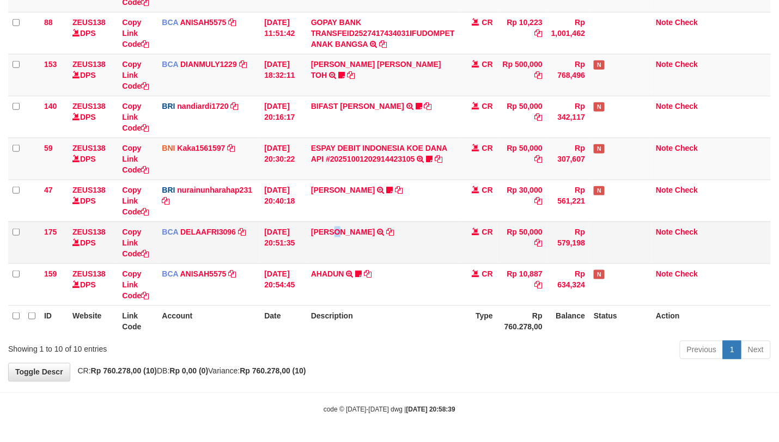
click at [337, 260] on td "RIDWAN SAPUT TRSF E-BANKING CR 0110/FTSCY/WS95051 50000.002025100144828472 TRFD…" at bounding box center [383, 243] width 152 height 42
drag, startPoint x: 364, startPoint y: 246, endPoint x: 523, endPoint y: 246, distance: 159.0
click at [362, 248] on td "RIDWAN SAPUT TRSF E-BANKING CR 0110/FTSCY/WS95051 50000.002025100144828472 TRFD…" at bounding box center [383, 243] width 152 height 42
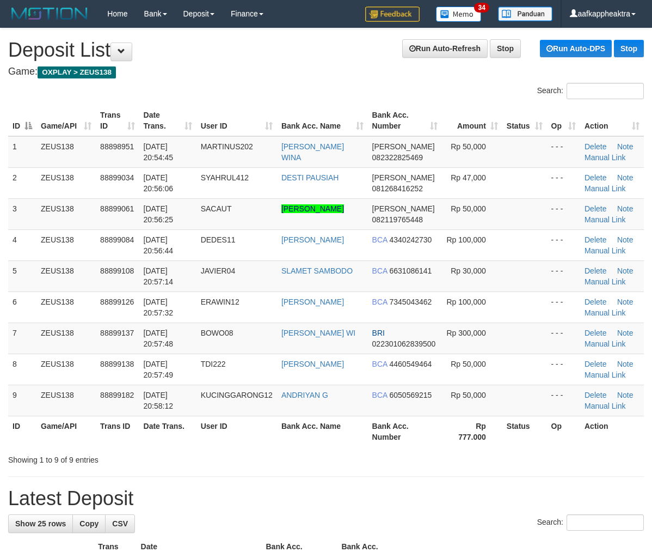
scroll to position [342, 0]
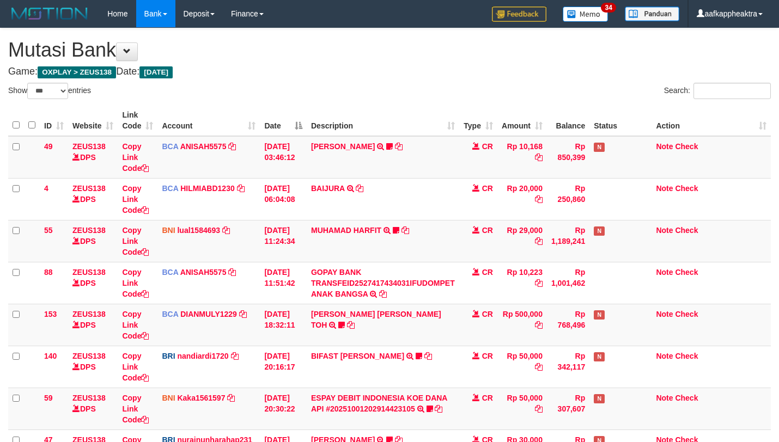
select select "***"
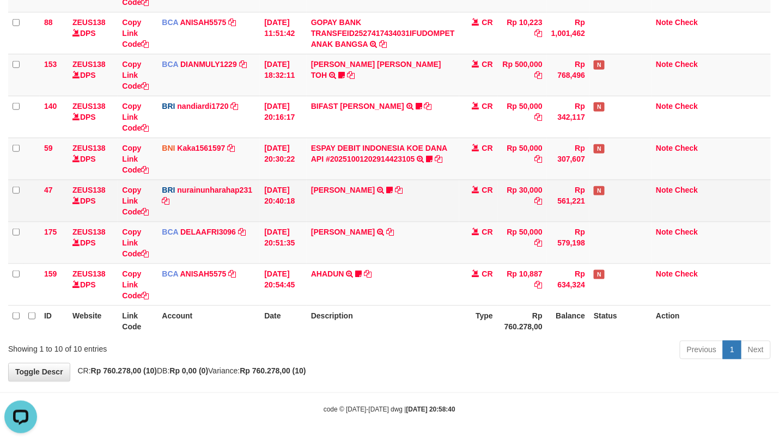
click at [390, 215] on td "RISAL WAHYUDI TRANSFER NBMB RISAL WAHYUDI TO NURAINUN HARAHAP KENNONG09" at bounding box center [383, 201] width 152 height 42
click at [390, 217] on td "RISAL WAHYUDI TRANSFER NBMB RISAL WAHYUDI TO NURAINUN HARAHAP KENNONG09" at bounding box center [383, 201] width 152 height 42
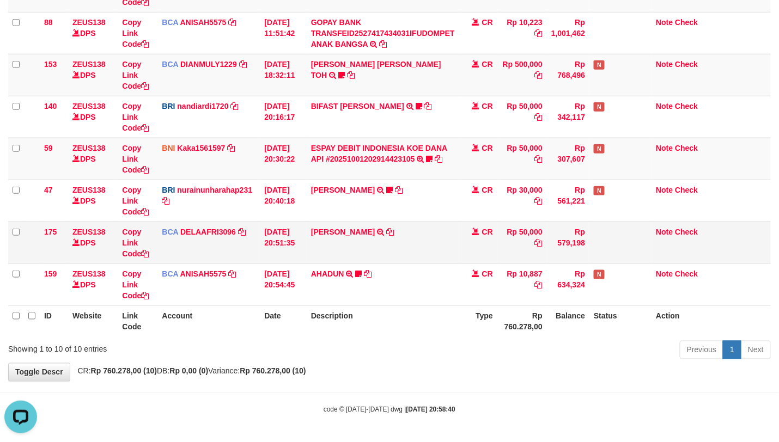
click at [391, 222] on td "RIDWAN SAPUT TRSF E-BANKING CR 0110/FTSCY/WS95051 50000.002025100144828472 TRFD…" at bounding box center [383, 243] width 152 height 42
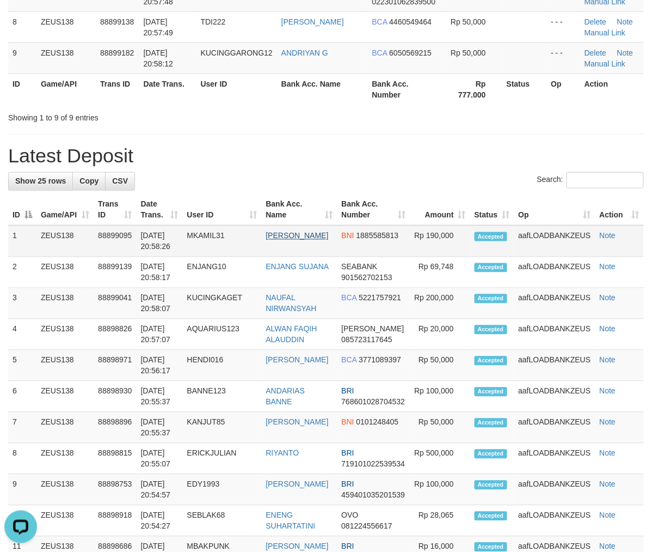
click at [277, 257] on tr "1 ZEUS138 88899095 01/10/2025 20:58:26 MKAMIL31 MUHAMMAD KAMIL RAMADHAN NOOR BN…" at bounding box center [326, 241] width 636 height 32
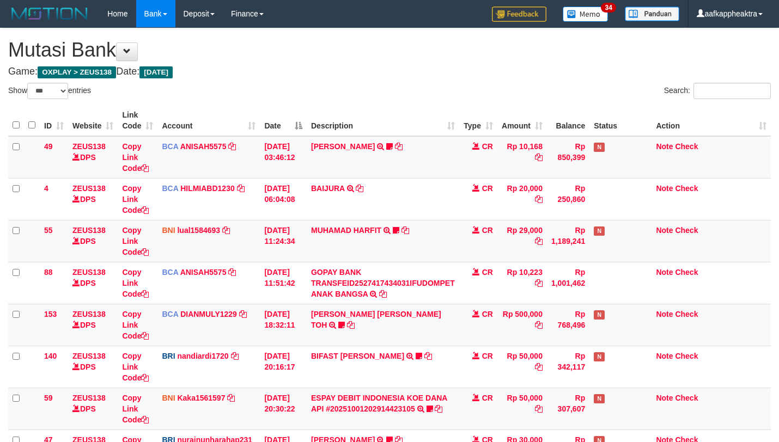
select select "***"
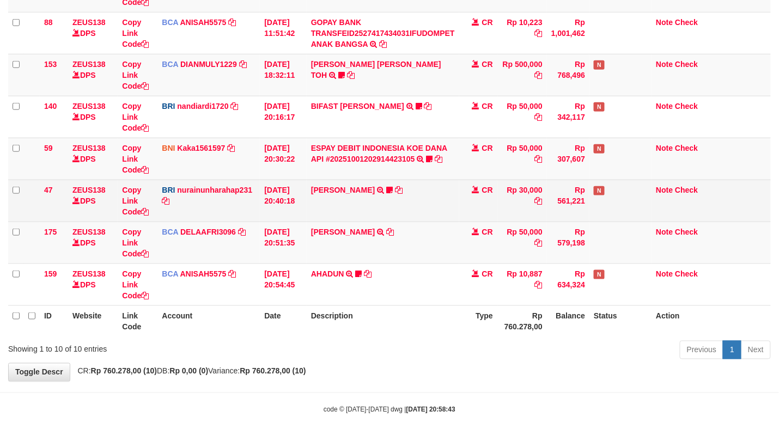
click at [501, 222] on td "Rp 50,000" at bounding box center [522, 243] width 50 height 42
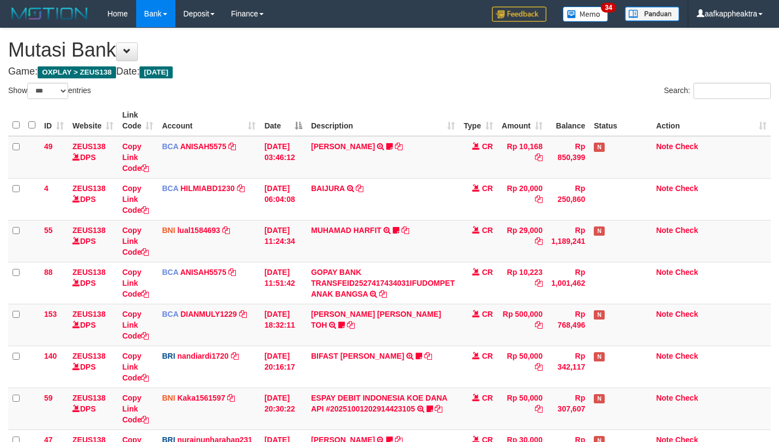
select select "***"
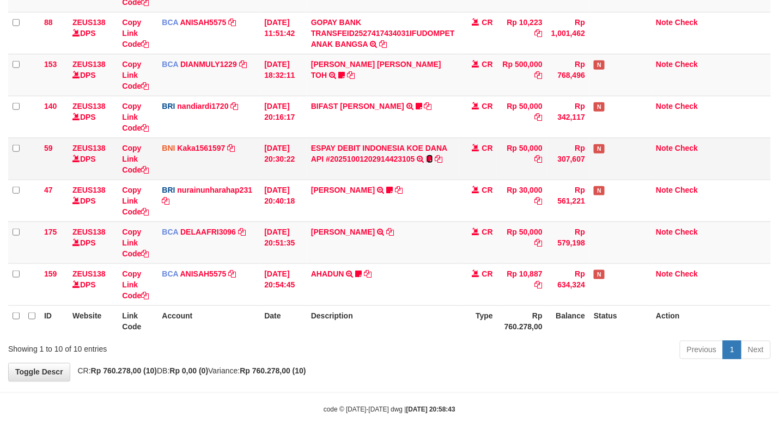
click at [430, 155] on icon at bounding box center [429, 159] width 7 height 8
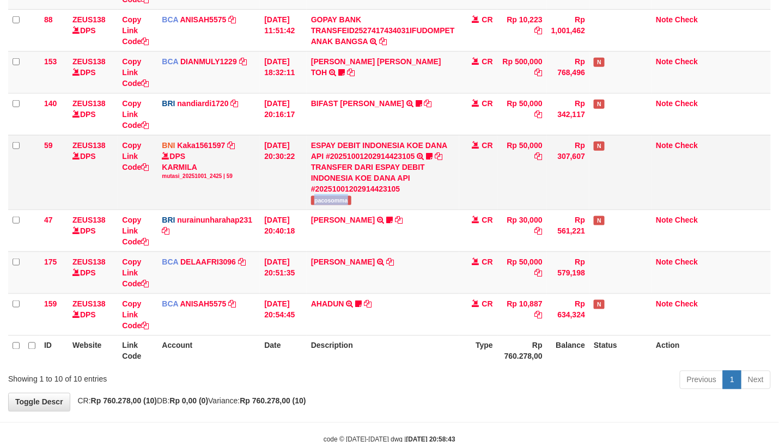
copy span "pacosomma"
drag, startPoint x: 310, startPoint y: 207, endPoint x: 476, endPoint y: 205, distance: 165.5
click at [353, 205] on td "ESPAY DEBIT INDONESIA KOE DANA API #20251001202914423105 TRANSFER DARI ESPAY DE…" at bounding box center [383, 172] width 152 height 75
drag, startPoint x: 411, startPoint y: 255, endPoint x: 330, endPoint y: 260, distance: 80.8
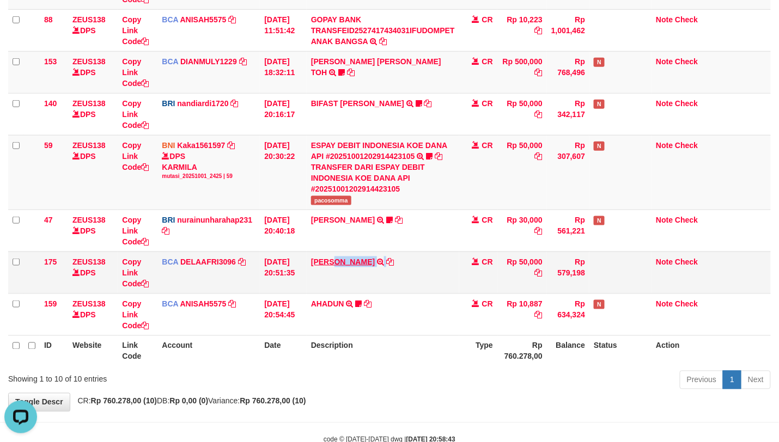
click at [330, 260] on td "RIDWAN SAPUT TRSF E-BANKING CR 0110/FTSCY/WS95051 50000.002025100144828472 TRFD…" at bounding box center [383, 273] width 152 height 42
click at [351, 253] on td "RIDWAN SAPUT TRSF E-BANKING CR 0110/FTSCY/WS95051 50000.002025100144828472 TRFD…" at bounding box center [383, 273] width 152 height 42
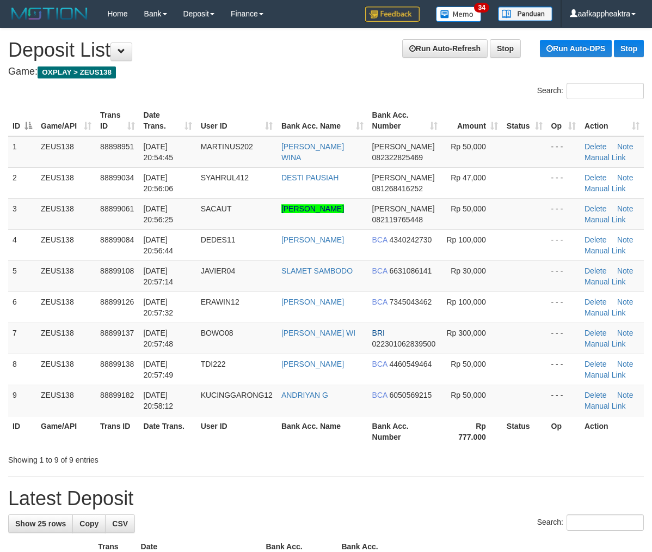
scroll to position [342, 0]
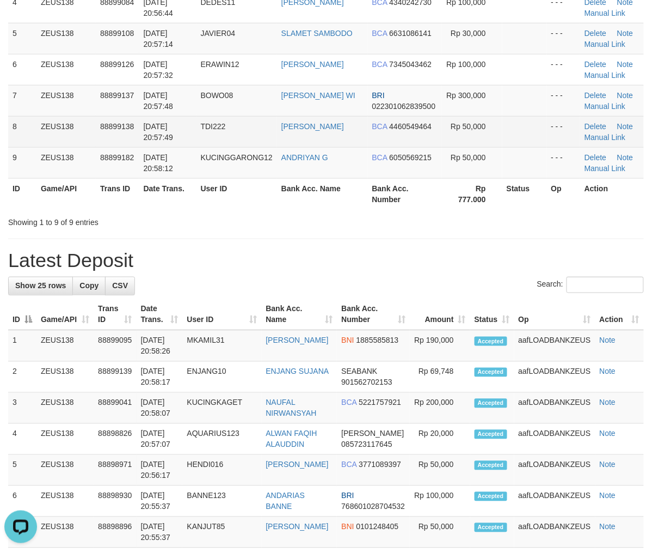
scroll to position [124, 0]
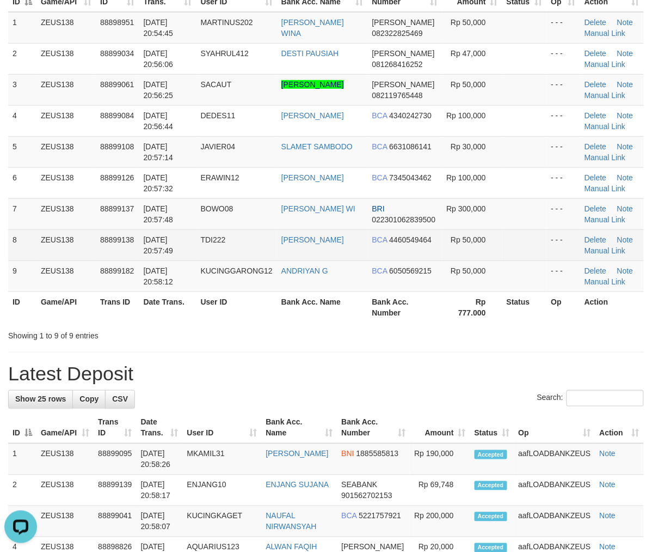
click at [405, 260] on td "BCA 4460549464" at bounding box center [405, 244] width 75 height 31
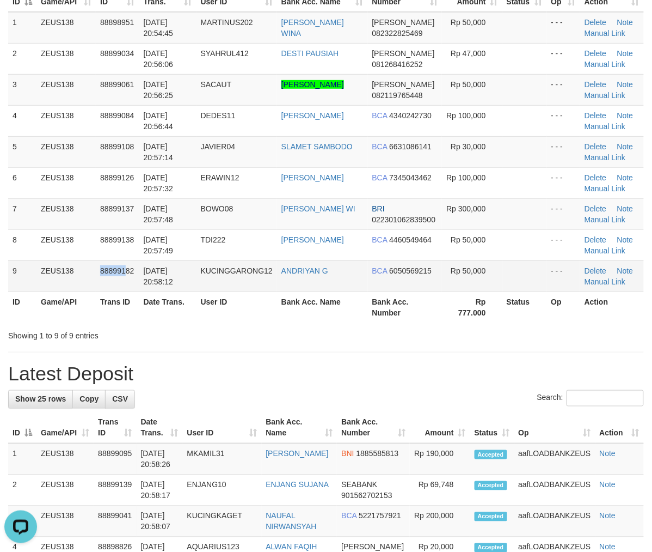
click at [124, 291] on tr "9 ZEUS138 88899182 01/10/2025 20:58:12 KUCINGGARONG12 ANDRIYAN G BCA 6050569215…" at bounding box center [326, 275] width 636 height 31
click at [163, 304] on table "ID Game/API Trans ID Date Trans. User ID Bank Acc. Name Bank Acc. Number Amount…" at bounding box center [326, 151] width 636 height 341
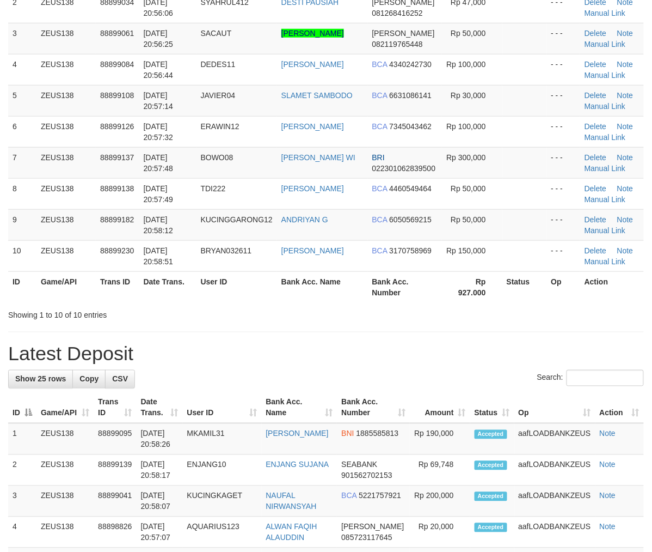
click at [155, 302] on th "Date Trans." at bounding box center [167, 286] width 57 height 31
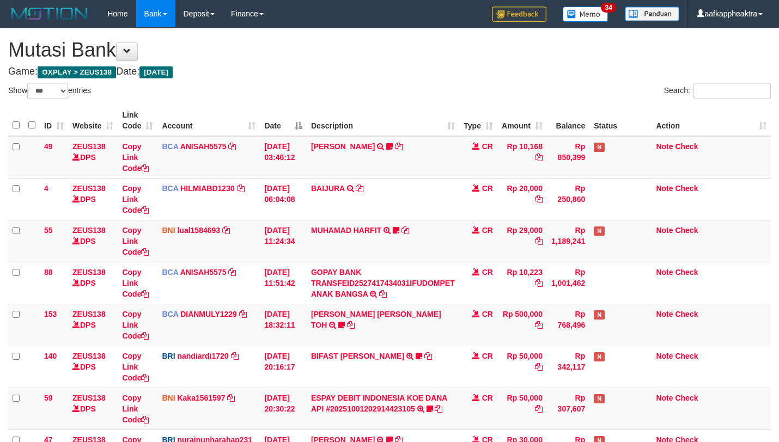
select select "***"
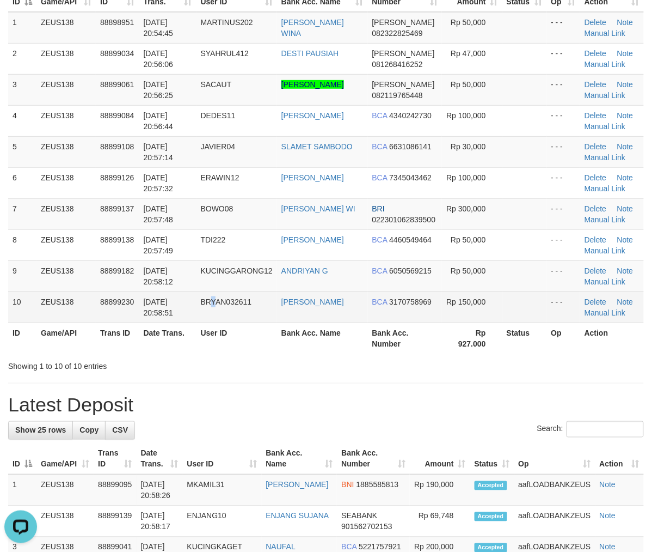
click at [220, 322] on td "BRYAN032611" at bounding box center [237, 306] width 81 height 31
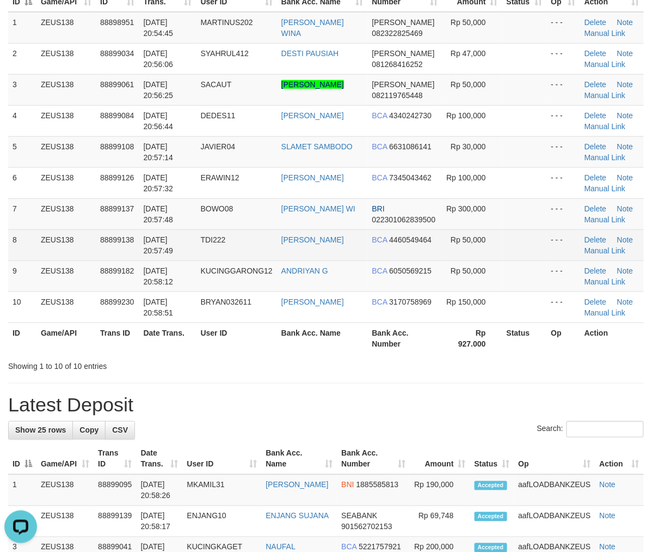
click at [313, 260] on tr "8 ZEUS138 88899138 01/10/2025 20:57:49 TDI222 ARIS RIFANSAH BCA 4460549464 Rp 5…" at bounding box center [326, 244] width 636 height 31
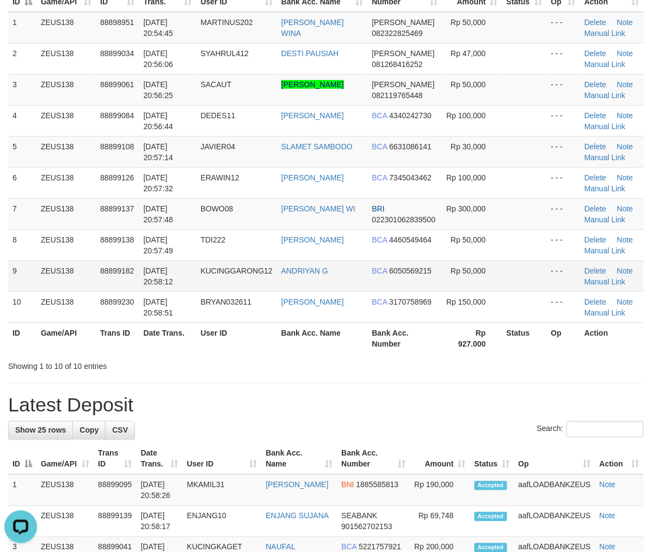
click at [250, 291] on td "KUCINGGARONG12" at bounding box center [237, 275] width 81 height 31
click at [105, 288] on tr "9 ZEUS138 88899182 01/10/2025 20:58:12 KUCINGGARONG12 ANDRIYAN G BCA 6050569215…" at bounding box center [326, 275] width 636 height 31
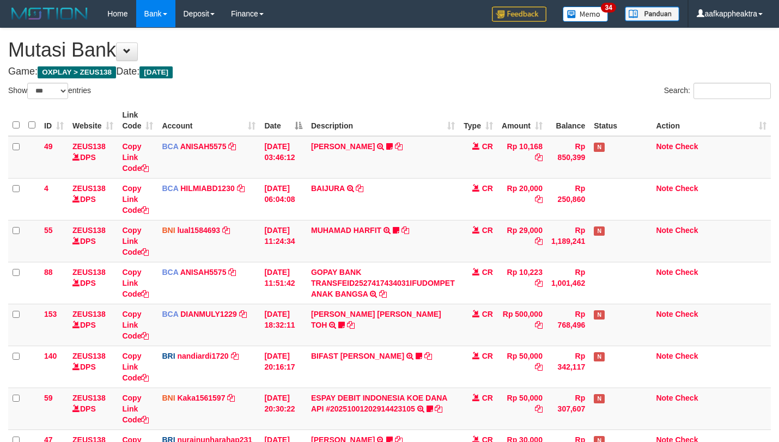
select select "***"
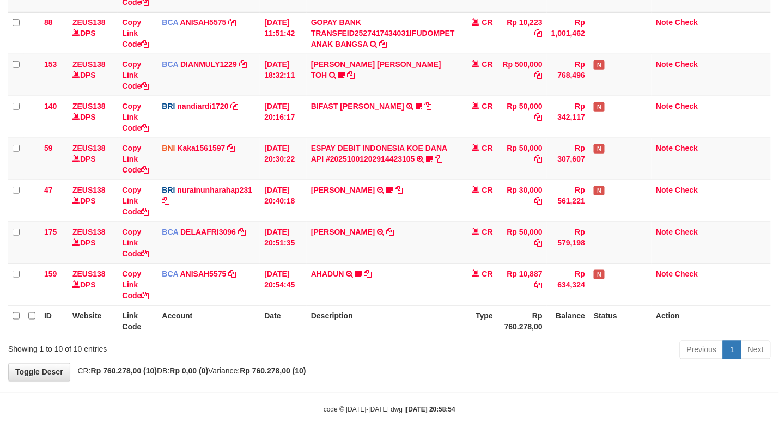
click at [452, 266] on td "AHADUN TRSF E-BANKING CR 0110/FTSCY/WS95051 10887.002025100187042126 TRFDN-AHAD…" at bounding box center [383, 285] width 152 height 42
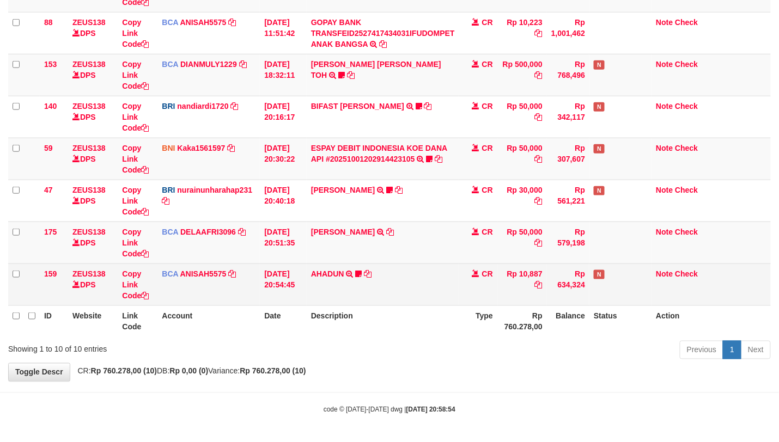
click at [460, 271] on tr "159 ZEUS138 DPS Copy Link Code BCA ANISAH5575 DPS ANISAH mutasi_20251001_3827 |…" at bounding box center [389, 285] width 762 height 42
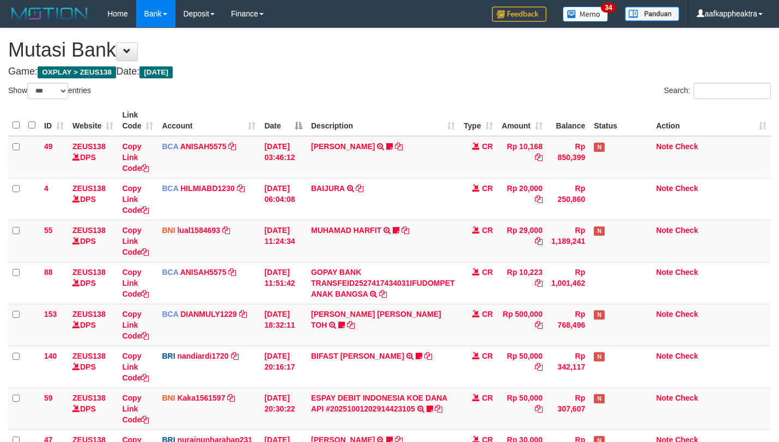
select select "***"
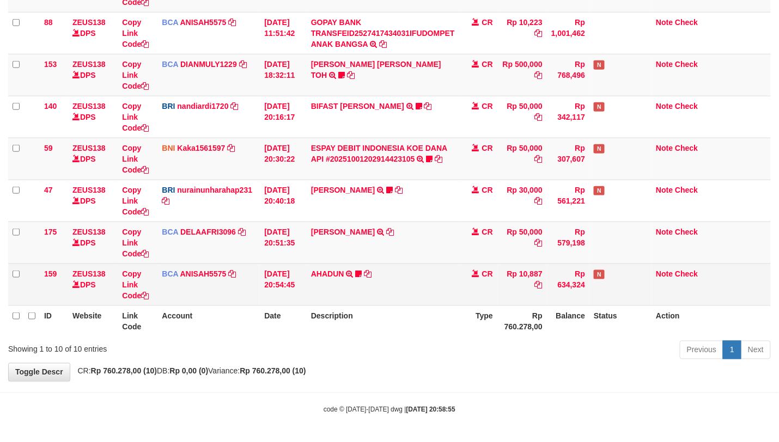
drag, startPoint x: 0, startPoint y: 0, endPoint x: 449, endPoint y: 279, distance: 528.5
click at [450, 279] on td "AHADUN TRSF E-BANKING CR 0110/FTSCY/WS95051 10887.002025100187042126 TRFDN-AHAD…" at bounding box center [383, 285] width 152 height 42
click at [449, 279] on td "AHADUN TRSF E-BANKING CR 0110/FTSCY/WS95051 10887.002025100187042126 TRFDN-AHAD…" at bounding box center [383, 285] width 152 height 42
click at [446, 279] on td "AHADUN TRSF E-BANKING CR 0110/FTSCY/WS95051 10887.002025100187042126 TRFDN-AHAD…" at bounding box center [383, 285] width 152 height 42
click at [447, 279] on td "AHADUN TRSF E-BANKING CR 0110/FTSCY/WS95051 10887.002025100187042126 TRFDN-AHAD…" at bounding box center [383, 285] width 152 height 42
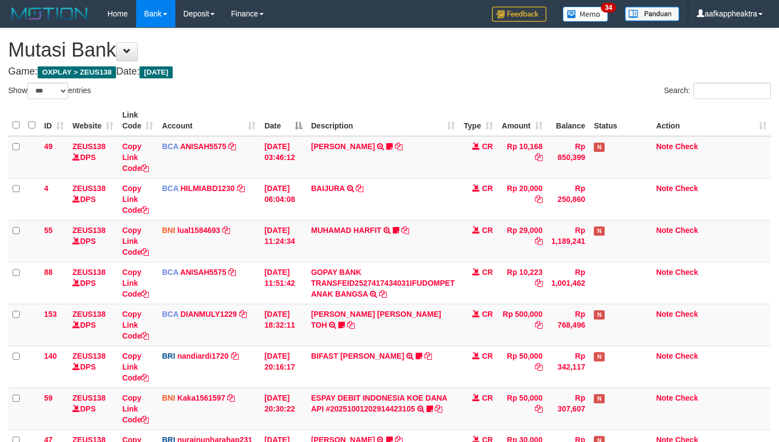
select select "***"
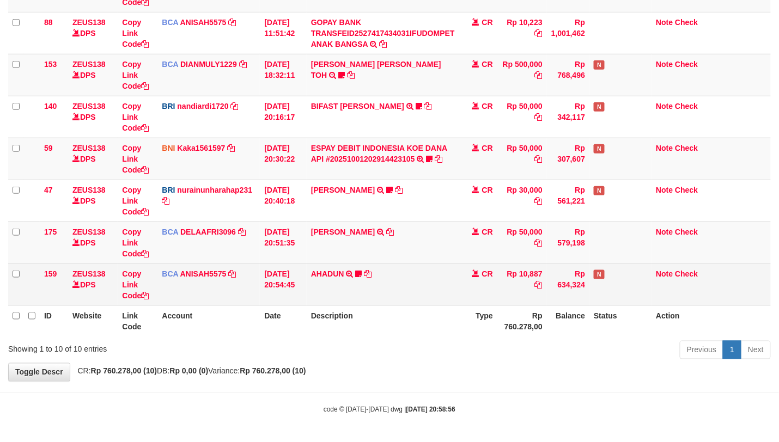
click at [443, 282] on td "AHADUN TRSF E-BANKING CR 0110/FTSCY/WS95051 10887.002025100187042126 TRFDN-AHAD…" at bounding box center [383, 285] width 152 height 42
click at [441, 282] on td "AHADUN TRSF E-BANKING CR 0110/FTSCY/WS95051 10887.002025100187042126 TRFDN-AHAD…" at bounding box center [383, 285] width 152 height 42
click at [441, 283] on td "AHADUN TRSF E-BANKING CR 0110/FTSCY/WS95051 10887.002025100187042126 TRFDN-AHAD…" at bounding box center [383, 285] width 152 height 42
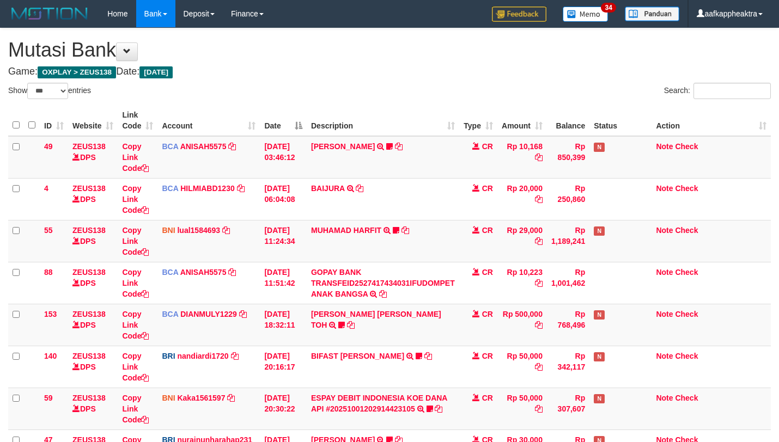
select select "***"
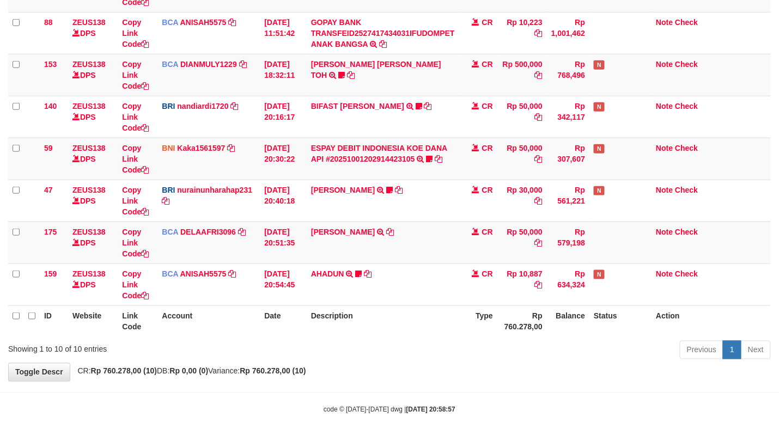
click at [442, 285] on td "AHADUN TRSF E-BANKING CR 0110/FTSCY/WS95051 10887.002025100187042126 TRFDN-AHAD…" at bounding box center [383, 285] width 152 height 42
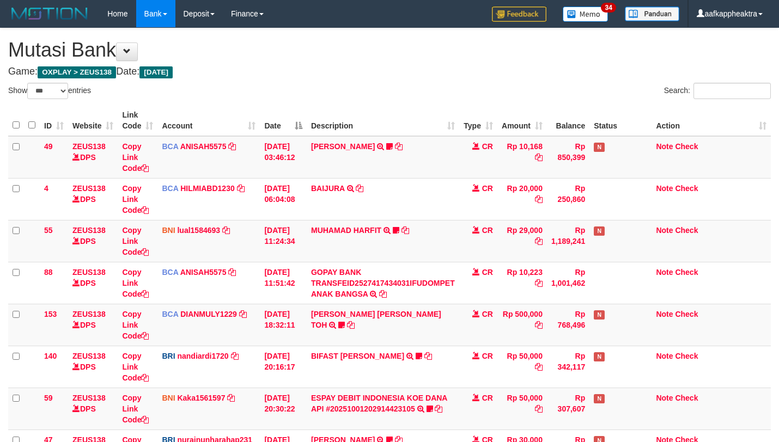
select select "***"
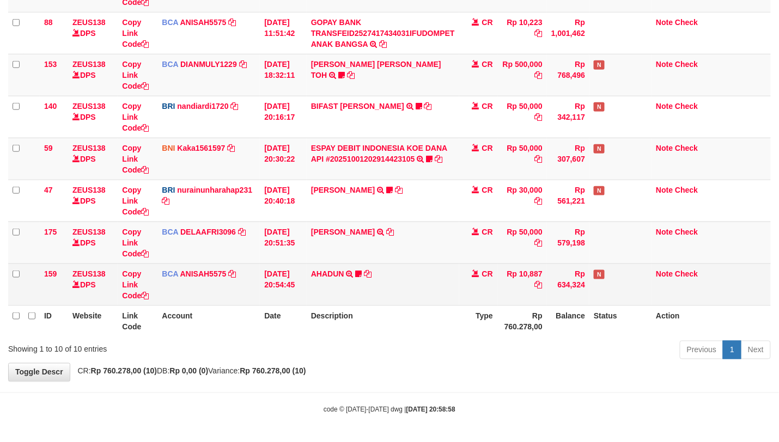
drag, startPoint x: 0, startPoint y: 0, endPoint x: 446, endPoint y: 284, distance: 529.3
click at [443, 286] on td "AHADUN TRSF E-BANKING CR 0110/FTSCY/WS95051 10887.002025100187042126 TRFDN-AHAD…" at bounding box center [383, 285] width 152 height 42
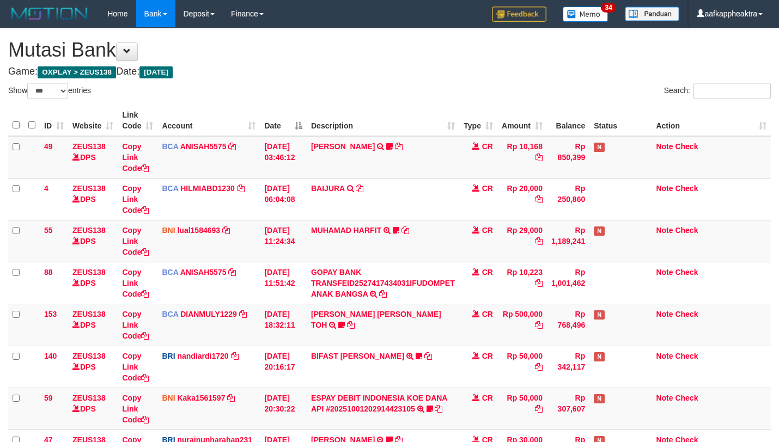
select select "***"
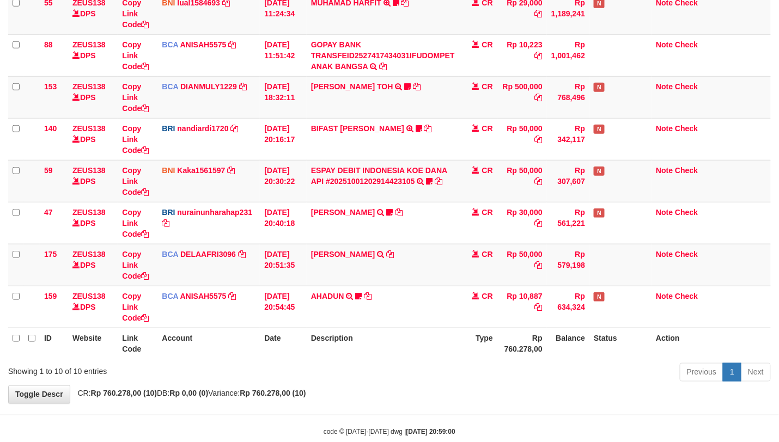
scroll to position [253, 0]
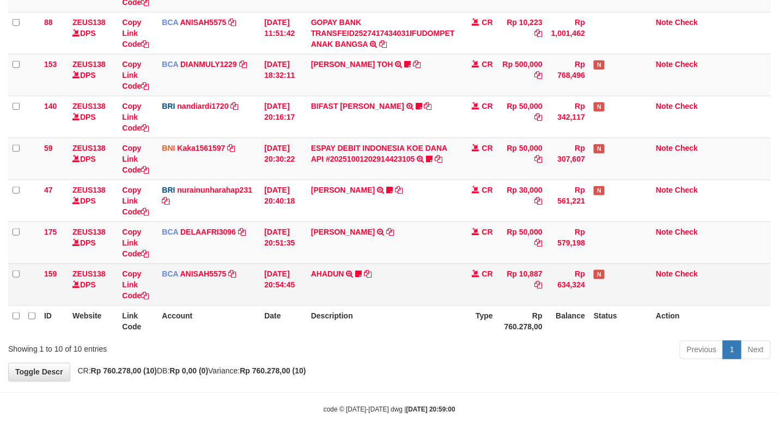
click at [438, 294] on td "AHADUN TRSF E-BANKING CR 0110/FTSCY/WS95051 10887.002025100187042126 TRFDN-AHAD…" at bounding box center [383, 285] width 152 height 42
click at [440, 286] on td "AHADUN TRSF E-BANKING CR 0110/FTSCY/WS95051 10887.002025100187042126 TRFDN-AHAD…" at bounding box center [383, 285] width 152 height 42
drag, startPoint x: 425, startPoint y: 278, endPoint x: 435, endPoint y: 281, distance: 10.3
click at [428, 280] on td "AHADUN TRSF E-BANKING CR 0110/FTSCY/WS95051 10887.002025100187042126 TRFDN-AHAD…" at bounding box center [383, 285] width 152 height 42
drag, startPoint x: 435, startPoint y: 281, endPoint x: 472, endPoint y: 275, distance: 37.5
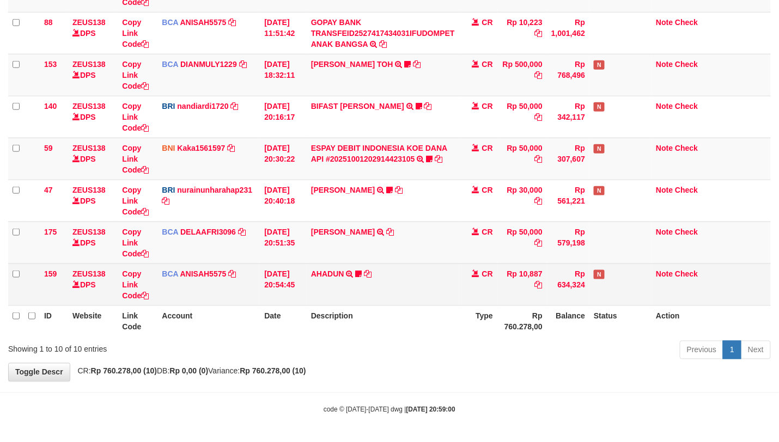
click at [445, 280] on td "AHADUN TRSF E-BANKING CR 0110/FTSCY/WS95051 10887.002025100187042126 TRFDN-AHAD…" at bounding box center [383, 285] width 152 height 42
click at [475, 277] on td "CR" at bounding box center [478, 285] width 38 height 42
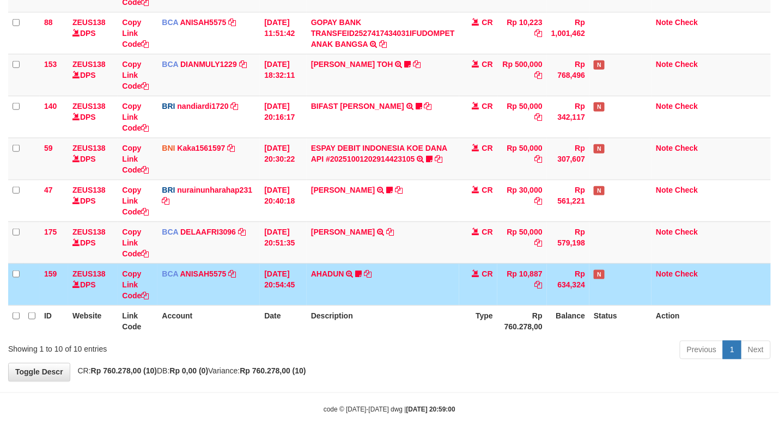
click at [457, 289] on tr "159 ZEUS138 DPS Copy Link Code BCA ANISAH5575 DPS ANISAH mutasi_20251001_3827 |…" at bounding box center [389, 285] width 762 height 42
click at [456, 289] on td "AHADUN TRSF E-BANKING CR 0110/FTSCY/WS95051 10887.002025100187042126 TRFDN-AHAD…" at bounding box center [383, 285] width 152 height 42
click at [386, 231] on icon at bounding box center [390, 232] width 8 height 8
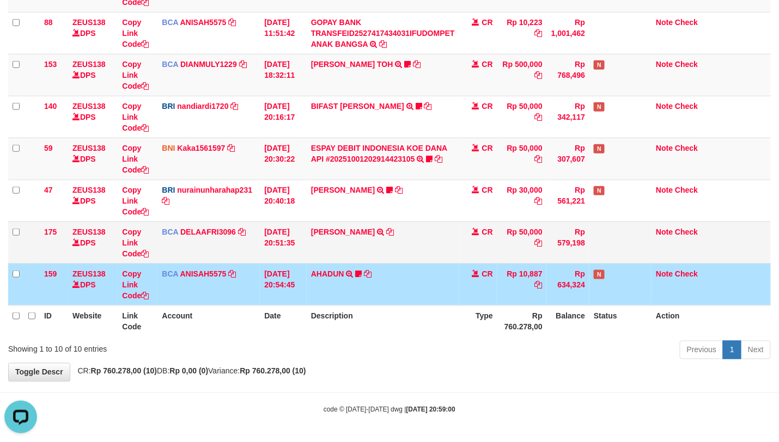
click at [373, 258] on td "RIDWAN SAPUT TRSF E-BANKING CR 0110/FTSCY/WS95051 50000.002025100144828472 TRFD…" at bounding box center [383, 243] width 152 height 42
click at [375, 258] on td "RIDWAN SAPUT TRSF E-BANKING CR 0110/FTSCY/WS95051 50000.002025100144828472 TRFD…" at bounding box center [383, 243] width 152 height 42
click at [427, 250] on td "RIDWAN SAPUT TRSF E-BANKING CR 0110/FTSCY/WS95051 50000.002025100144828472 TRFD…" at bounding box center [383, 243] width 152 height 42
drag, startPoint x: 434, startPoint y: 247, endPoint x: 430, endPoint y: 257, distance: 11.0
click at [432, 257] on td "RIDWAN SAPUT TRSF E-BANKING CR 0110/FTSCY/WS95051 50000.002025100144828472 TRFD…" at bounding box center [383, 243] width 152 height 42
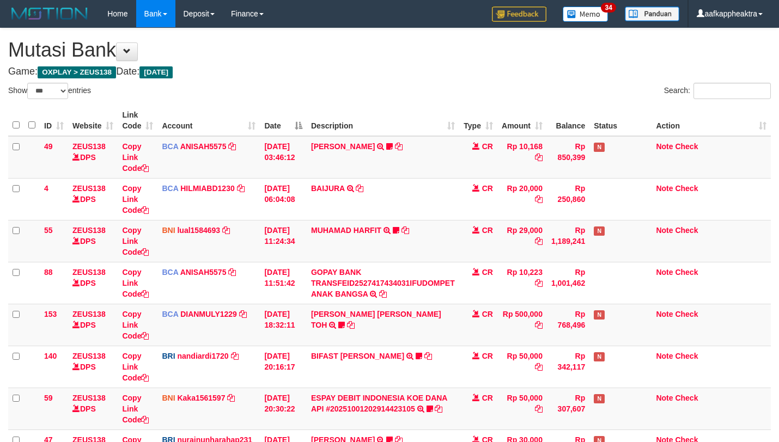
select select "***"
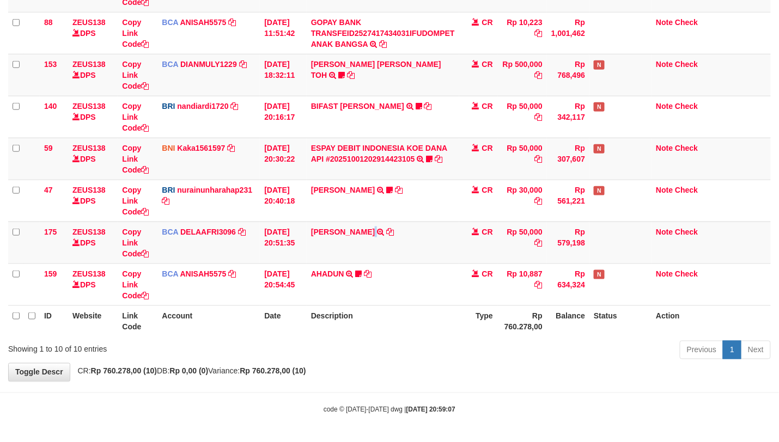
click at [371, 242] on td "[PERSON_NAME] TRSF E-BANKING CR 0110/FTSCY/WS95051 50000.002025100144828472 TRF…" at bounding box center [383, 243] width 152 height 42
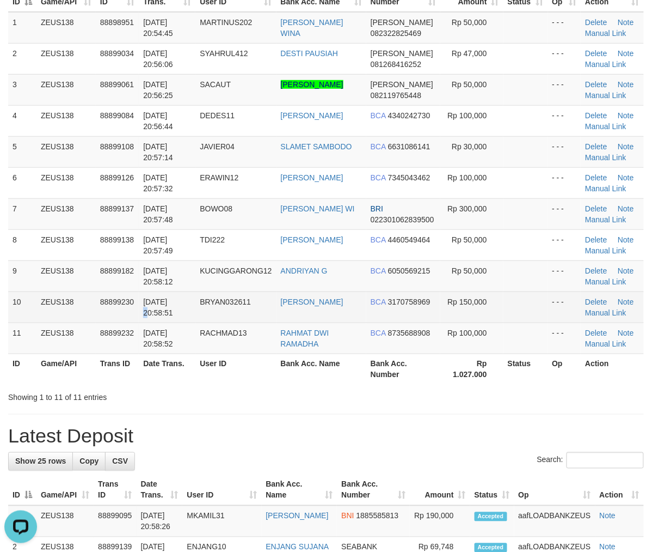
click at [173, 306] on td "[DATE] 20:58:51" at bounding box center [167, 306] width 57 height 31
click at [173, 306] on td "01/10/2025 20:58:51" at bounding box center [167, 306] width 57 height 31
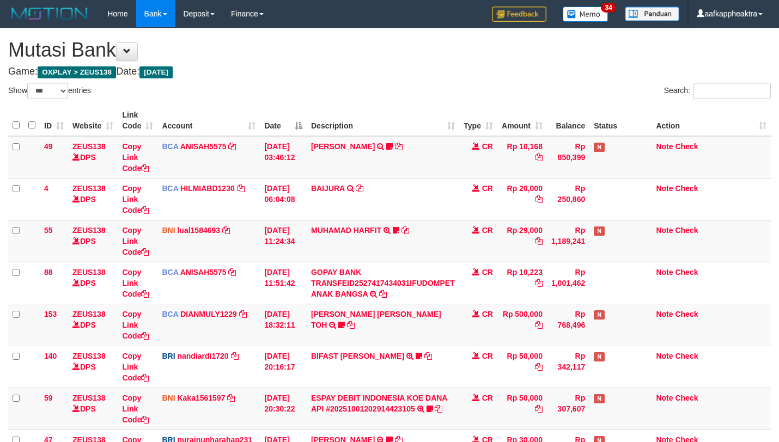
select select "***"
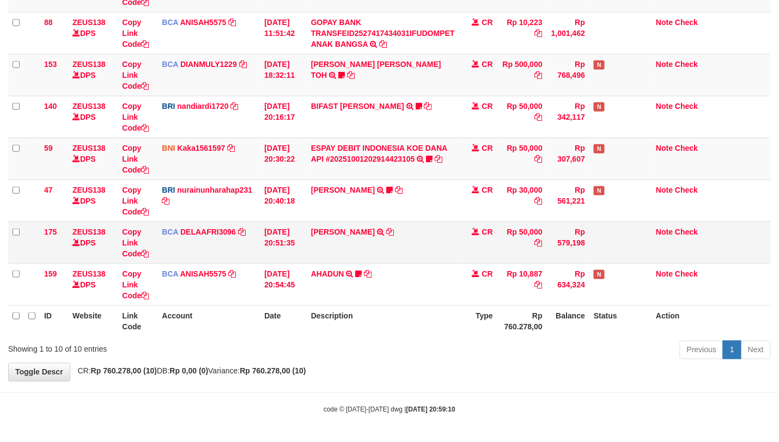
click at [421, 236] on td "RIDWAN SAPUT TRSF E-BANKING CR 0110/FTSCY/WS95051 50000.002025100144828472 TRFD…" at bounding box center [383, 243] width 152 height 42
click at [421, 242] on td "RIDWAN SAPUT TRSF E-BANKING CR 0110/FTSCY/WS95051 50000.002025100144828472 TRFD…" at bounding box center [383, 243] width 152 height 42
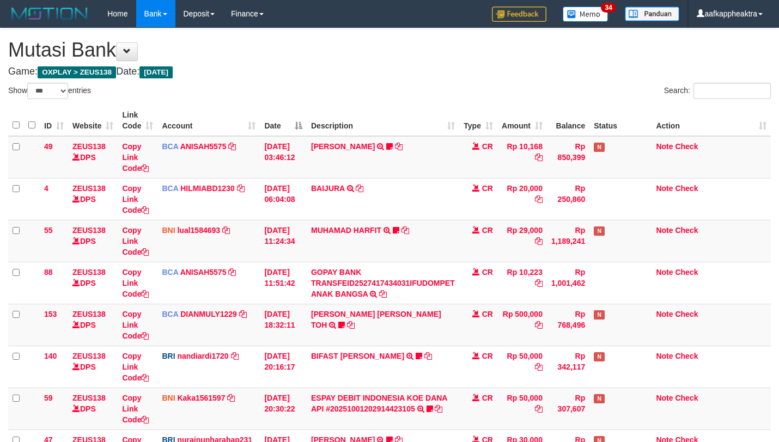
select select "***"
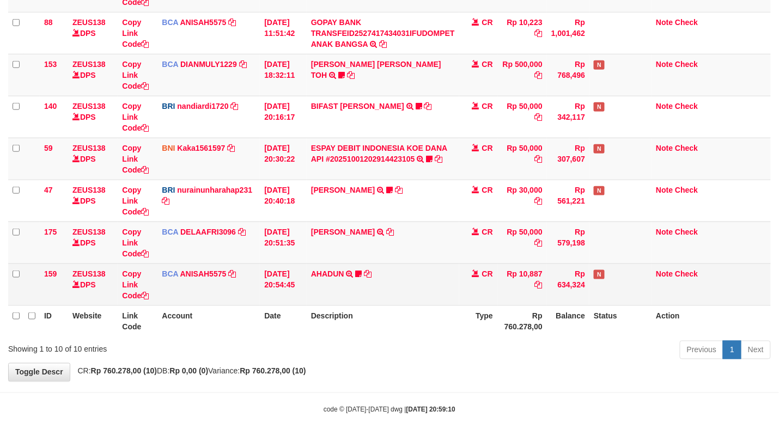
click at [453, 271] on td "AHADUN TRSF E-BANKING CR 0110/FTSCY/WS95051 10887.002025100187042126 TRFDN-AHAD…" at bounding box center [383, 285] width 152 height 42
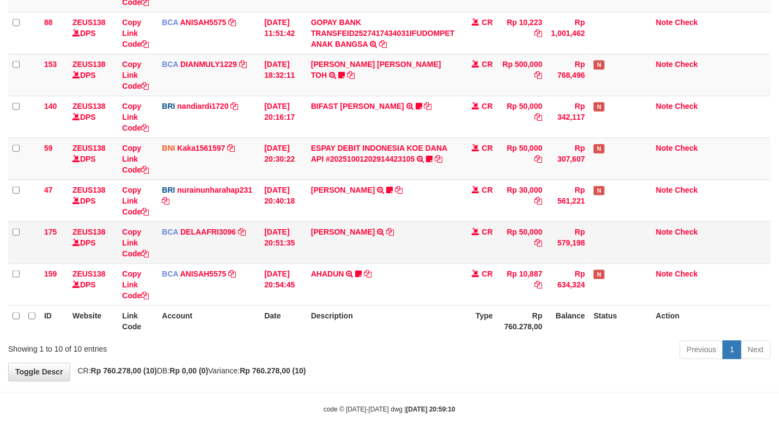
click at [446, 257] on td "[PERSON_NAME] TRSF E-BANKING CR 0110/FTSCY/WS95051 50000.002025100144828472 TRF…" at bounding box center [383, 243] width 152 height 42
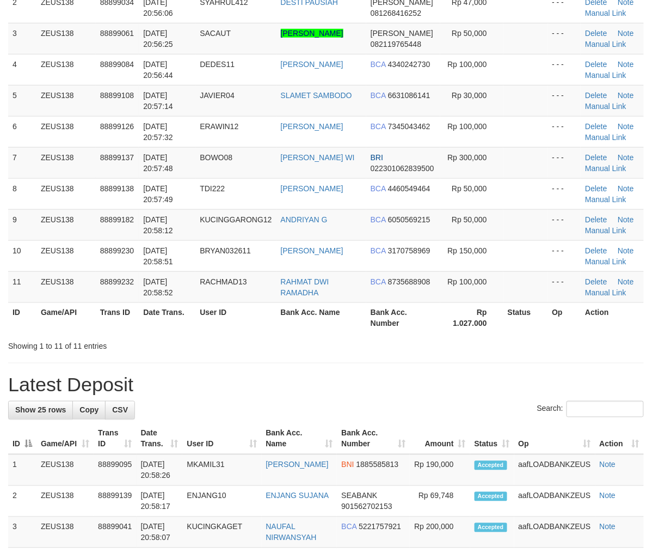
scroll to position [124, 0]
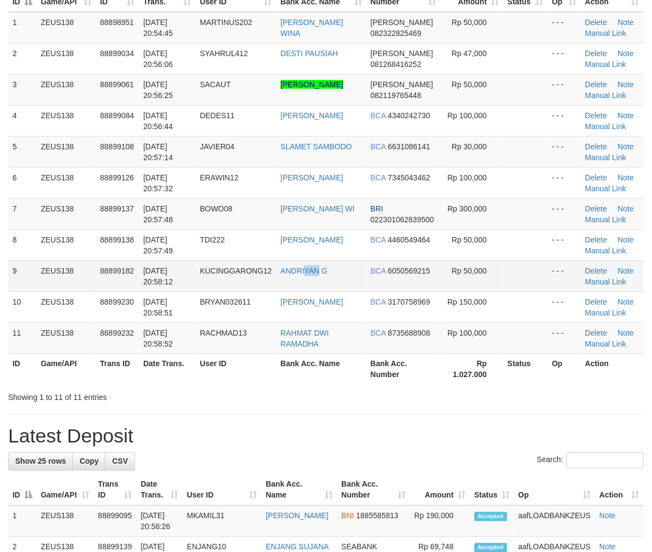
click at [321, 291] on td "ANDRIYAN G" at bounding box center [322, 275] width 90 height 31
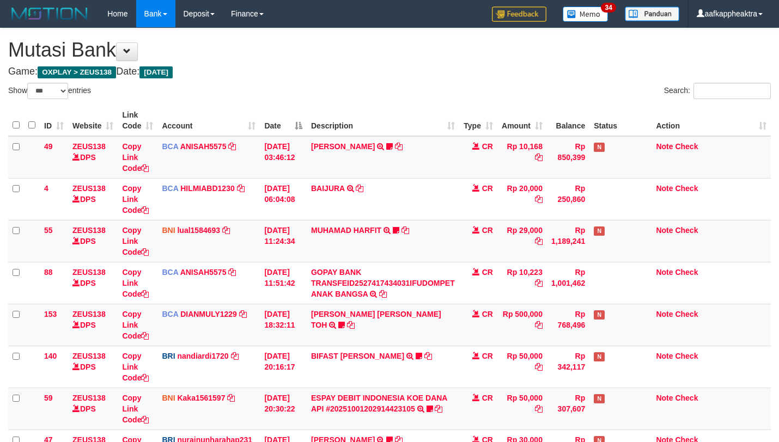
select select "***"
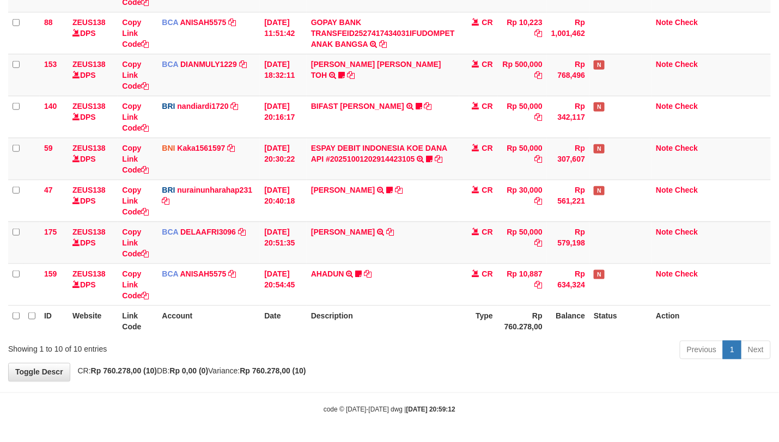
click at [442, 255] on td "RIDWAN SAPUT TRSF E-BANKING CR 0110/FTSCY/WS95051 50000.002025100144828472 TRFD…" at bounding box center [383, 243] width 152 height 42
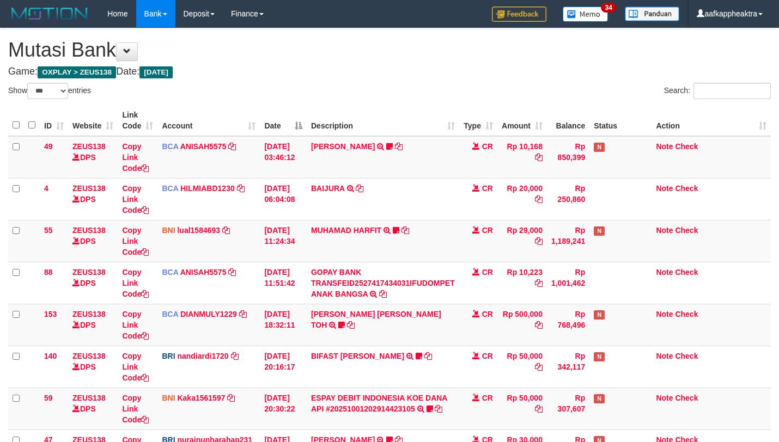
select select "***"
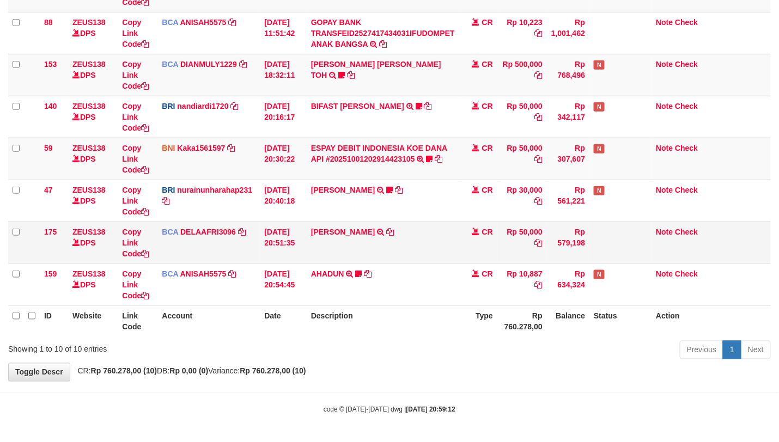
click at [364, 255] on td "[PERSON_NAME] TRSF E-BANKING CR 0110/FTSCY/WS95051 50000.002025100144828472 TRF…" at bounding box center [383, 243] width 152 height 42
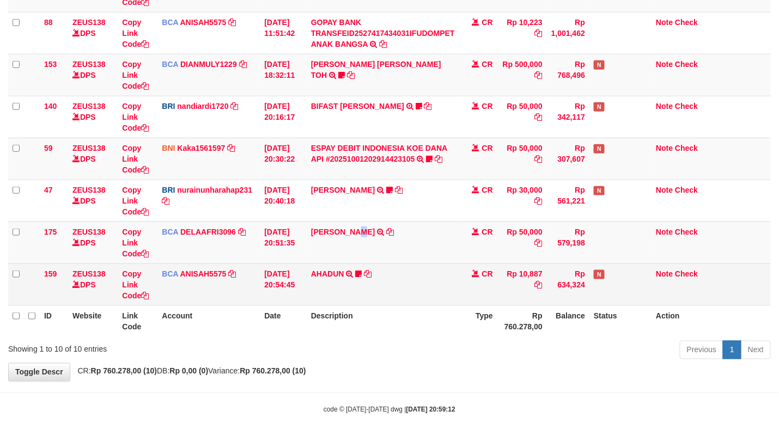
click at [356, 268] on td "AHADUN TRSF E-BANKING CR 0110/FTSCY/WS95051 10887.002025100187042126 TRFDN-AHAD…" at bounding box center [383, 285] width 152 height 42
click at [356, 270] on icon at bounding box center [358, 274] width 7 height 8
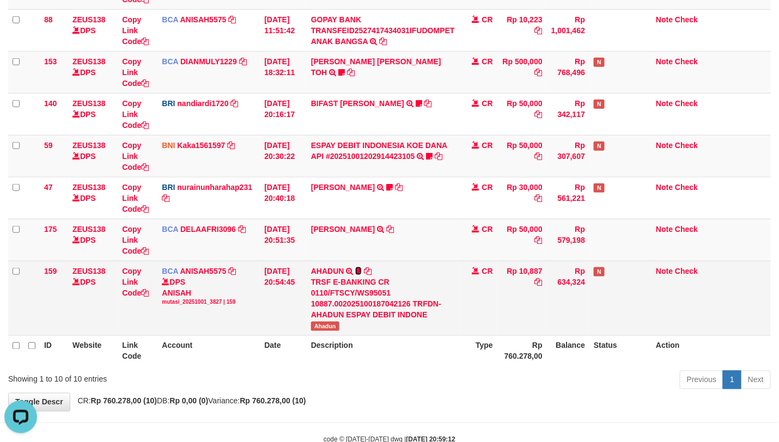
scroll to position [0, 0]
click at [357, 266] on td "AHADUN TRSF E-BANKING CR 0110/FTSCY/WS95051 10887.002025100187042126 TRFDN-AHAD…" at bounding box center [383, 298] width 152 height 75
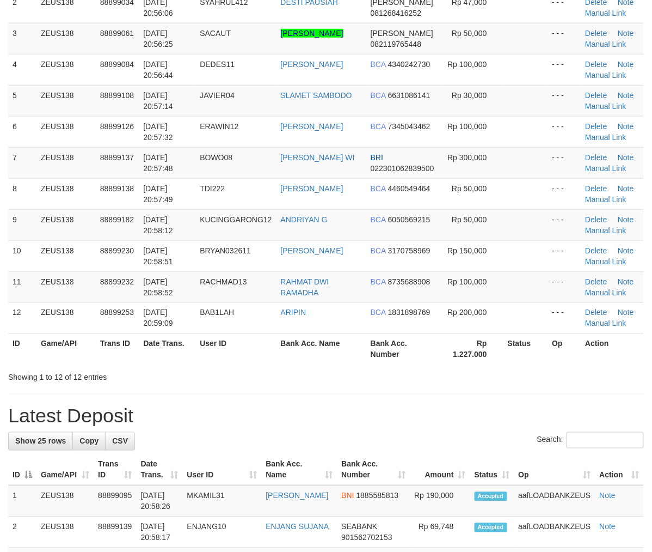
scroll to position [124, 0]
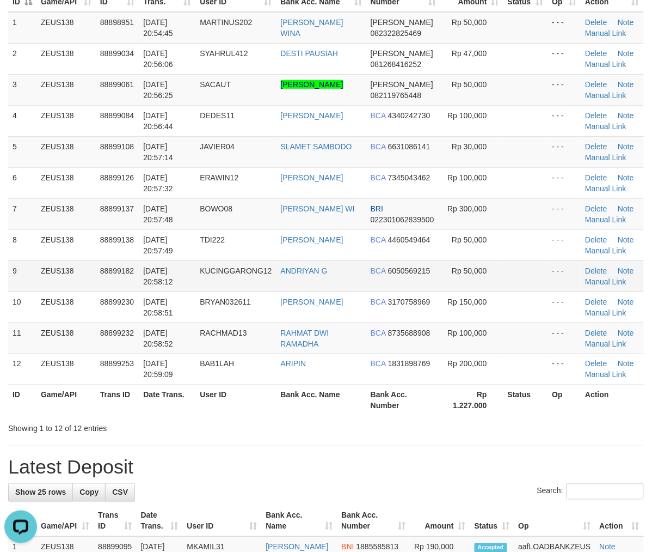
click at [353, 282] on tr "9 ZEUS138 88899182 01/10/2025 20:58:12 KUCINGGARONG12 ANDRIYAN G BCA 6050569215…" at bounding box center [326, 275] width 636 height 31
click at [186, 346] on td "[DATE] 20:58:52" at bounding box center [167, 337] width 57 height 31
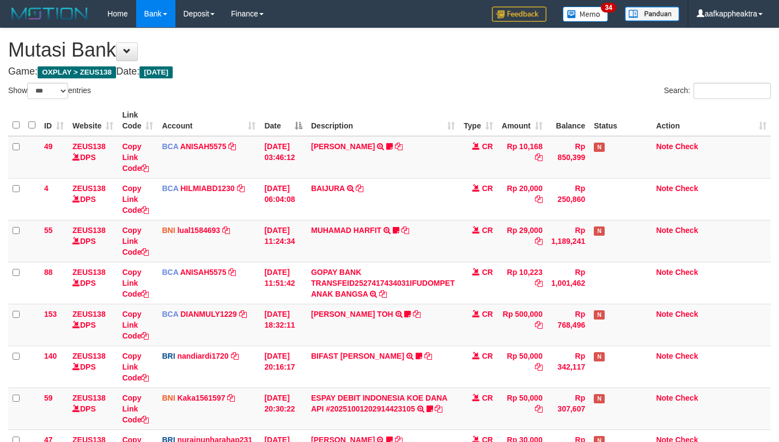
select select "***"
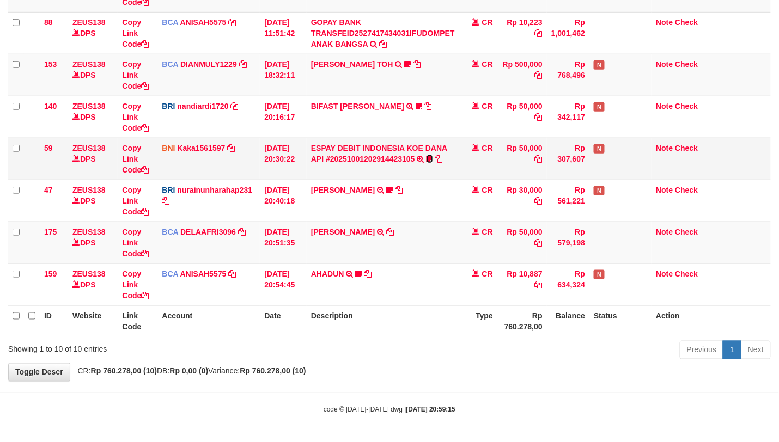
click at [432, 155] on icon at bounding box center [429, 159] width 7 height 8
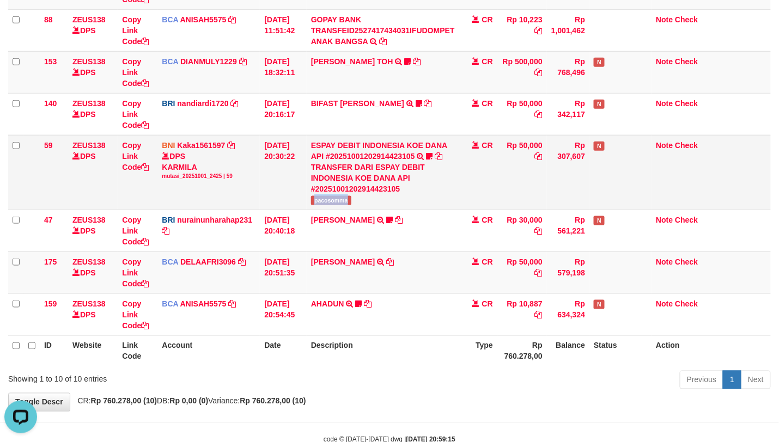
scroll to position [0, 0]
copy span "pacosomma"
drag, startPoint x: 308, startPoint y: 204, endPoint x: 781, endPoint y: 232, distance: 473.5
click at [358, 203] on td "ESPAY DEBIT INDONESIA KOE DANA API #20251001202914423105 TRANSFER DARI ESPAY DE…" at bounding box center [383, 172] width 152 height 75
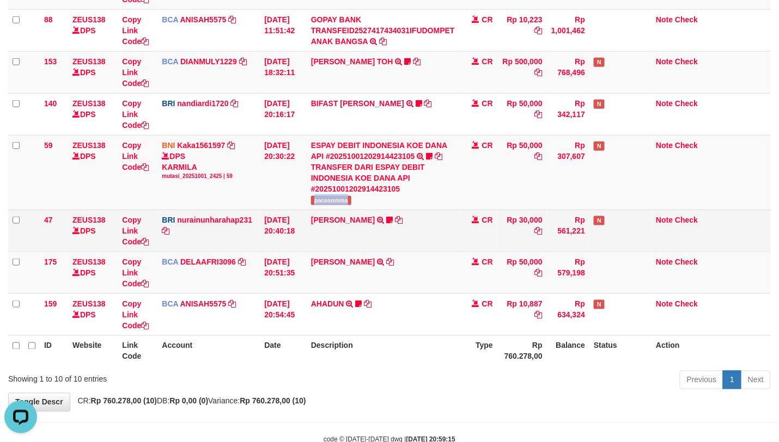
click at [354, 247] on td "RISAL WAHYUDI TRANSFER NBMB RISAL WAHYUDI TO NURAINUN HARAHAP KENNONG09" at bounding box center [383, 231] width 152 height 42
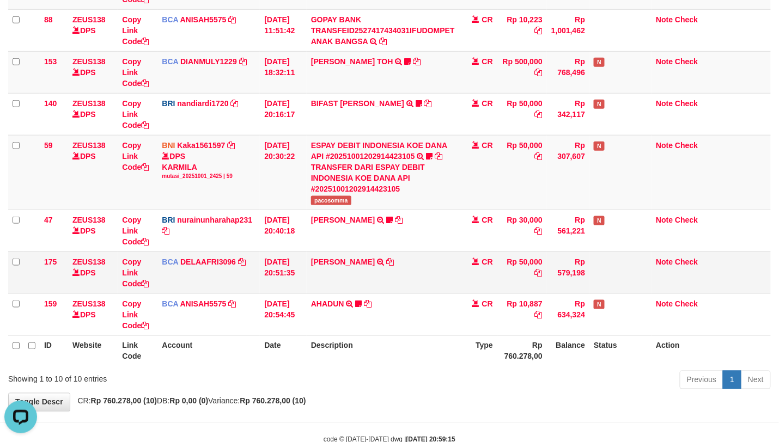
drag, startPoint x: 430, startPoint y: 234, endPoint x: 436, endPoint y: 255, distance: 22.2
click at [436, 255] on tbody "49 ZEUS138 DPS Copy Link Code BCA ANISAH5575 DPS ANISAH mutasi_20251001_3827 | …" at bounding box center [389, 109] width 762 height 452
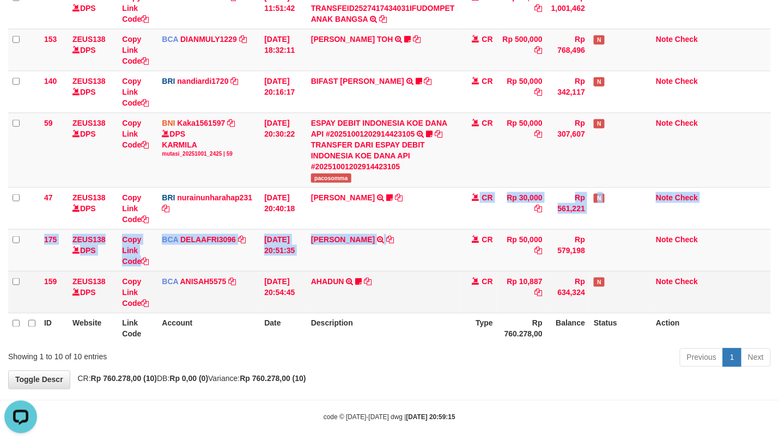
scroll to position [285, 0]
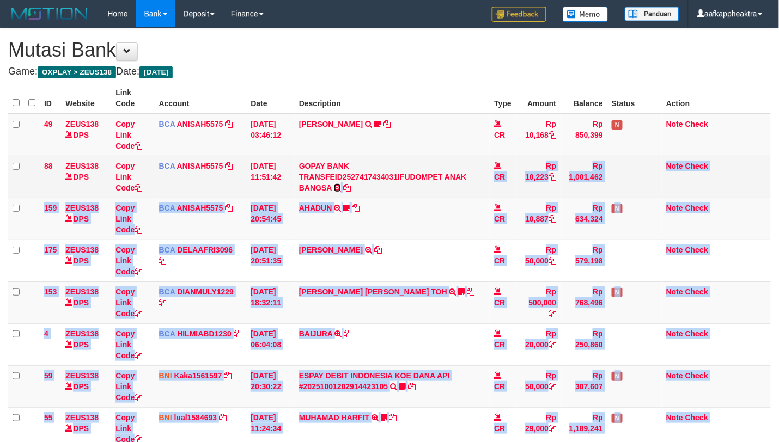
click at [388, 198] on td "GOPAY BANK TRANSFEID2527417434031IFUDOMPET ANAK BANGSA TRSF E-BANKING CR 0110/F…" at bounding box center [392, 177] width 195 height 42
select select "***"
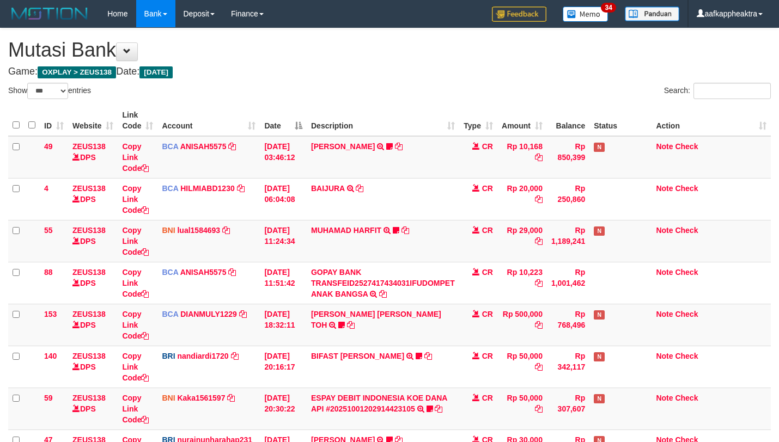
select select "***"
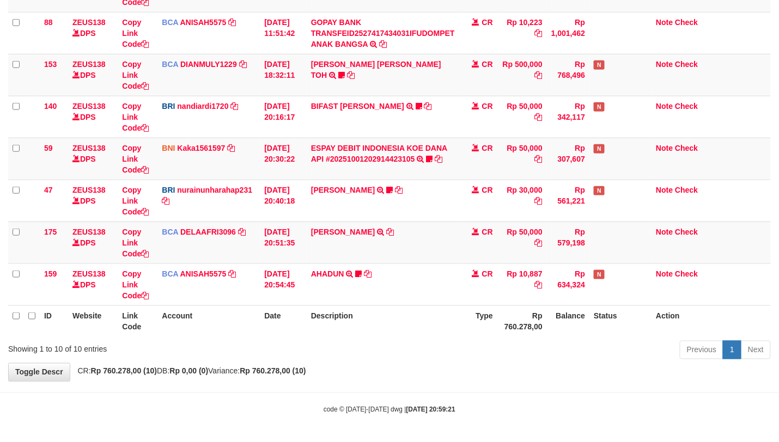
scroll to position [253, 0]
click at [432, 323] on th "Description" at bounding box center [383, 320] width 152 height 31
click at [457, 308] on th "Description" at bounding box center [383, 320] width 152 height 31
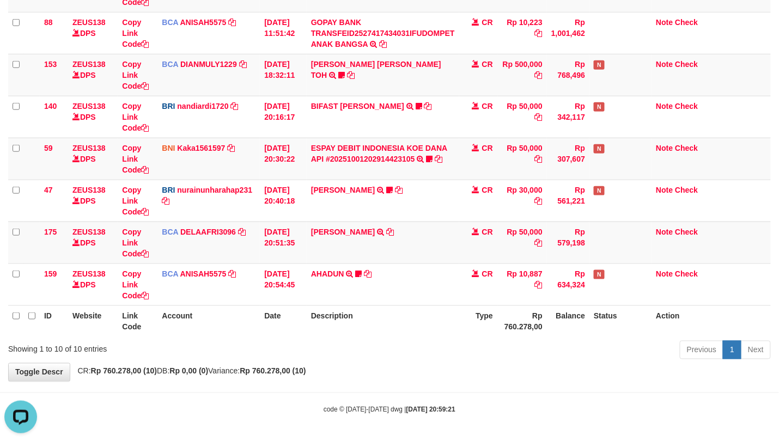
click at [458, 307] on th "Description" at bounding box center [383, 320] width 152 height 31
click at [458, 307] on tr "ID Website Link Code Account Date Description Type Rp 760.278,00 Balance Status…" at bounding box center [389, 320] width 762 height 31
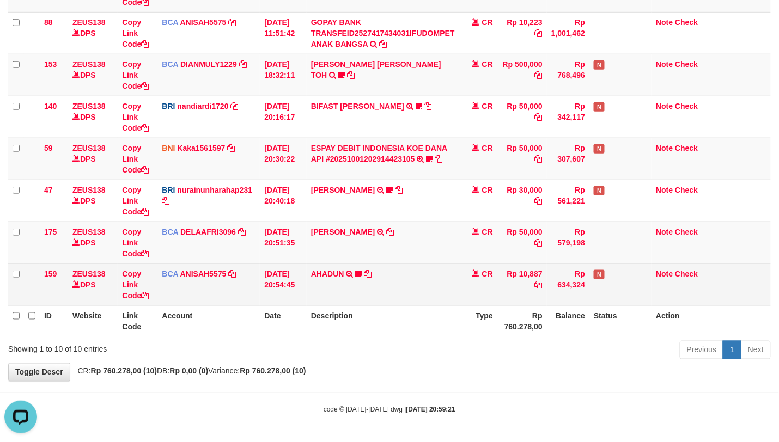
click at [460, 303] on td "CR" at bounding box center [478, 285] width 38 height 42
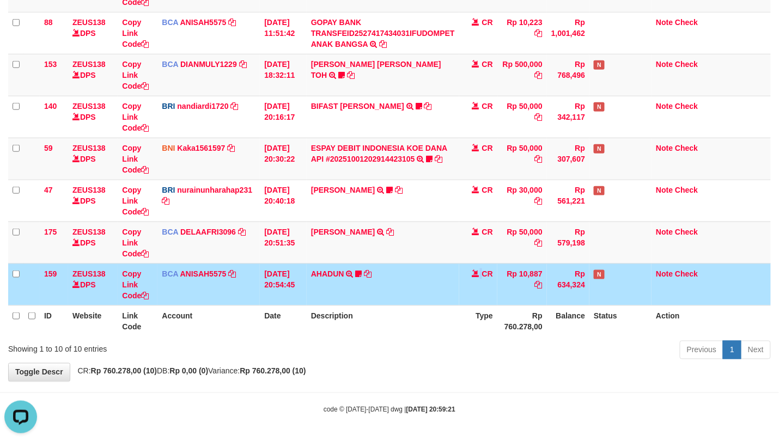
click at [462, 303] on td "CR" at bounding box center [478, 285] width 38 height 42
click at [458, 292] on tr "159 ZEUS138 DPS Copy Link Code BCA ANISAH5575 DPS ANISAH mutasi_20251001_3827 |…" at bounding box center [389, 285] width 762 height 42
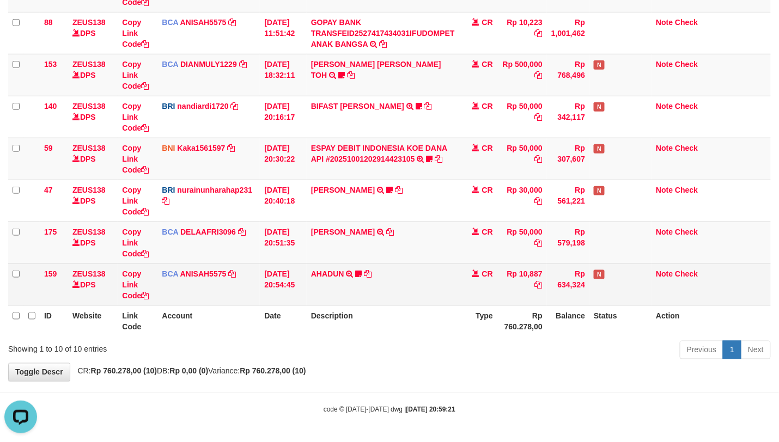
click at [462, 293] on td "CR" at bounding box center [478, 285] width 38 height 42
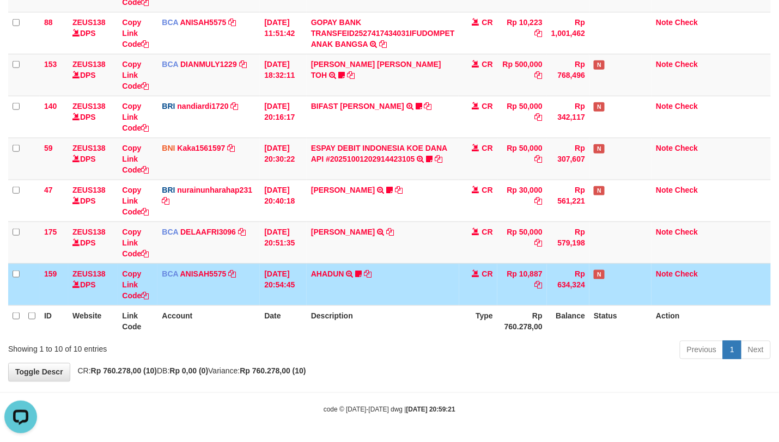
click at [471, 302] on td "CR" at bounding box center [478, 285] width 38 height 42
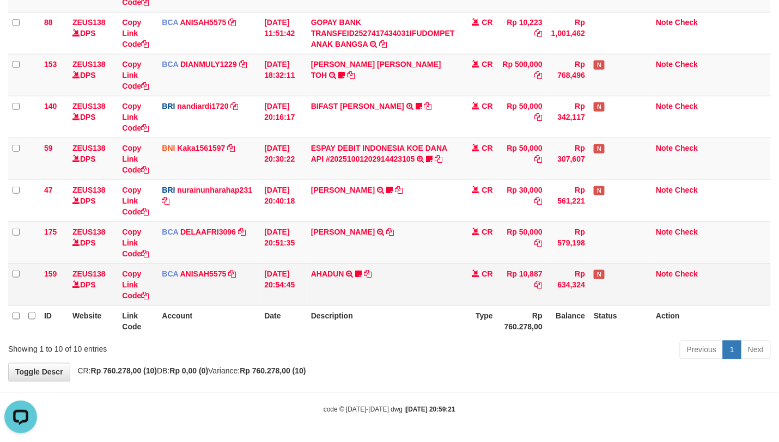
click at [467, 294] on td "CR" at bounding box center [478, 285] width 38 height 42
click at [469, 295] on td "CR" at bounding box center [478, 285] width 38 height 42
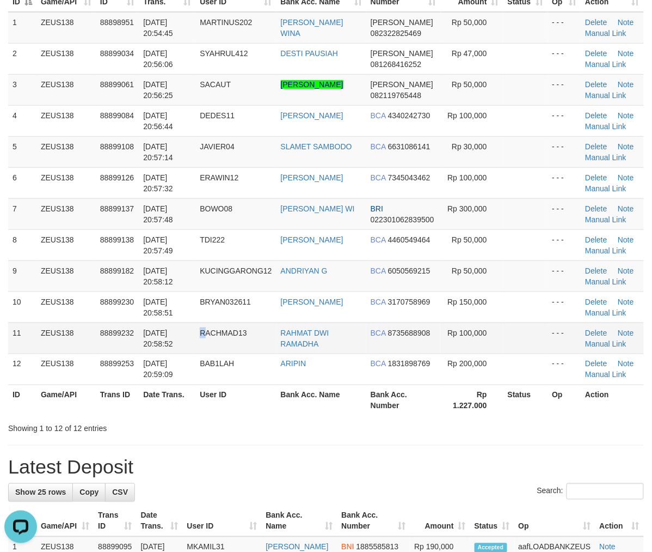
click at [207, 353] on td "RACHMAD13" at bounding box center [235, 337] width 81 height 31
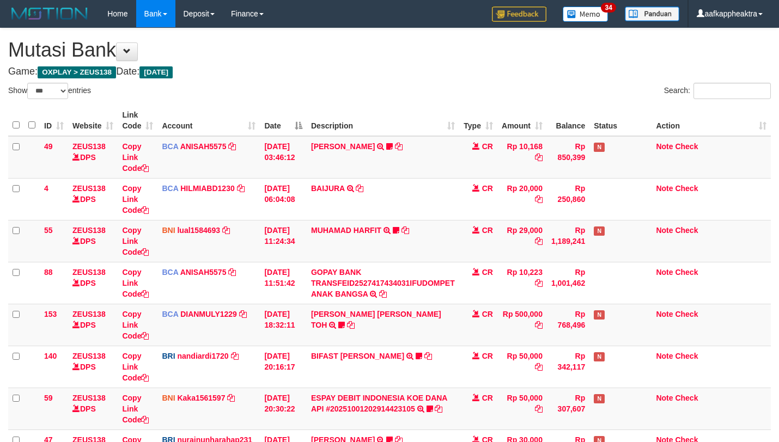
select select "***"
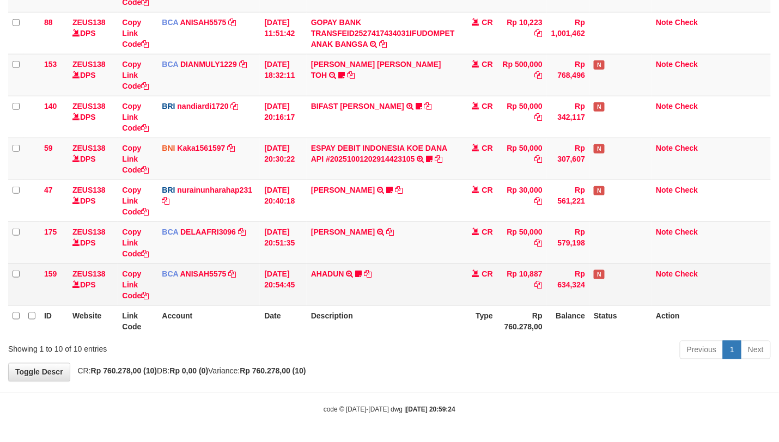
click at [469, 297] on td "CR" at bounding box center [478, 285] width 38 height 42
click at [470, 299] on td "CR" at bounding box center [478, 285] width 38 height 42
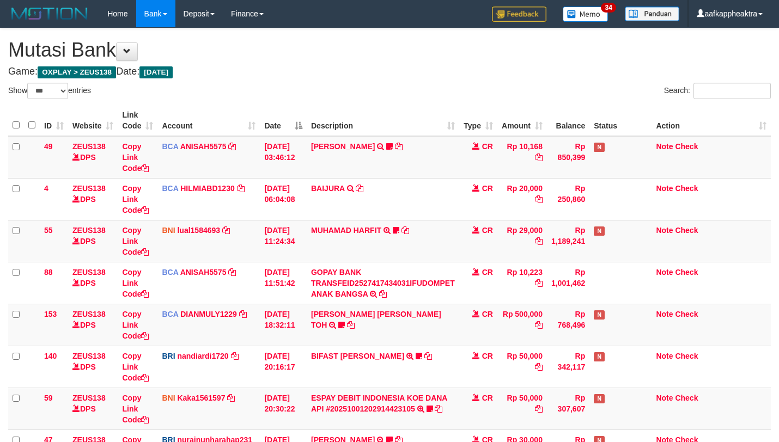
select select "***"
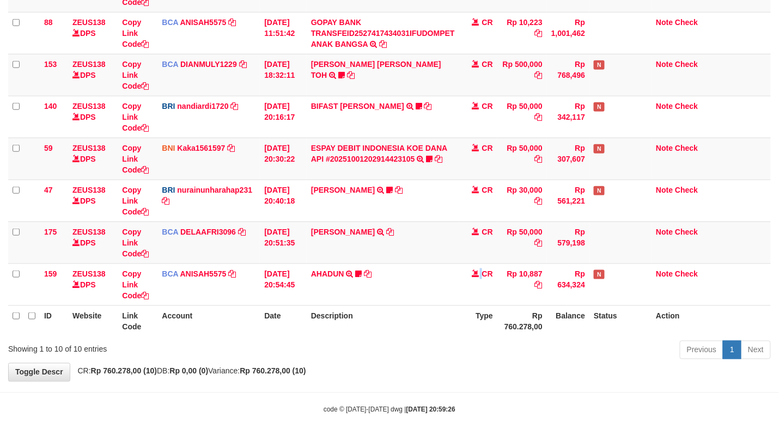
click at [464, 301] on td "CR" at bounding box center [478, 285] width 38 height 42
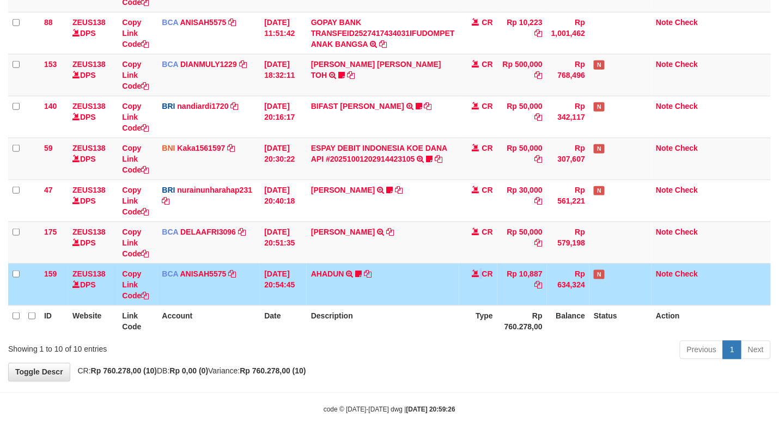
click at [472, 299] on td "CR" at bounding box center [478, 285] width 38 height 42
click at [474, 299] on td "CR" at bounding box center [478, 285] width 38 height 42
click at [475, 302] on td "CR" at bounding box center [478, 285] width 38 height 42
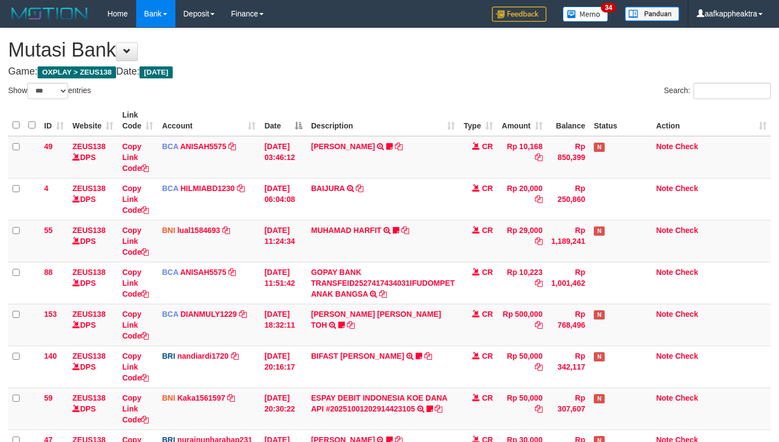
select select "***"
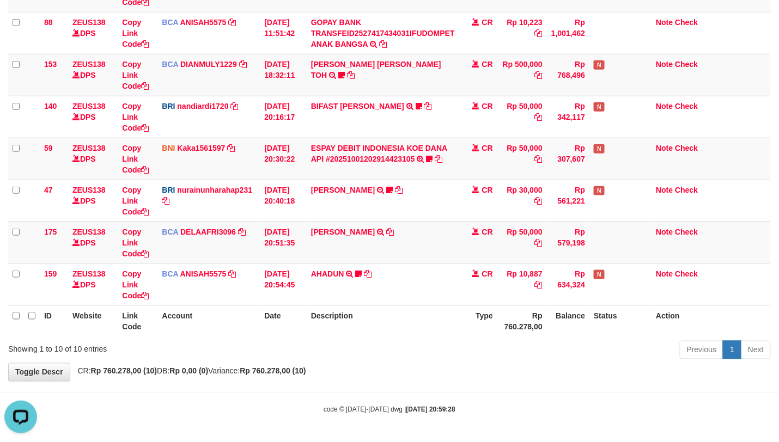
click at [466, 305] on th "Type" at bounding box center [478, 320] width 38 height 31
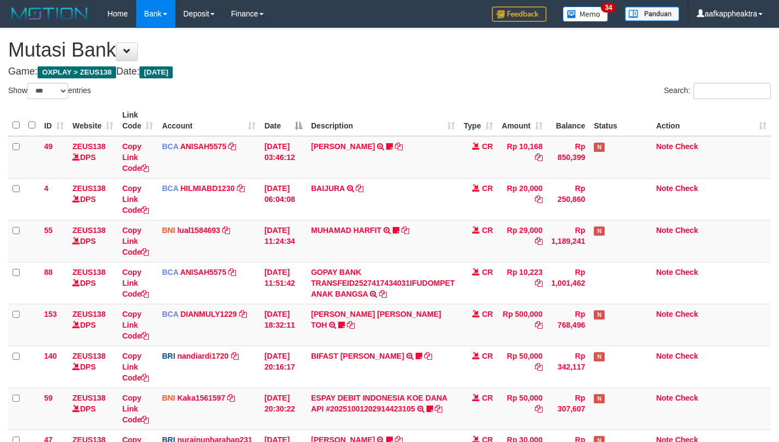
select select "***"
drag, startPoint x: 0, startPoint y: 0, endPoint x: 535, endPoint y: 323, distance: 624.6
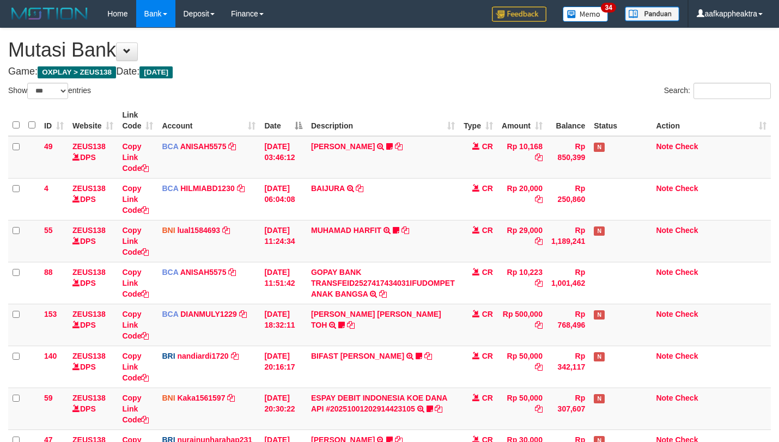
scroll to position [253, 0]
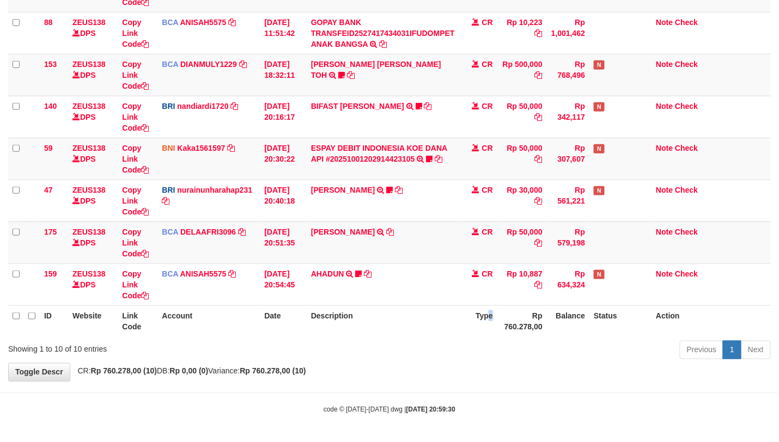
click at [488, 322] on th "Type" at bounding box center [478, 320] width 38 height 31
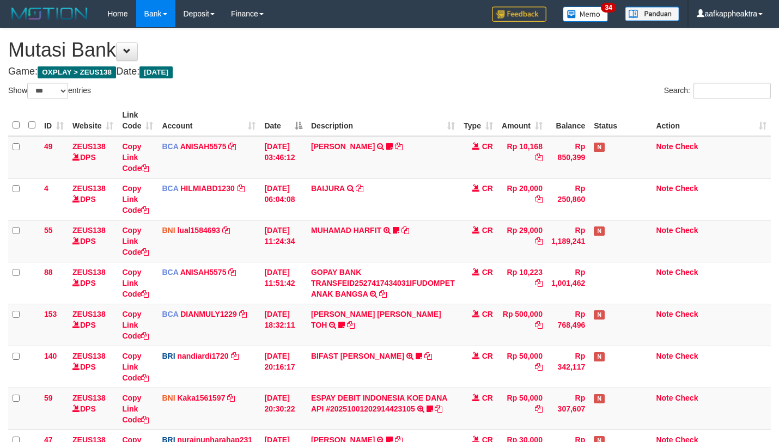
select select "***"
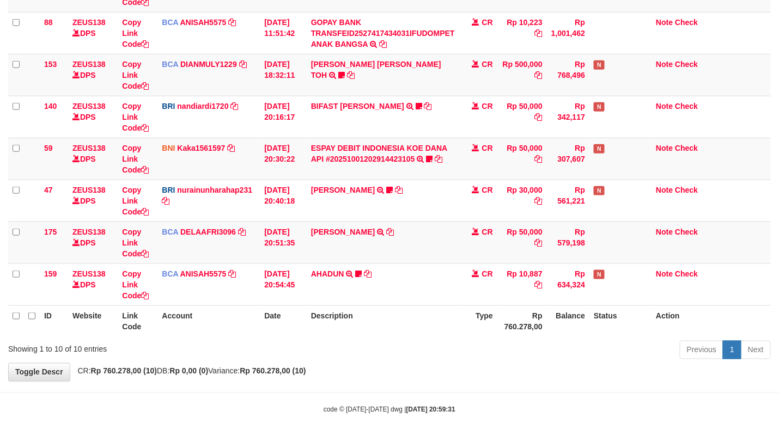
click at [475, 309] on th "Type" at bounding box center [478, 320] width 38 height 31
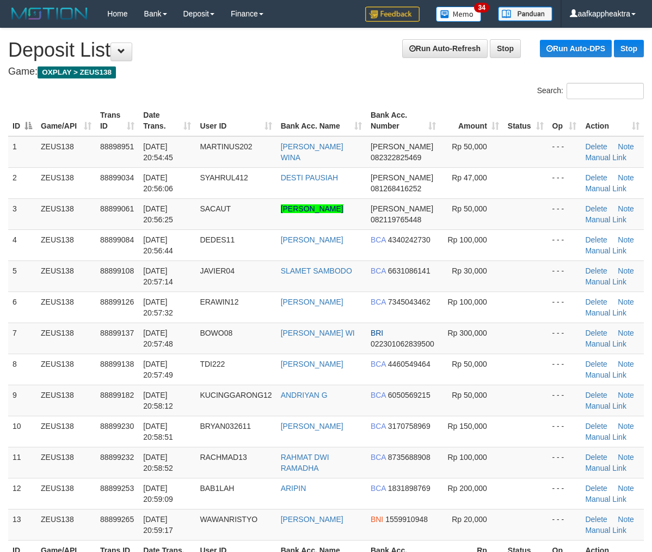
scroll to position [175, 0]
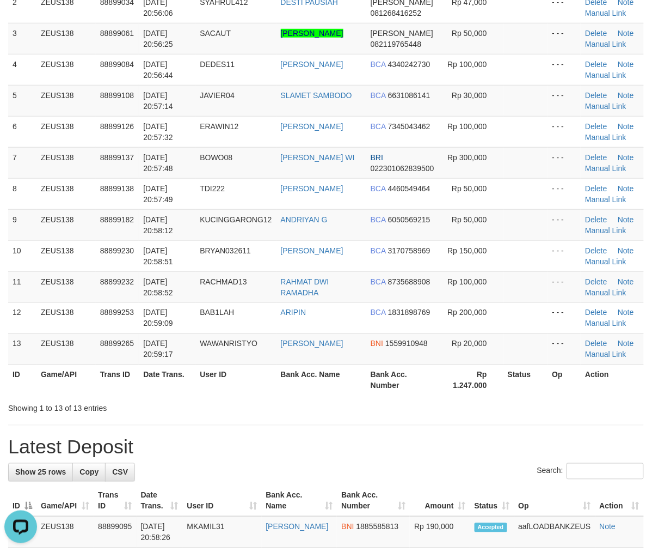
drag, startPoint x: 244, startPoint y: 337, endPoint x: 4, endPoint y: 353, distance: 240.2
click at [240, 333] on td "BAB1LAH" at bounding box center [235, 317] width 81 height 31
click at [211, 364] on td "WAWANRISTYO" at bounding box center [235, 348] width 81 height 31
click at [366, 364] on td "BNI 1559910948" at bounding box center [403, 348] width 74 height 31
click at [358, 364] on td "WAWAN RISTIYO" at bounding box center [322, 348] width 90 height 31
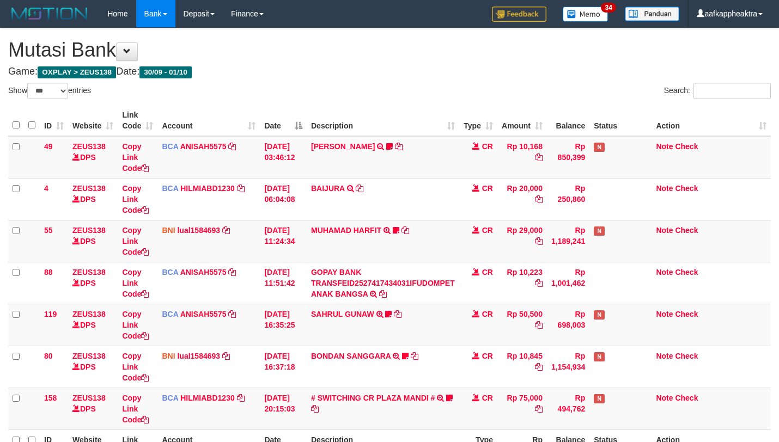
select select "***"
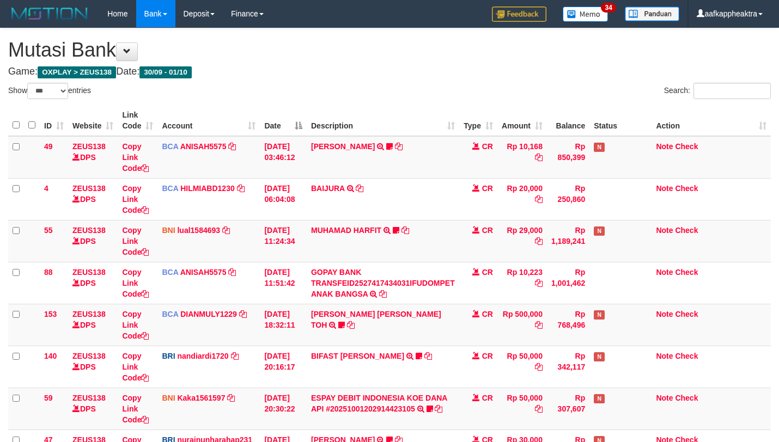
select select "***"
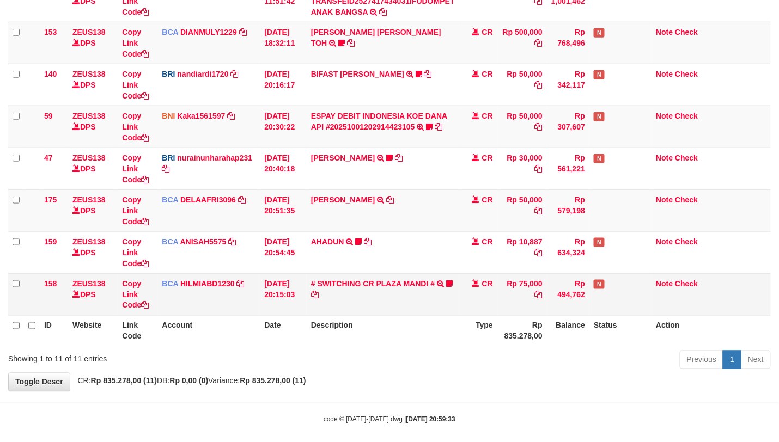
scroll to position [295, 0]
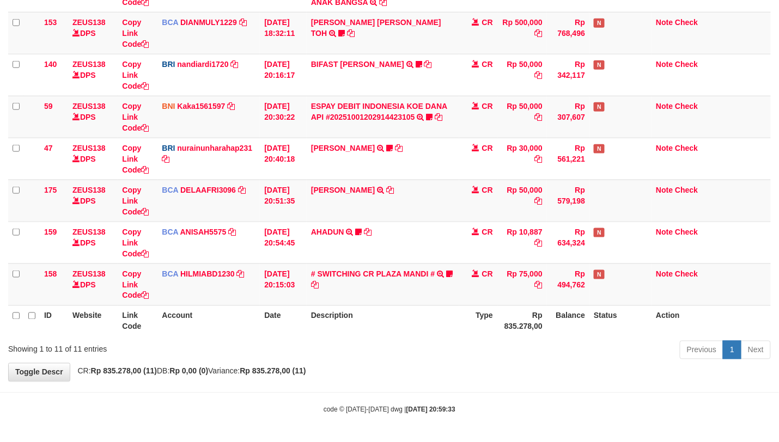
click at [436, 342] on div "Previous 1 Next" at bounding box center [552, 351] width 438 height 23
click at [433, 323] on th "Description" at bounding box center [383, 320] width 152 height 31
click at [430, 314] on th "Description" at bounding box center [383, 320] width 152 height 31
click at [428, 314] on th "Description" at bounding box center [383, 320] width 152 height 31
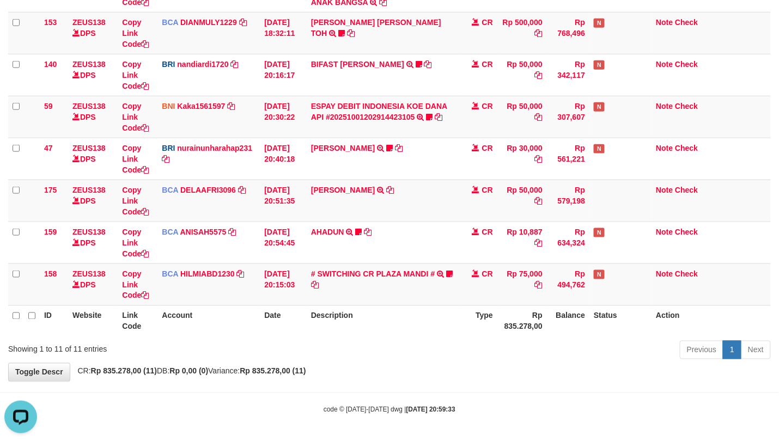
drag, startPoint x: 464, startPoint y: 333, endPoint x: 458, endPoint y: 335, distance: 6.4
click at [460, 334] on th "Type" at bounding box center [478, 320] width 38 height 31
click at [458, 335] on div "ID Website Link Code Account Date Description Type Amount Balance Status Action…" at bounding box center [389, 75] width 779 height 530
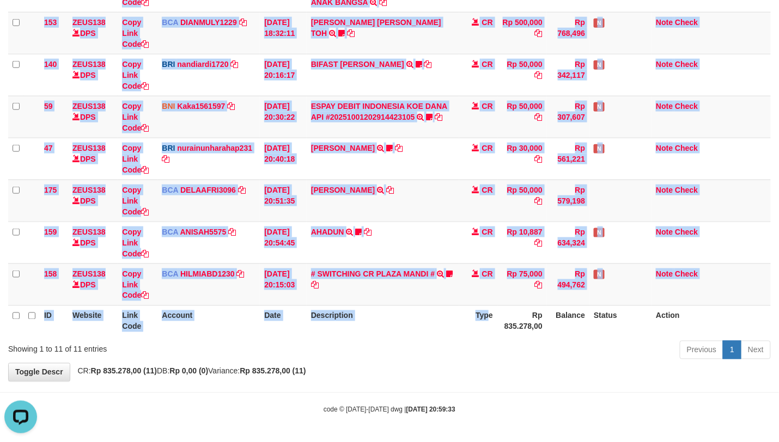
click at [454, 336] on div "ID Website Link Code Account Date Description Type Amount Balance Status Action…" at bounding box center [389, 75] width 779 height 530
click at [445, 323] on th "Description" at bounding box center [383, 320] width 152 height 31
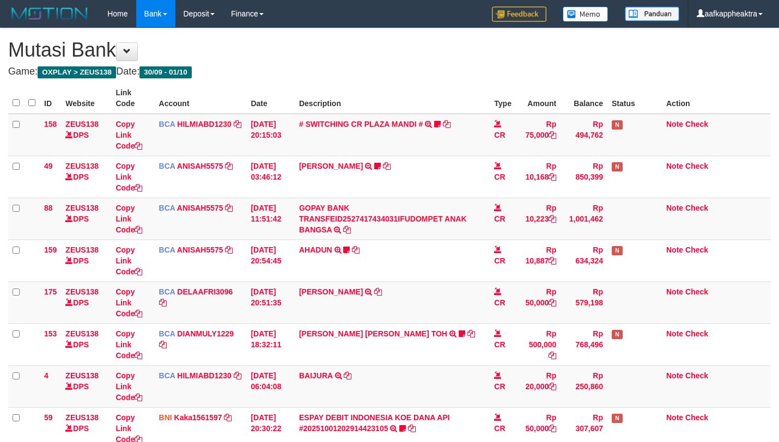
scroll to position [295, 0]
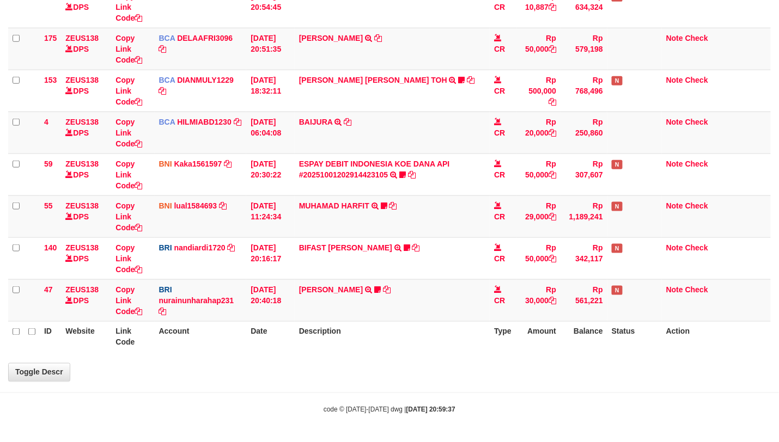
select select "***"
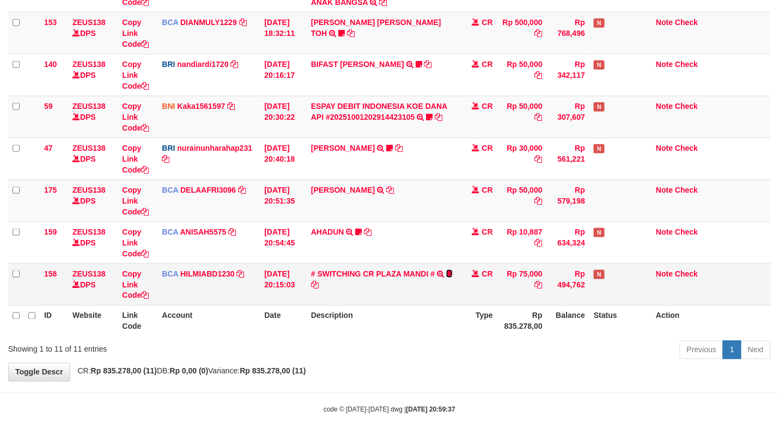
click at [447, 270] on icon at bounding box center [449, 274] width 7 height 8
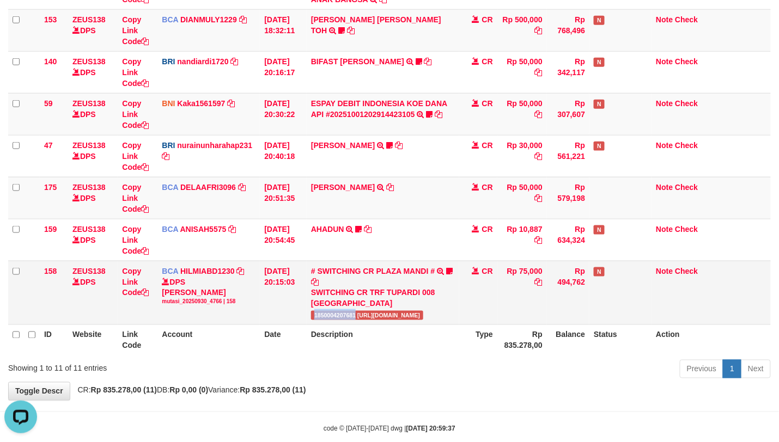
copy span "1850004207681"
drag, startPoint x: 314, startPoint y: 322, endPoint x: 356, endPoint y: 320, distance: 42.0
click at [356, 320] on td "# SWITCHING CR PLAZA MANDI # SWITCHING CR TRF TUPARDI 008 PLAZA MANDI 185000420…" at bounding box center [383, 293] width 152 height 64
click at [355, 282] on td "# SWITCHING CR PLAZA MANDI # SWITCHING CR TRF TUPARDI 008 PLAZA MANDI 185000420…" at bounding box center [383, 293] width 152 height 64
click at [352, 282] on td "# SWITCHING CR PLAZA MANDI # SWITCHING CR TRF TUPARDI 008 PLAZA MANDI 185000420…" at bounding box center [383, 293] width 152 height 64
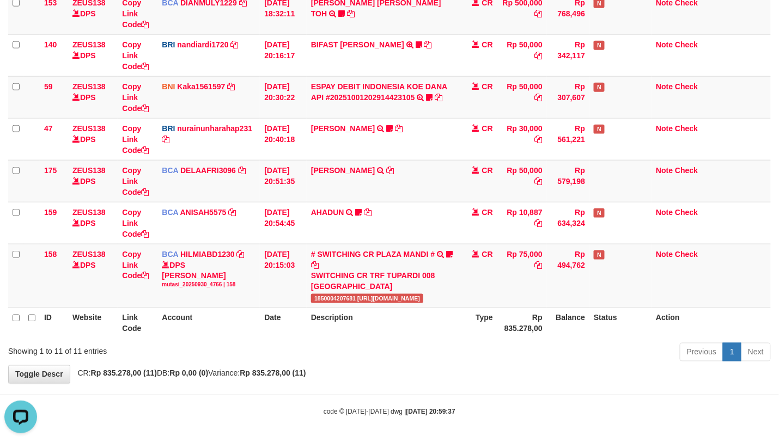
scroll to position [316, 0]
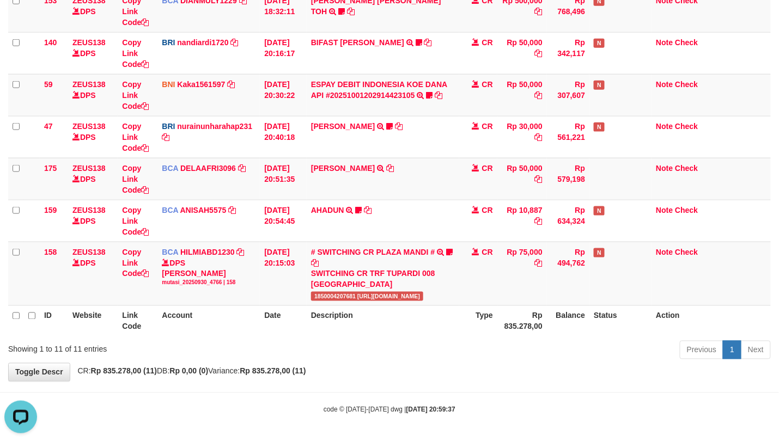
click at [382, 306] on th "Description" at bounding box center [383, 320] width 152 height 31
click at [377, 308] on th "Description" at bounding box center [383, 320] width 152 height 31
click at [368, 307] on th "Description" at bounding box center [383, 320] width 152 height 31
click at [368, 297] on span "1850004207681 [URL][DOMAIN_NAME]" at bounding box center [367, 296] width 112 height 9
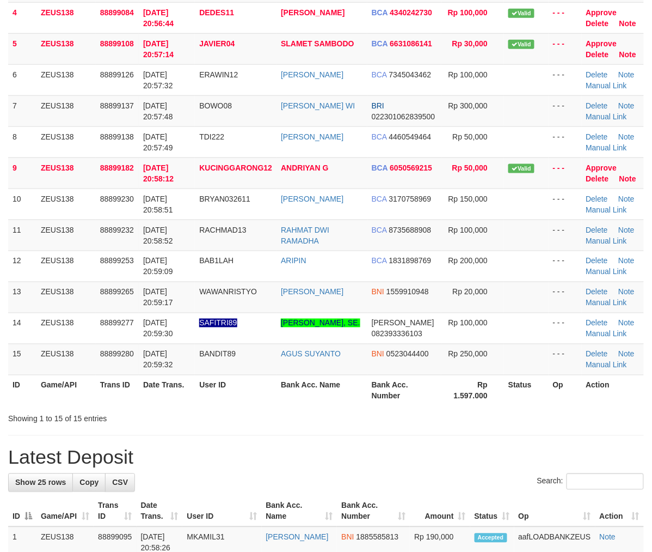
scroll to position [175, 0]
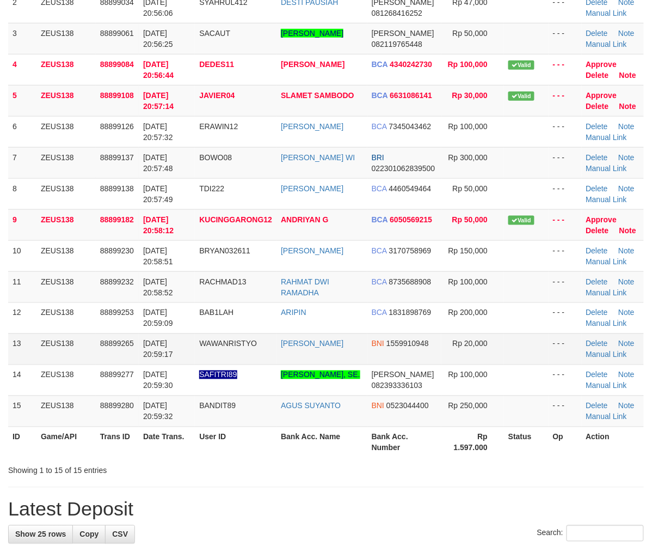
click at [129, 348] on span "88899265" at bounding box center [117, 343] width 34 height 9
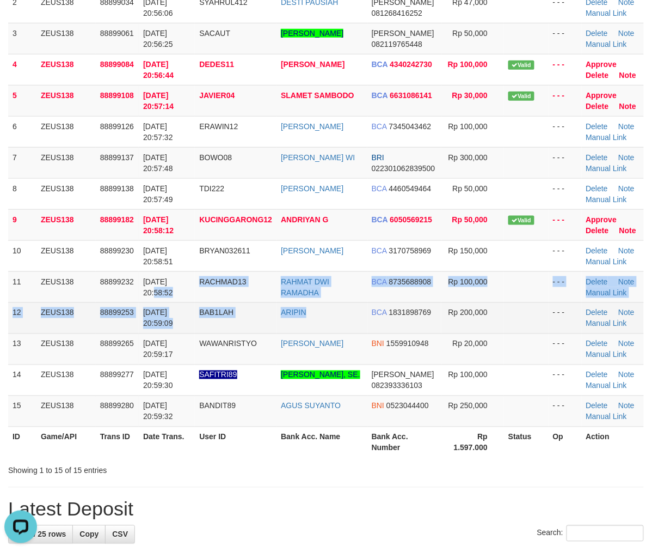
click at [336, 342] on tbody "1 ZEUS138 88898951 01/10/2025 20:54:45 MARTINUS202 MUHAMAD PANDU WINA DANA 0823…" at bounding box center [326, 194] width 636 height 466
click at [336, 333] on td "ARIPIN" at bounding box center [322, 317] width 91 height 31
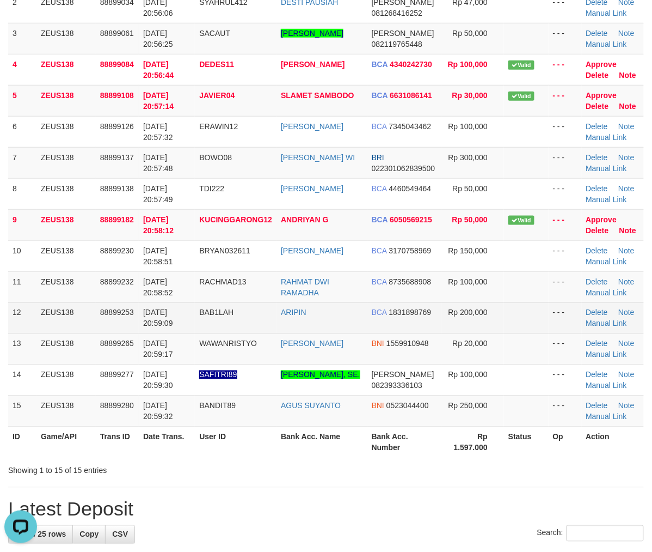
click at [336, 333] on td "ARIPIN" at bounding box center [322, 317] width 91 height 31
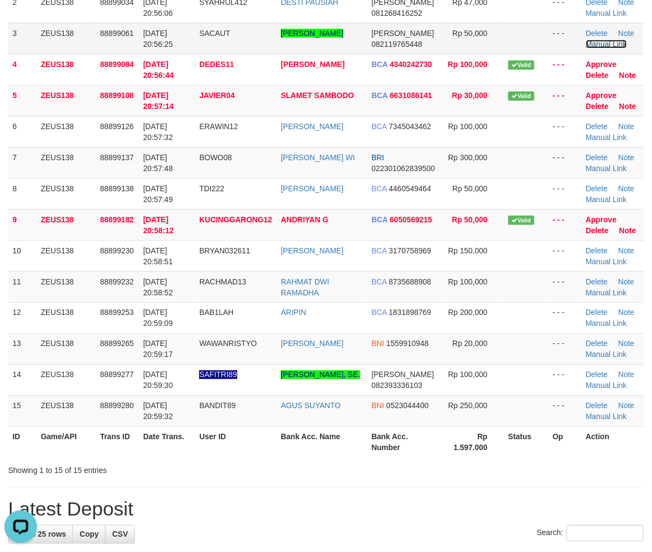
click at [606, 41] on link "Manual Link" at bounding box center [606, 44] width 41 height 9
click at [586, 40] on link "Manual Link" at bounding box center [606, 44] width 41 height 9
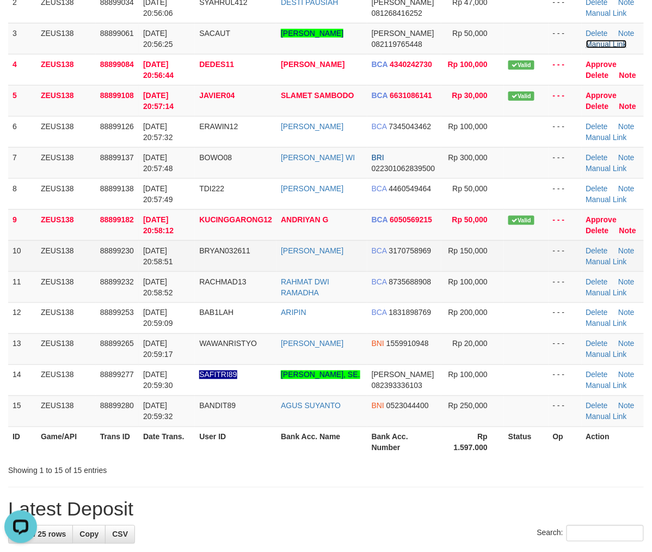
click at [586, 40] on link "Manual Link" at bounding box center [606, 44] width 41 height 9
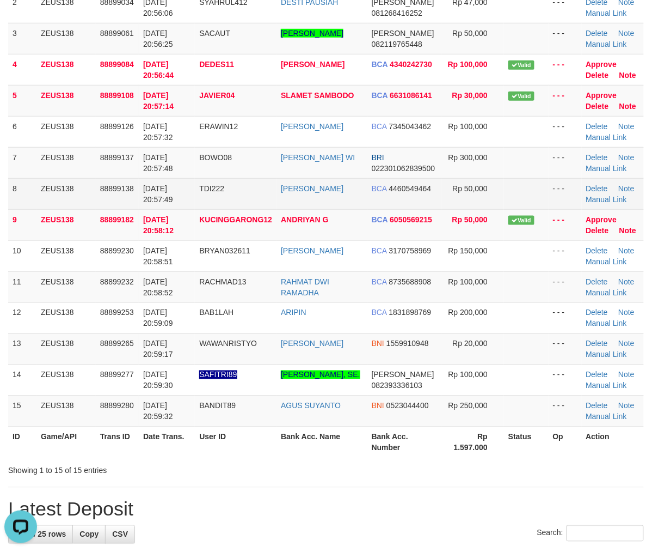
drag, startPoint x: 305, startPoint y: 209, endPoint x: 382, endPoint y: 230, distance: 79.5
click at [307, 209] on td "[PERSON_NAME]" at bounding box center [322, 193] width 91 height 31
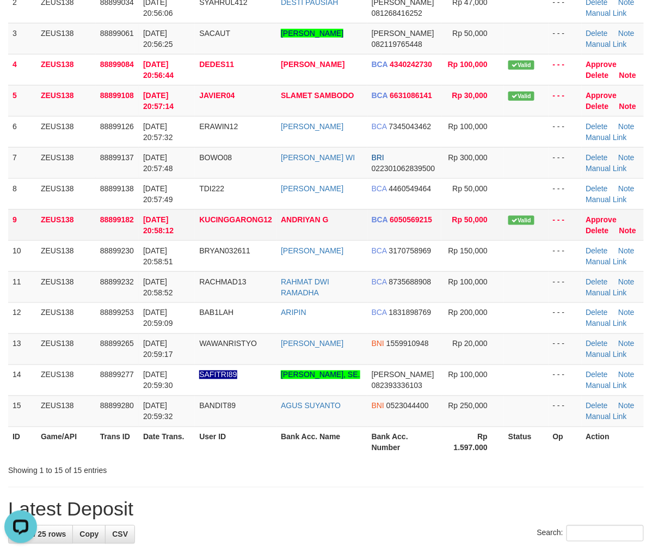
click at [382, 224] on span "BCA" at bounding box center [380, 219] width 16 height 9
drag, startPoint x: 349, startPoint y: 245, endPoint x: 362, endPoint y: 243, distance: 12.7
click at [338, 240] on tr "9 ZEUS138 88899182 01/10/2025 20:58:12 KUCINGGARONG12 ANDRIYAN G BCA 6050569215…" at bounding box center [326, 224] width 636 height 31
drag, startPoint x: 376, startPoint y: 240, endPoint x: 7, endPoint y: 203, distance: 371.1
click at [376, 238] on td "BCA 6050569215" at bounding box center [405, 224] width 74 height 31
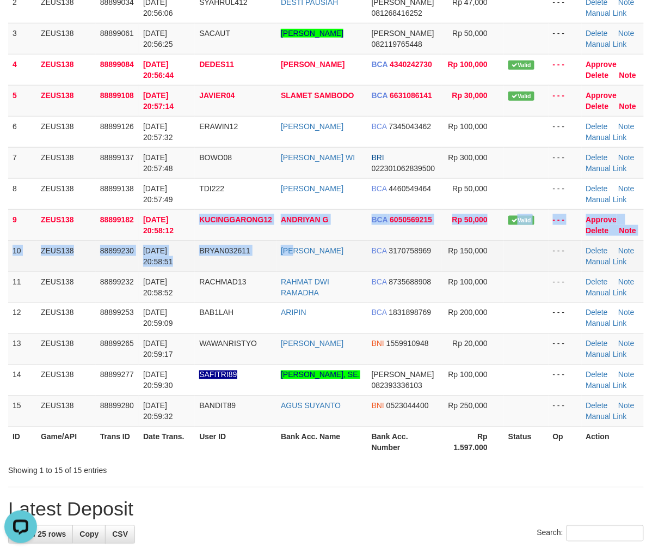
click at [301, 273] on tbody "1 ZEUS138 88898951 01/10/2025 20:54:45 MARTINUS202 MUHAMAD PANDU WINA DANA 0823…" at bounding box center [326, 194] width 636 height 466
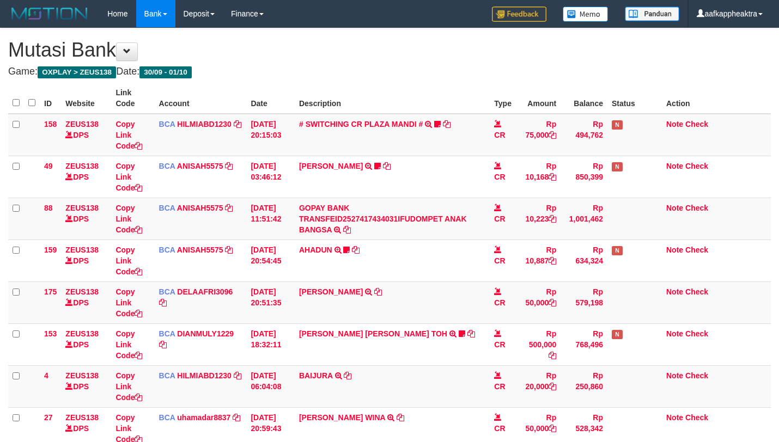
scroll to position [294, 0]
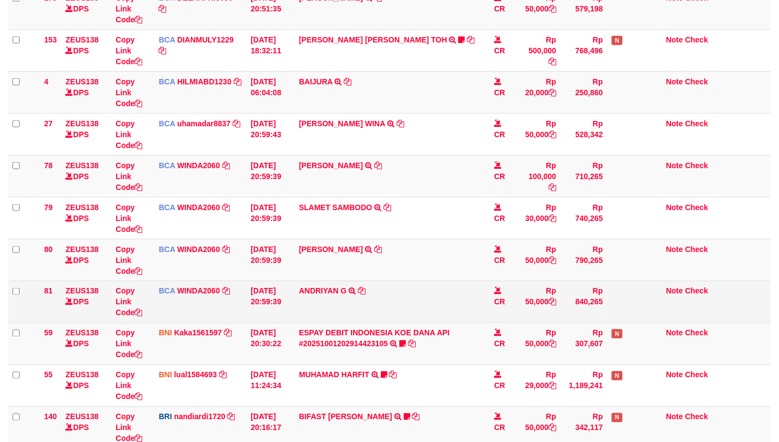
select select "***"
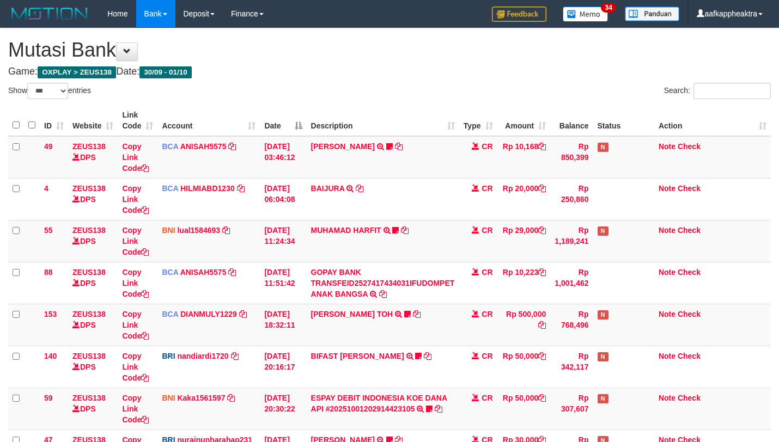
select select "***"
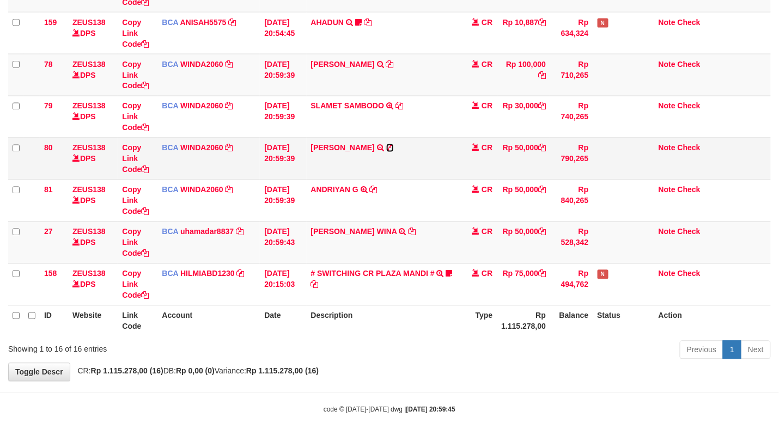
click at [386, 146] on icon at bounding box center [390, 148] width 8 height 8
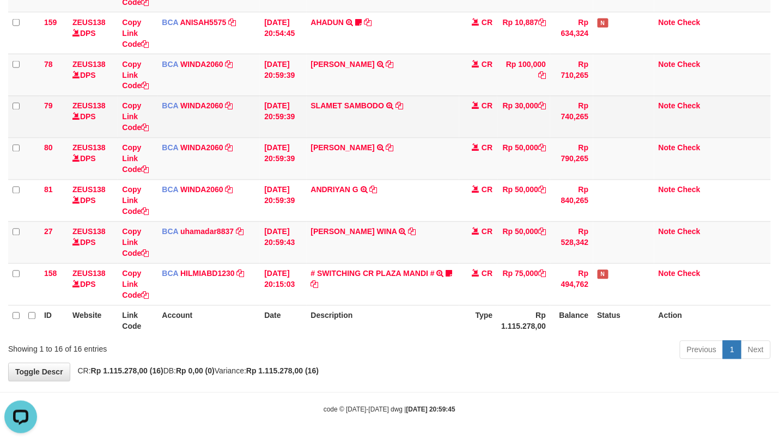
click at [362, 121] on td "SLAMET SAMBODO TRSF E-BANKING CR 0110/FTSCY/WS95031 30000.00SLAMET SAMBODO" at bounding box center [383, 117] width 152 height 42
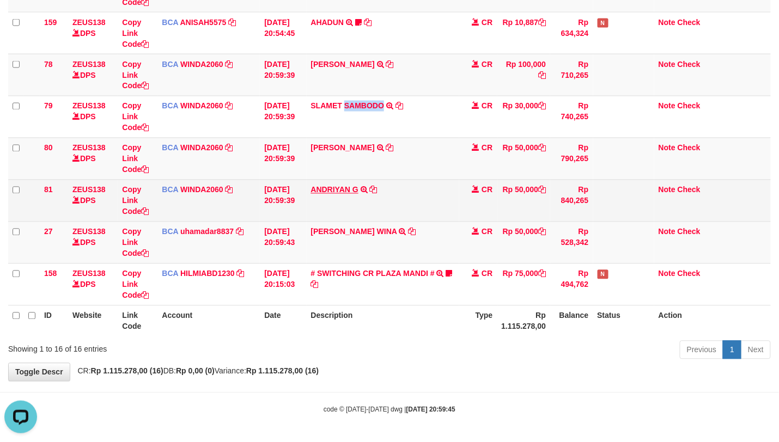
click at [313, 211] on td "ANDRIYAN G TRSF E-BANKING CR 0110/FTSCY/WS95271 50000.00ANDRIYAN G" at bounding box center [383, 201] width 152 height 42
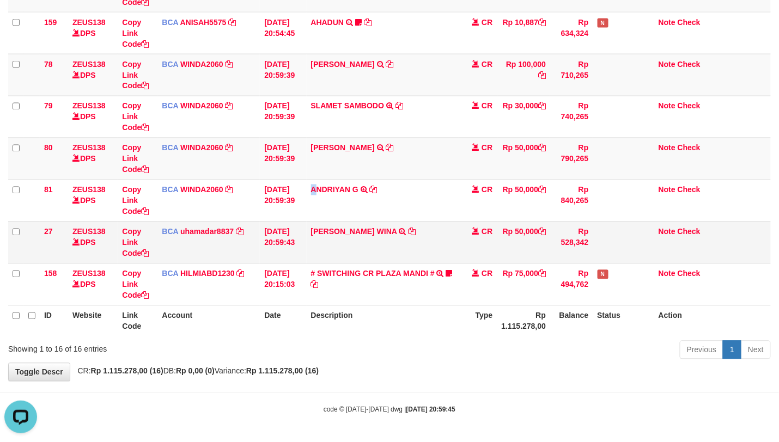
drag, startPoint x: 517, startPoint y: 255, endPoint x: 510, endPoint y: 245, distance: 12.1
click at [515, 254] on tr "27 ZEUS138 DPS Copy Link Code BCA uhamadar8837 DPS MUHAMAD ARYA MAFIUDIN mutasi…" at bounding box center [389, 243] width 762 height 42
click at [491, 244] on td "CR" at bounding box center [478, 243] width 38 height 42
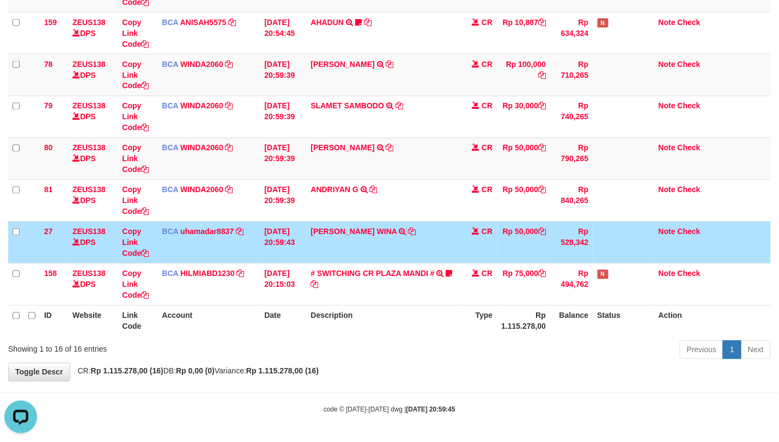
click at [408, 249] on td "MUHAMAD PANDU WINA TRSF E-BANKING CR 0110/FTSCY/WS95031 50000.00MUHAMAD PANDU W…" at bounding box center [383, 243] width 152 height 42
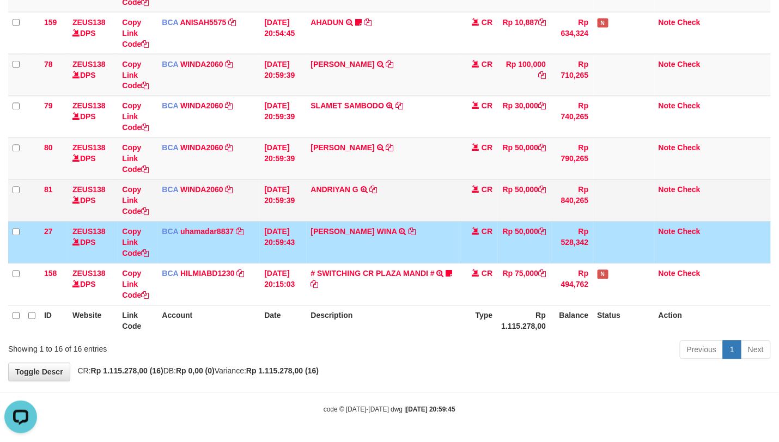
drag, startPoint x: 452, startPoint y: 209, endPoint x: 454, endPoint y: 218, distance: 8.9
click at [454, 216] on td "ANDRIYAN G TRSF E-BANKING CR 0110/FTSCY/WS95271 50000.00ANDRIYAN G" at bounding box center [383, 201] width 152 height 42
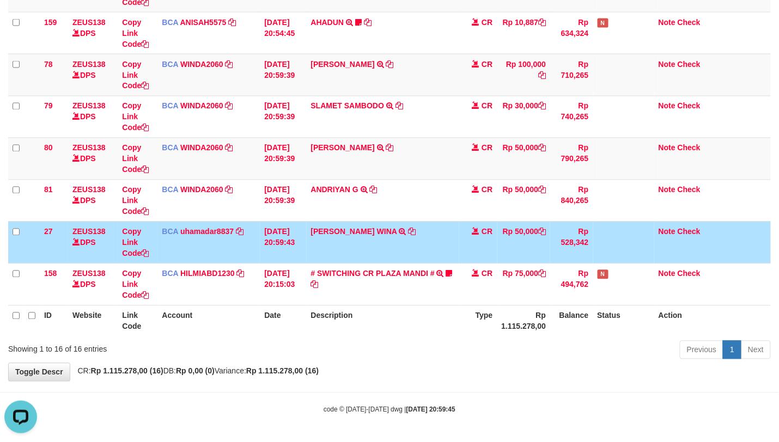
click at [443, 256] on td "MUHAMAD PANDU WINA TRSF E-BANKING CR 0110/FTSCY/WS95031 50000.00MUHAMAD PANDU W…" at bounding box center [383, 243] width 152 height 42
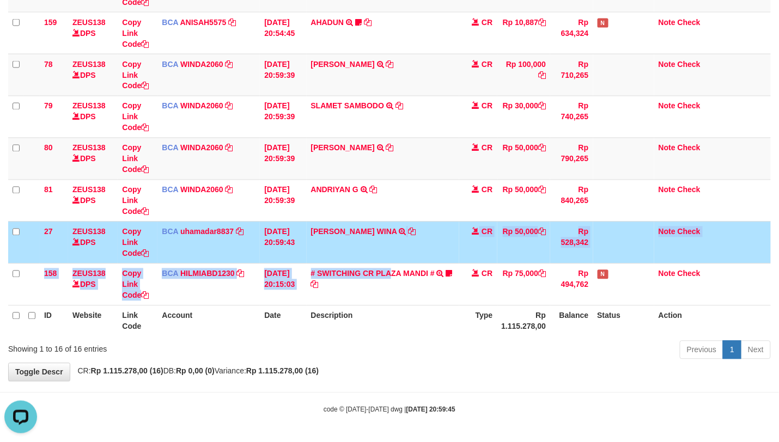
drag, startPoint x: 393, startPoint y: 262, endPoint x: 444, endPoint y: 255, distance: 51.6
click at [396, 261] on td "MUHAMAD PANDU WINA TRSF E-BANKING CR 0110/FTSCY/WS95031 50000.00MUHAMAD PANDU W…" at bounding box center [383, 243] width 152 height 42
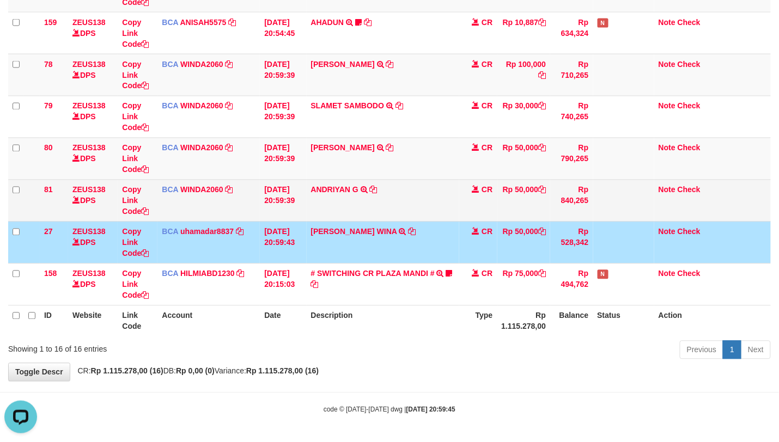
drag, startPoint x: 393, startPoint y: 162, endPoint x: 392, endPoint y: 189, distance: 27.8
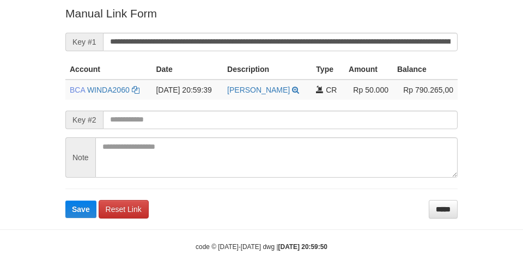
scroll to position [231, 0]
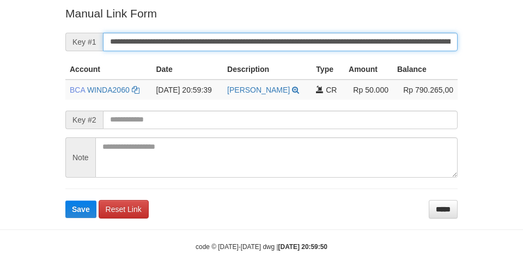
click at [65, 200] on button "Save" at bounding box center [80, 208] width 31 height 17
drag, startPoint x: 192, startPoint y: 48, endPoint x: 198, endPoint y: 47, distance: 6.6
click at [198, 47] on input "**********" at bounding box center [280, 42] width 354 height 19
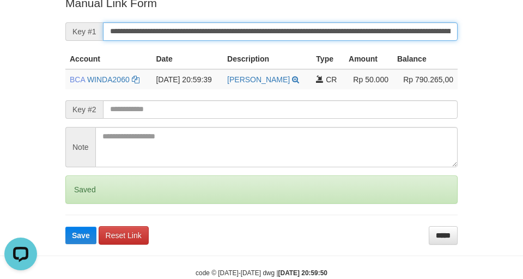
click at [65, 227] on button "Save" at bounding box center [80, 235] width 31 height 17
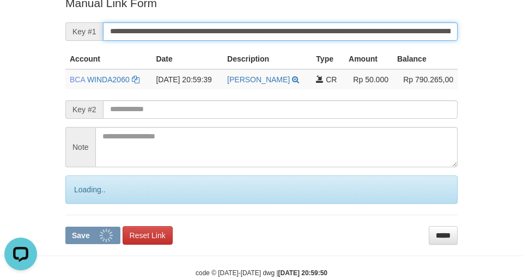
click at [65, 227] on button "Save" at bounding box center [92, 235] width 55 height 17
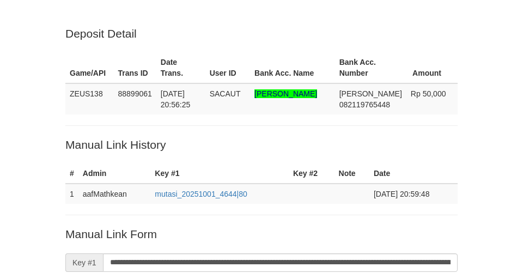
click at [213, 253] on input "**********" at bounding box center [280, 262] width 354 height 19
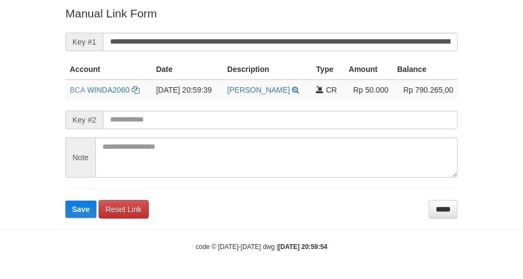
click at [65, 200] on button "Save" at bounding box center [80, 208] width 31 height 17
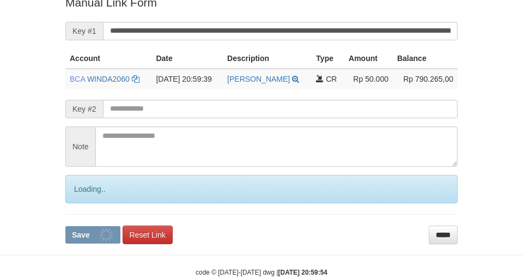
click at [213, 40] on input "**********" at bounding box center [280, 31] width 354 height 19
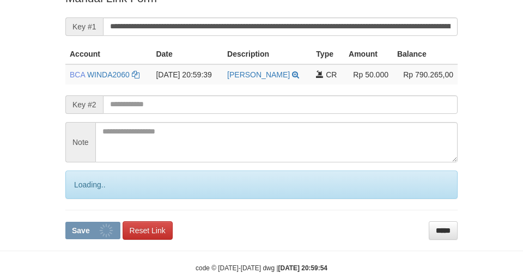
click at [214, 36] on input "**********" at bounding box center [280, 26] width 354 height 19
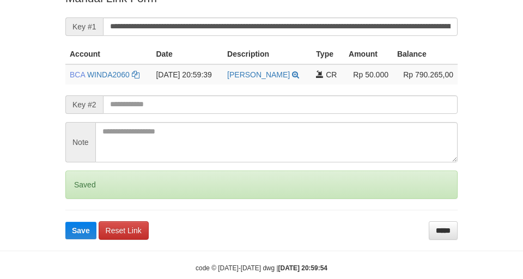
click at [214, 36] on input "**********" at bounding box center [280, 26] width 354 height 19
click at [65, 222] on button "Save" at bounding box center [80, 230] width 31 height 17
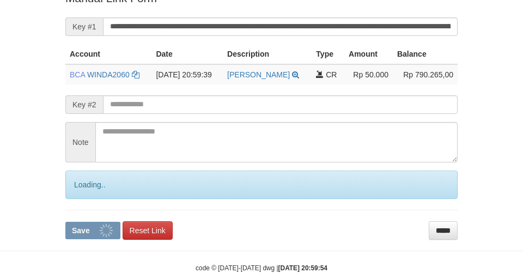
click at [65, 222] on button "Save" at bounding box center [92, 230] width 55 height 17
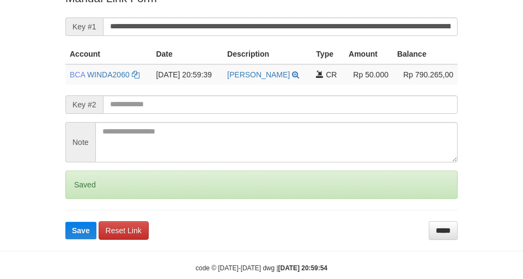
click at [65, 222] on button "Save" at bounding box center [80, 230] width 31 height 17
click at [214, 36] on input "**********" at bounding box center [280, 26] width 354 height 19
click at [65, 222] on button "Save" at bounding box center [80, 230] width 31 height 17
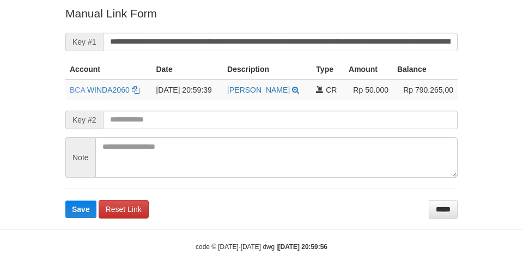
click at [65, 200] on button "Save" at bounding box center [80, 208] width 31 height 17
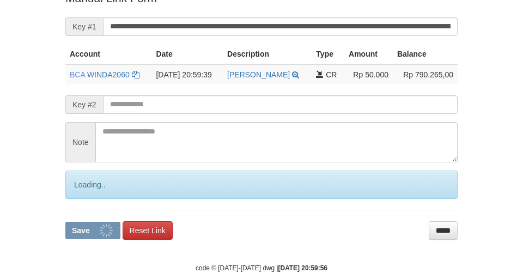
click at [65, 222] on button "Save" at bounding box center [92, 230] width 55 height 17
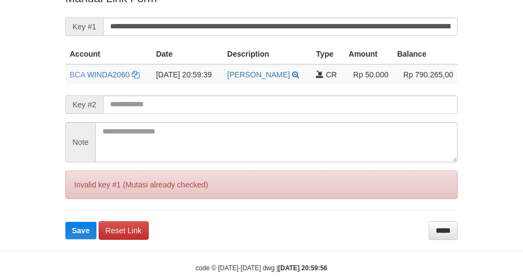
click at [65, 222] on button "Save" at bounding box center [80, 230] width 31 height 17
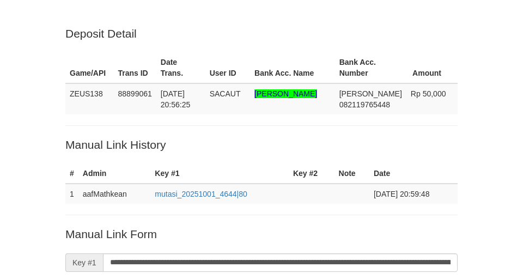
scroll to position [231, 0]
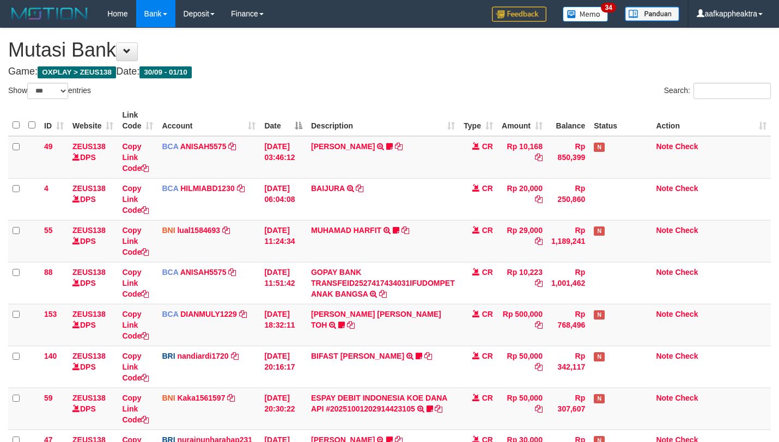
select select "***"
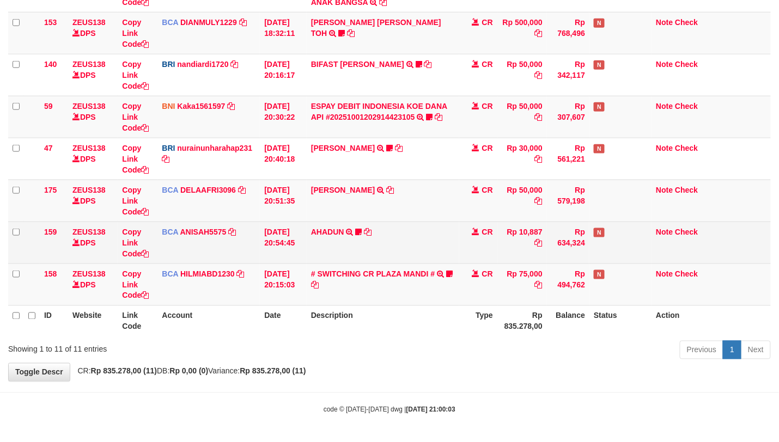
drag, startPoint x: 412, startPoint y: 230, endPoint x: 436, endPoint y: 212, distance: 30.1
click at [412, 229] on td "AHADUN TRSF E-BANKING CR 0110/FTSCY/WS95051 10887.002025100187042126 TRFDN-AHAD…" at bounding box center [383, 243] width 152 height 42
drag, startPoint x: 436, startPoint y: 212, endPoint x: 434, endPoint y: 220, distance: 7.9
click at [434, 220] on tbody "49 ZEUS138 DPS Copy Link Code BCA ANISAH5575 DPS ANISAH mutasi_20251001_3827 | …" at bounding box center [389, 75] width 762 height 462
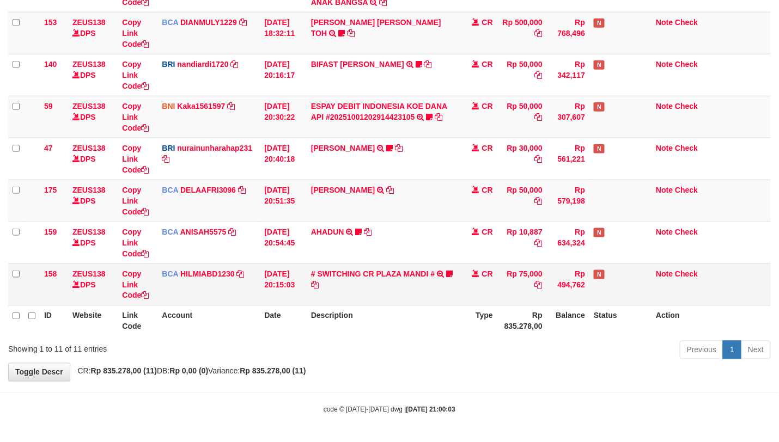
click at [347, 291] on td "# SWITCHING CR PLAZA MANDI # SWITCHING CR TRF TUPARDI 008 PLAZA MANDI 185000420…" at bounding box center [383, 285] width 152 height 42
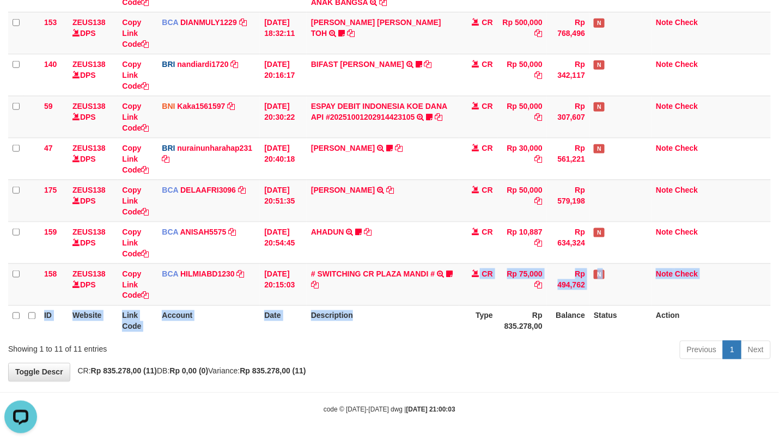
drag, startPoint x: 366, startPoint y: 295, endPoint x: 364, endPoint y: 314, distance: 19.3
click at [360, 319] on table "ID Website Link Code Account Date Description Type Amount Balance Status Action…" at bounding box center [389, 74] width 762 height 523
click at [364, 314] on th "Description" at bounding box center [383, 320] width 152 height 31
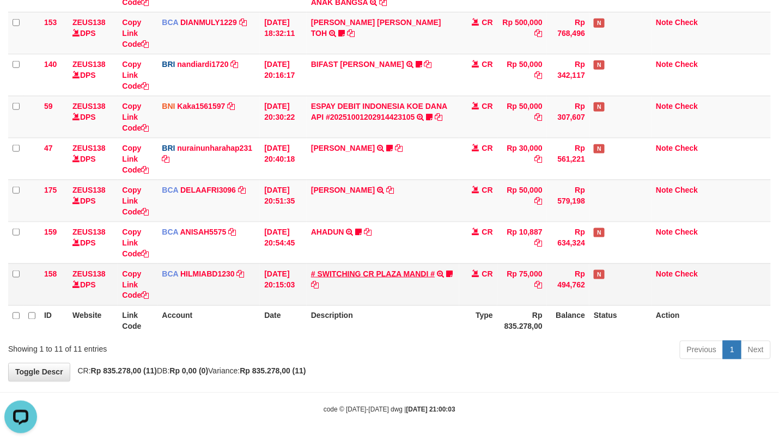
drag, startPoint x: 370, startPoint y: 279, endPoint x: 374, endPoint y: 271, distance: 8.3
click at [371, 277] on td "# SWITCHING CR PLAZA MANDI # SWITCHING CR TRF TUPARDI 008 PLAZA MANDI 185000420…" at bounding box center [383, 285] width 152 height 42
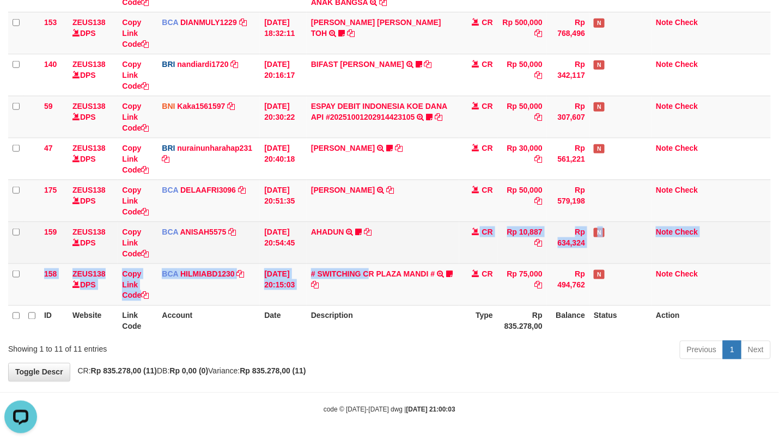
drag, startPoint x: 373, startPoint y: 261, endPoint x: 415, endPoint y: 253, distance: 42.7
click at [367, 262] on tbody "49 ZEUS138 DPS Copy Link Code BCA ANISAH5575 DPS ANISAH mutasi_20251001_3827 | …" at bounding box center [389, 75] width 762 height 462
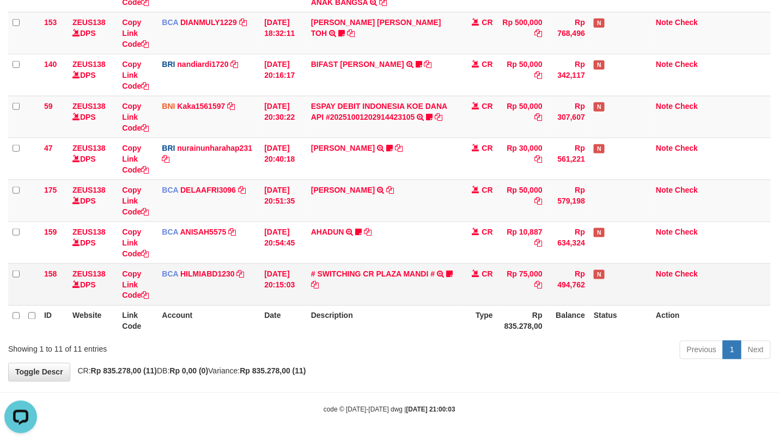
drag, startPoint x: 332, startPoint y: 292, endPoint x: 353, endPoint y: 292, distance: 21.2
click at [315, 298] on td "# SWITCHING CR PLAZA MANDI # SWITCHING CR TRF TUPARDI 008 PLAZA MANDI 185000420…" at bounding box center [383, 285] width 152 height 42
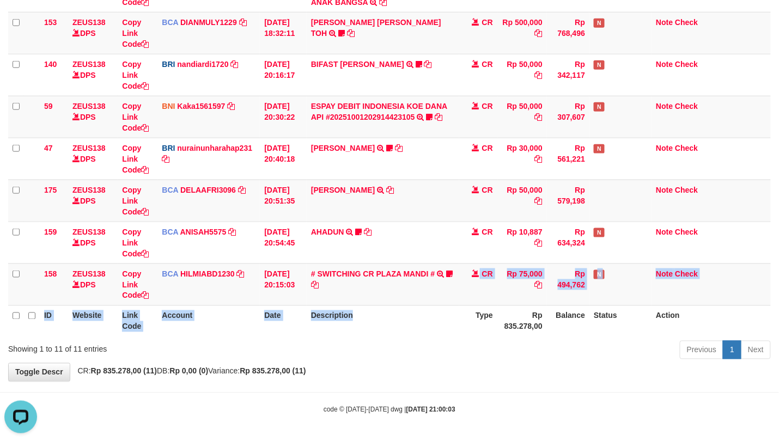
drag, startPoint x: 370, startPoint y: 309, endPoint x: 381, endPoint y: 308, distance: 10.9
click at [373, 309] on table "ID Website Link Code Account Date Description Type Amount Balance Status Action…" at bounding box center [389, 74] width 762 height 523
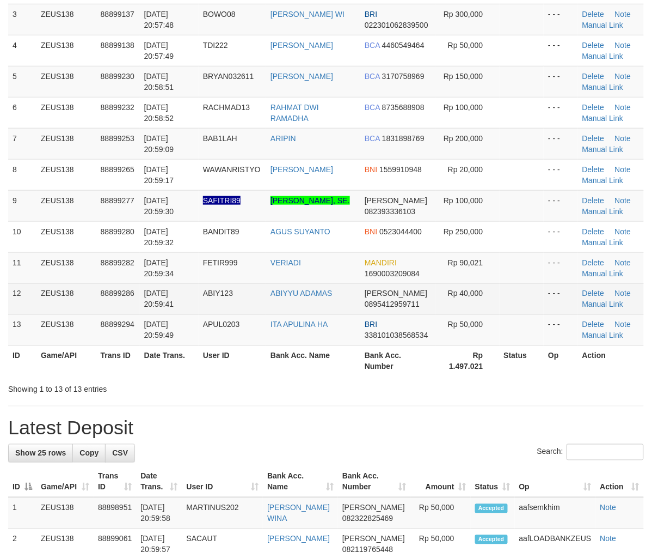
drag, startPoint x: 90, startPoint y: 275, endPoint x: 158, endPoint y: 292, distance: 69.6
click at [162, 291] on tbody "1 ZEUS138 88899034 01/10/2025 20:56:06 SYAHRUL412 DESTI PAUSIAH DANA 0812684162…" at bounding box center [326, 144] width 636 height 404
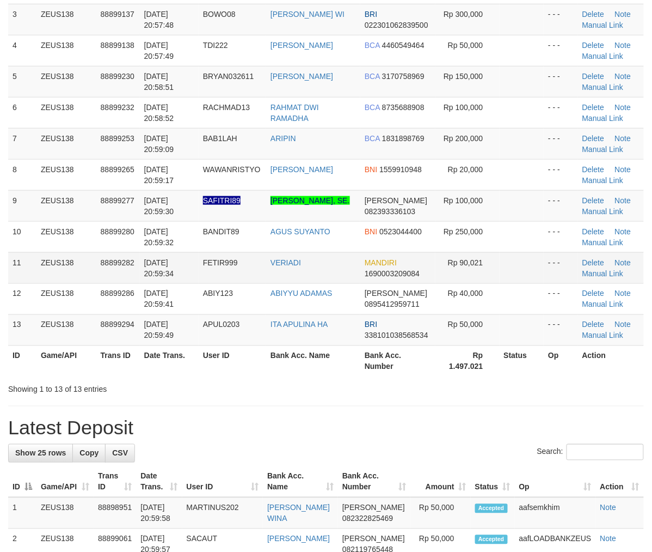
scroll to position [175, 0]
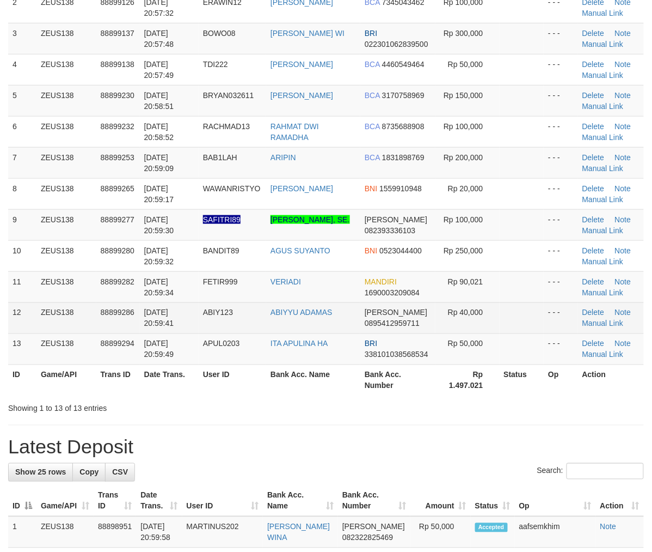
click at [118, 313] on tbody "1 ZEUS138 88899034 01/10/2025 20:56:06 SYAHRUL412 DESTI PAUSIAH DANA 0812684162…" at bounding box center [326, 163] width 636 height 404
click at [136, 312] on td "88899286" at bounding box center [118, 317] width 44 height 31
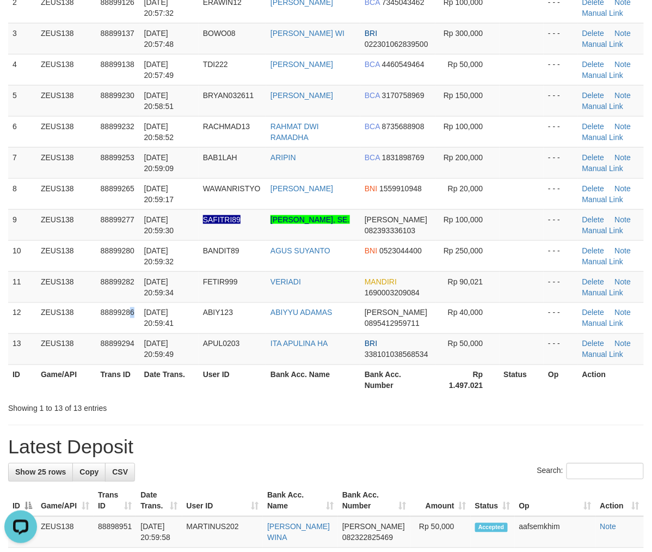
scroll to position [0, 0]
click at [264, 354] on tr "13 ZEUS138 88899294 01/10/2025 20:59:49 APUL0203 ITA APULINA HA BRI 33810103856…" at bounding box center [326, 348] width 636 height 31
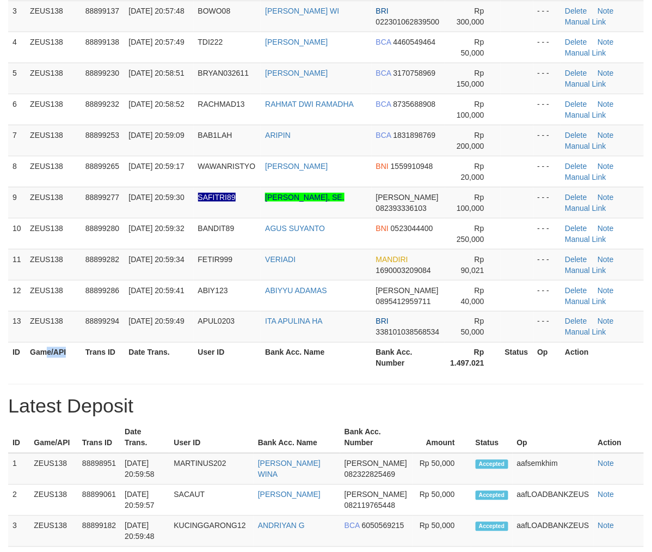
drag, startPoint x: 65, startPoint y: 345, endPoint x: 2, endPoint y: 348, distance: 63.3
click at [59, 347] on th "Game/API" at bounding box center [54, 357] width 56 height 31
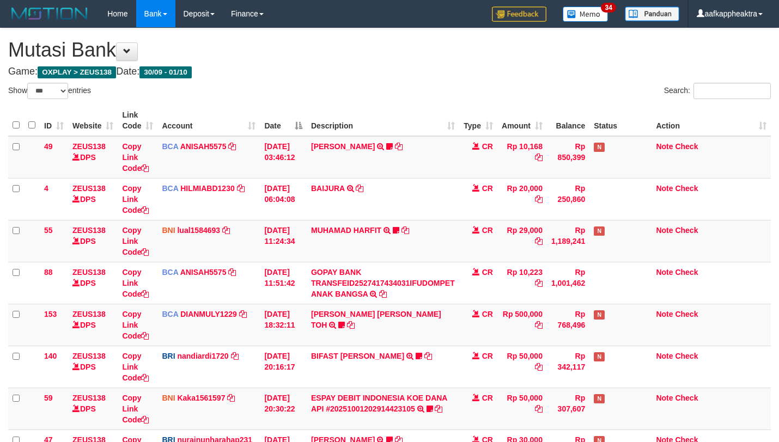
select select "***"
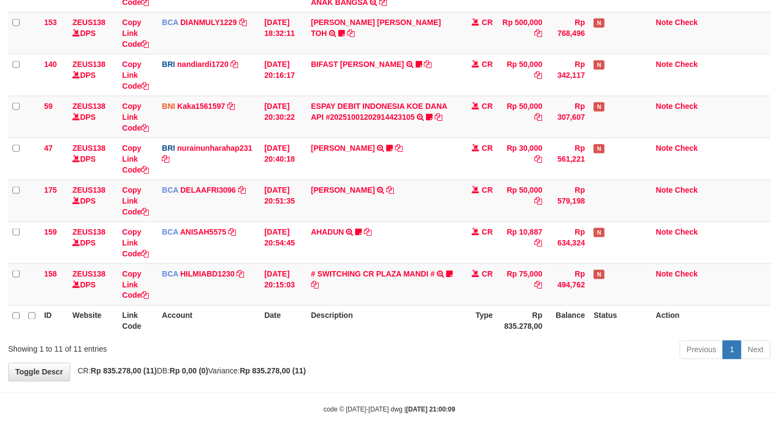
drag, startPoint x: 0, startPoint y: 0, endPoint x: 360, endPoint y: 309, distance: 474.5
click at [358, 310] on th "Description" at bounding box center [383, 320] width 152 height 31
click at [368, 305] on th "Description" at bounding box center [383, 320] width 152 height 31
drag, startPoint x: 369, startPoint y: 303, endPoint x: 355, endPoint y: 303, distance: 13.6
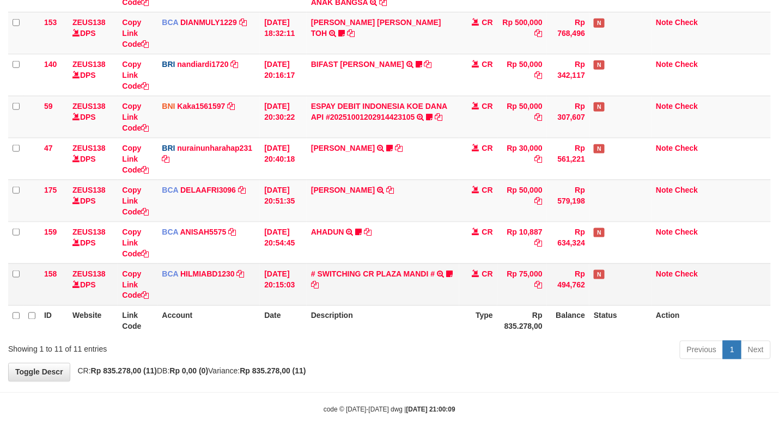
click at [355, 303] on td "# SWITCHING CR PLAZA MANDI # SWITCHING CR TRF TUPARDI 008 PLAZA MANDI 185000420…" at bounding box center [383, 285] width 152 height 42
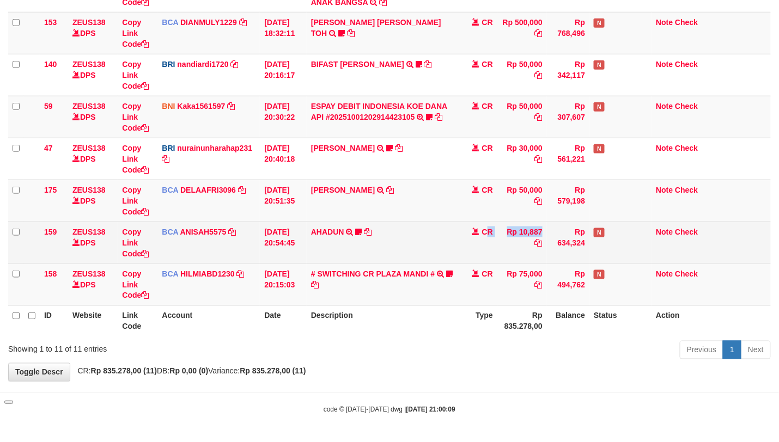
click at [498, 227] on td "Rp 10,887" at bounding box center [522, 243] width 50 height 42
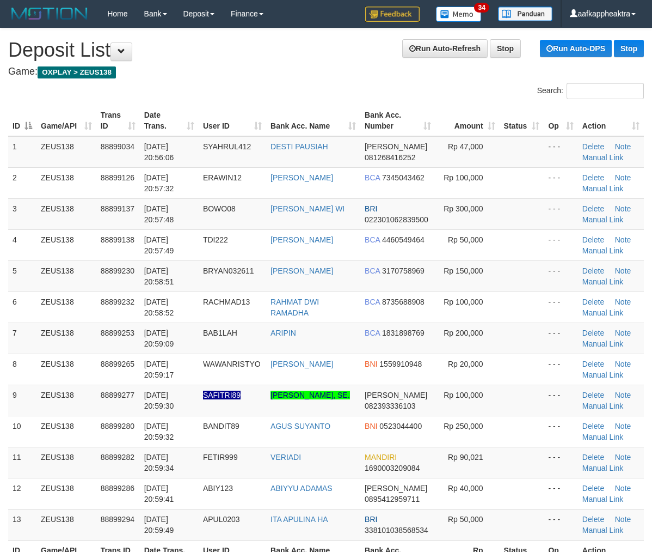
scroll to position [216, 0]
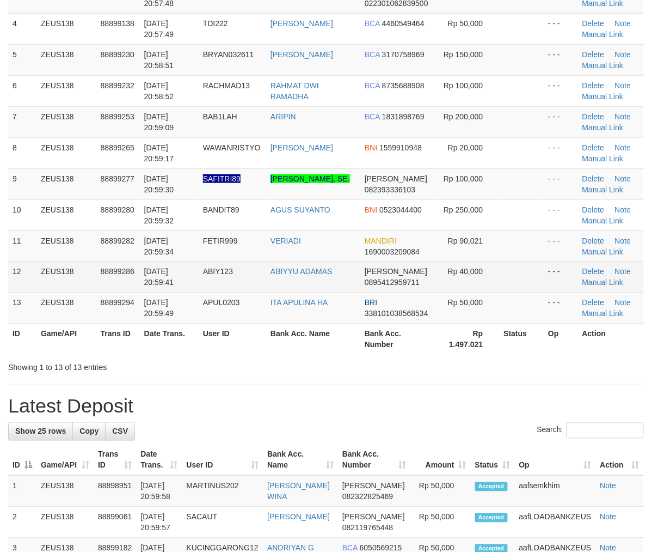
click at [176, 292] on td "[DATE] 20:59:41" at bounding box center [169, 276] width 59 height 31
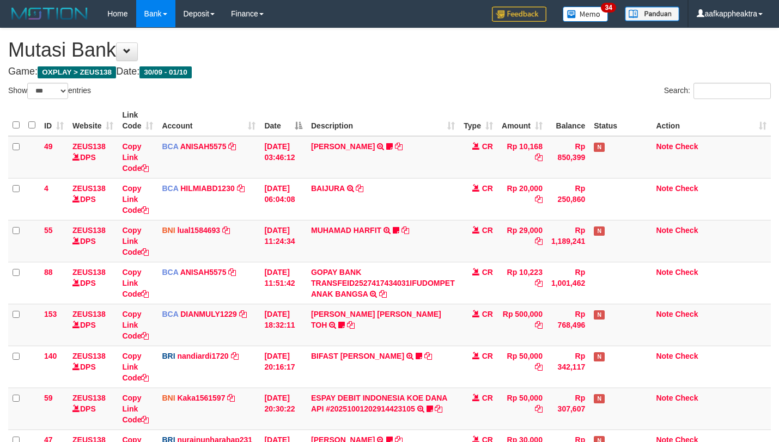
select select "***"
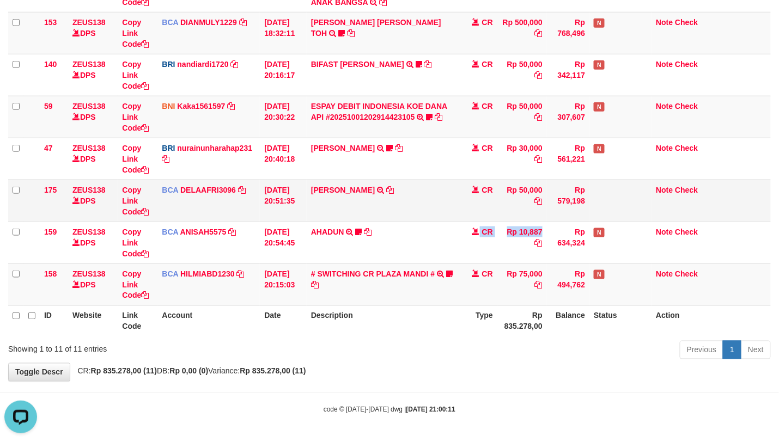
click at [358, 217] on tbody "49 ZEUS138 DPS Copy Link Code BCA ANISAH5575 DPS [PERSON_NAME] mutasi_20251001_…" at bounding box center [389, 75] width 762 height 462
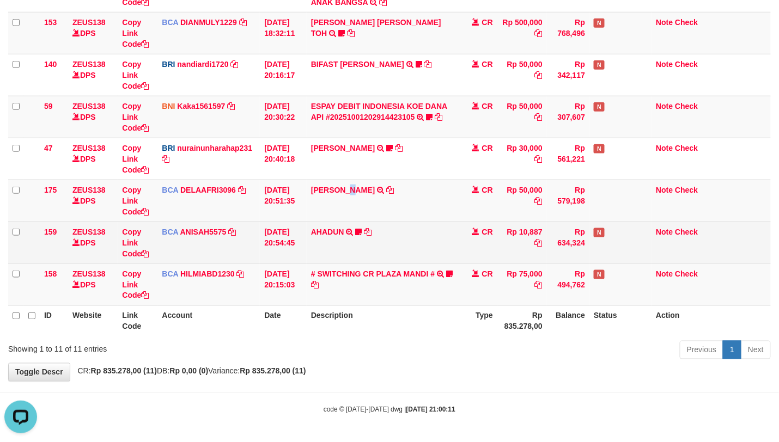
drag, startPoint x: 351, startPoint y: 203, endPoint x: 766, endPoint y: 253, distance: 417.4
click at [366, 205] on td "RIDWAN SAPUT TRSF E-BANKING CR 0110/FTSCY/WS95051 50000.002025100144828472 TRFD…" at bounding box center [383, 201] width 152 height 42
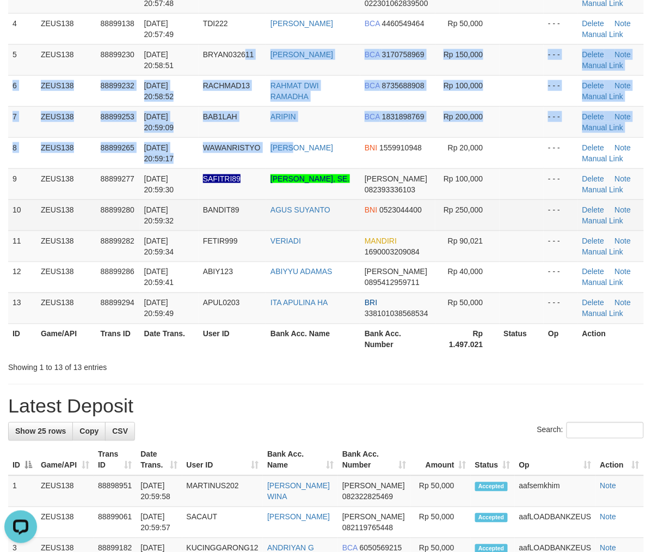
drag, startPoint x: 314, startPoint y: 224, endPoint x: 315, endPoint y: 230, distance: 5.5
click at [315, 227] on tbody "1 ZEUS138 88899034 01/10/2025 20:56:06 SYAHRUL412 DESTI PAUSIAH DANA 0812684162…" at bounding box center [326, 122] width 636 height 404
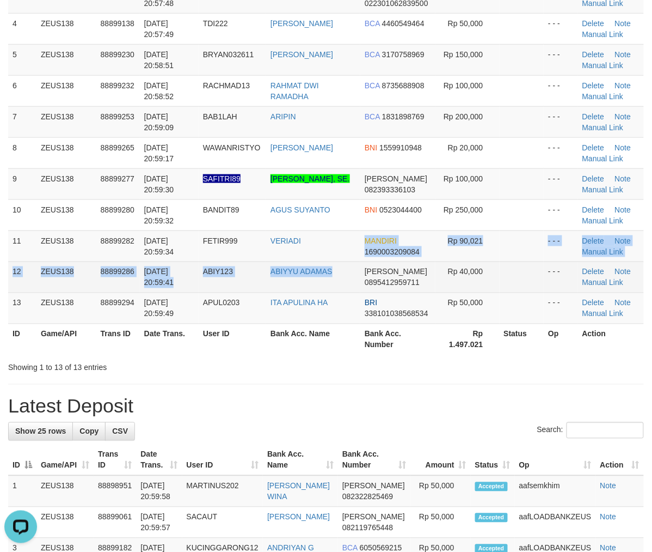
click at [348, 270] on tbody "1 ZEUS138 88899034 01/10/2025 20:56:06 SYAHRUL412 DESTI PAUSIAH DANA 0812684162…" at bounding box center [326, 122] width 636 height 404
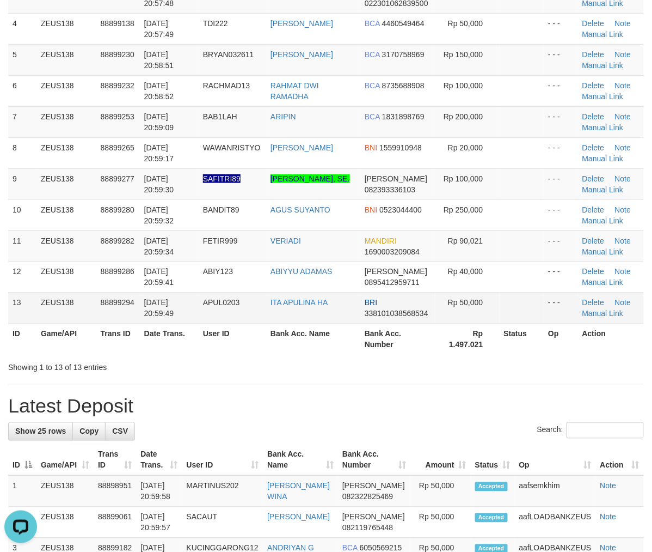
click at [170, 316] on span "[DATE] 20:59:49" at bounding box center [159, 308] width 30 height 20
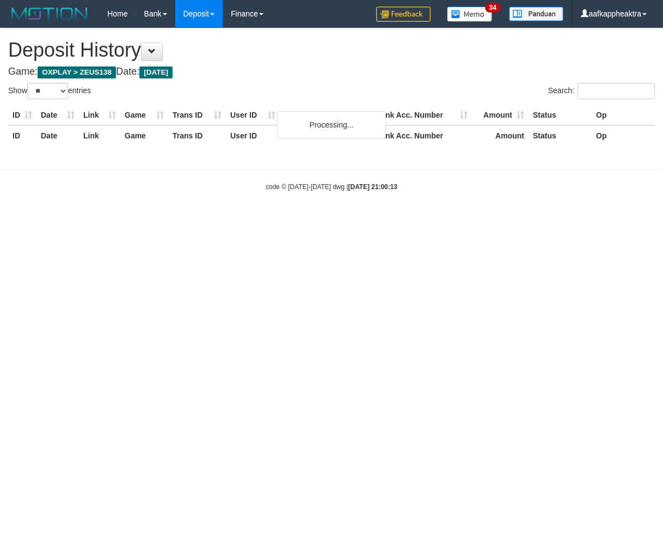
select select "**"
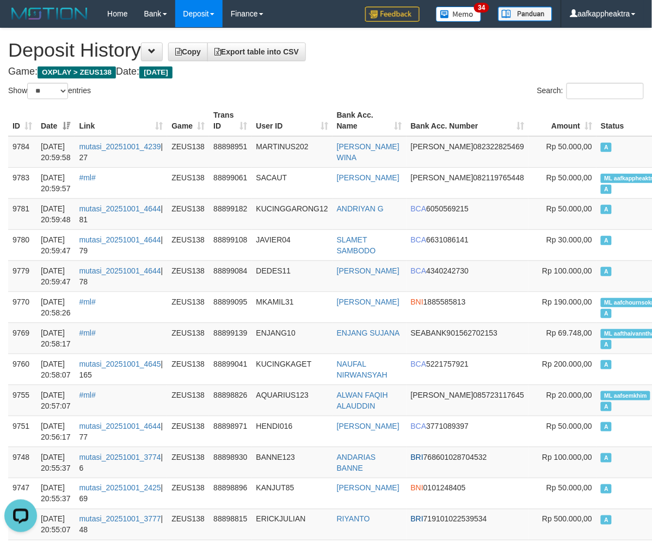
scroll to position [436, 0]
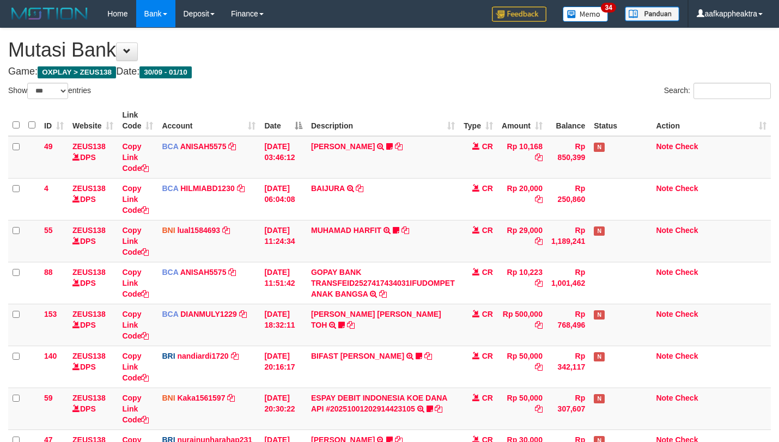
select select "***"
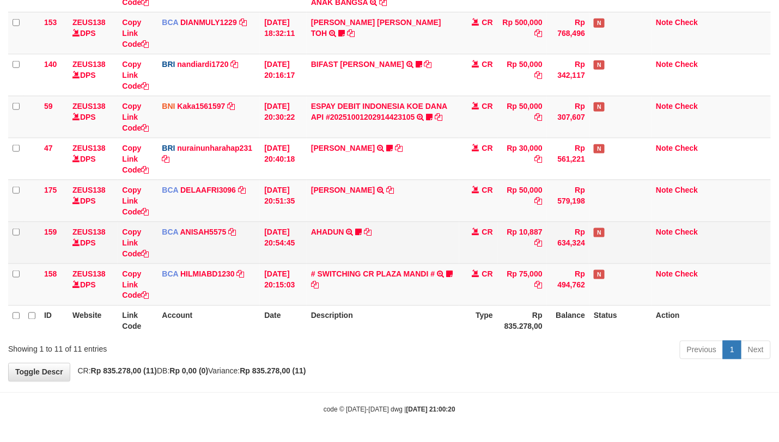
click at [394, 246] on td "AHADUN TRSF E-BANKING CR 0110/FTSCY/WS95051 10887.002025100187042126 TRFDN-AHAD…" at bounding box center [383, 243] width 152 height 42
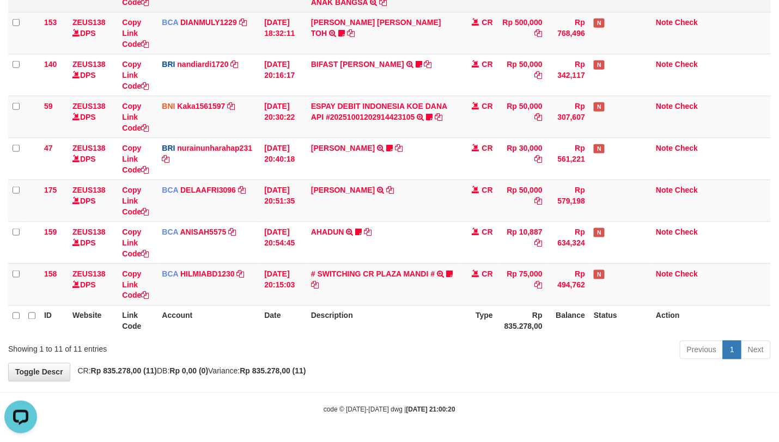
scroll to position [0, 0]
